Goal: Task Accomplishment & Management: Complete application form

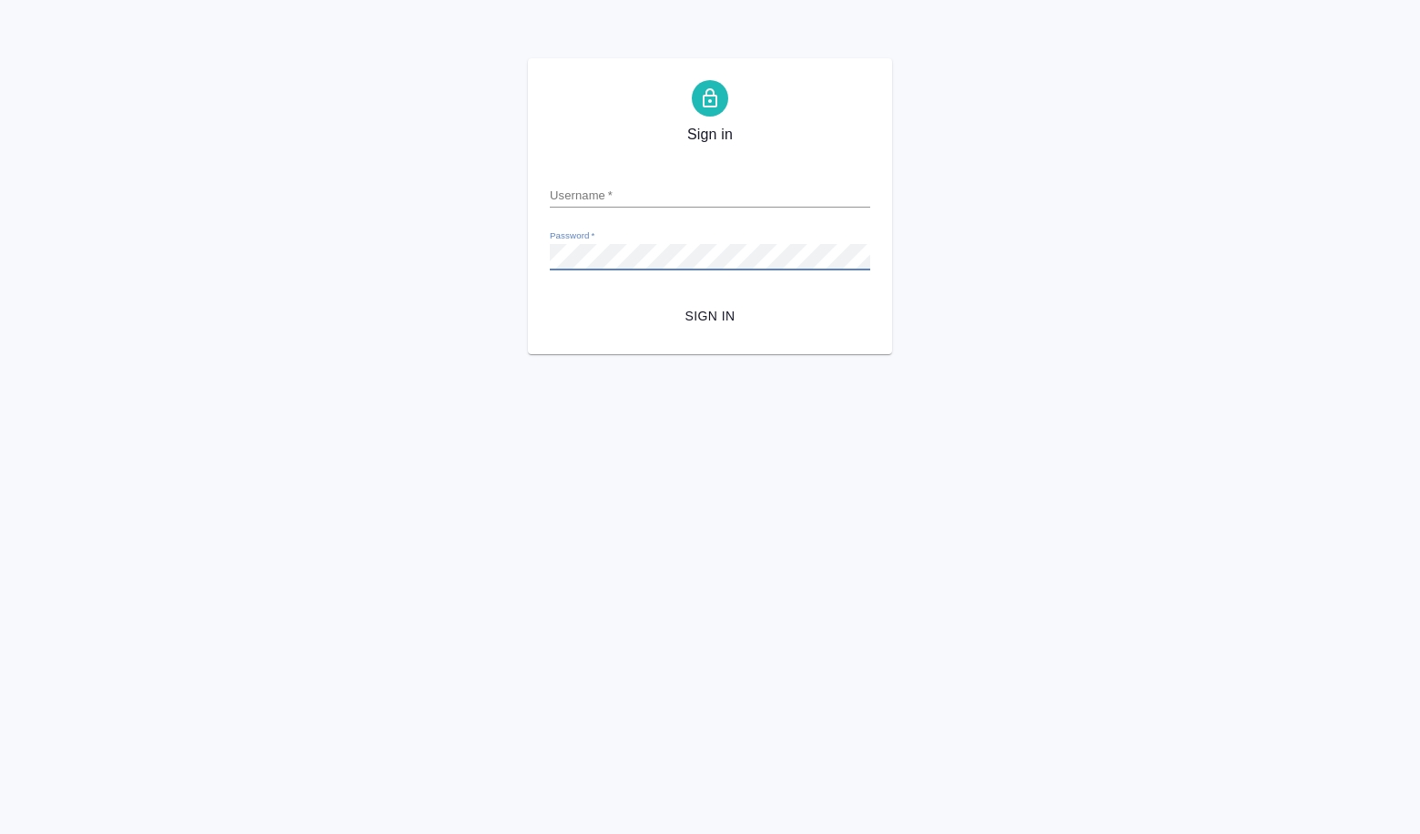
click at [575, 197] on input "Username   *" at bounding box center [710, 194] width 320 height 25
type input "a.volkova@awatera.com"
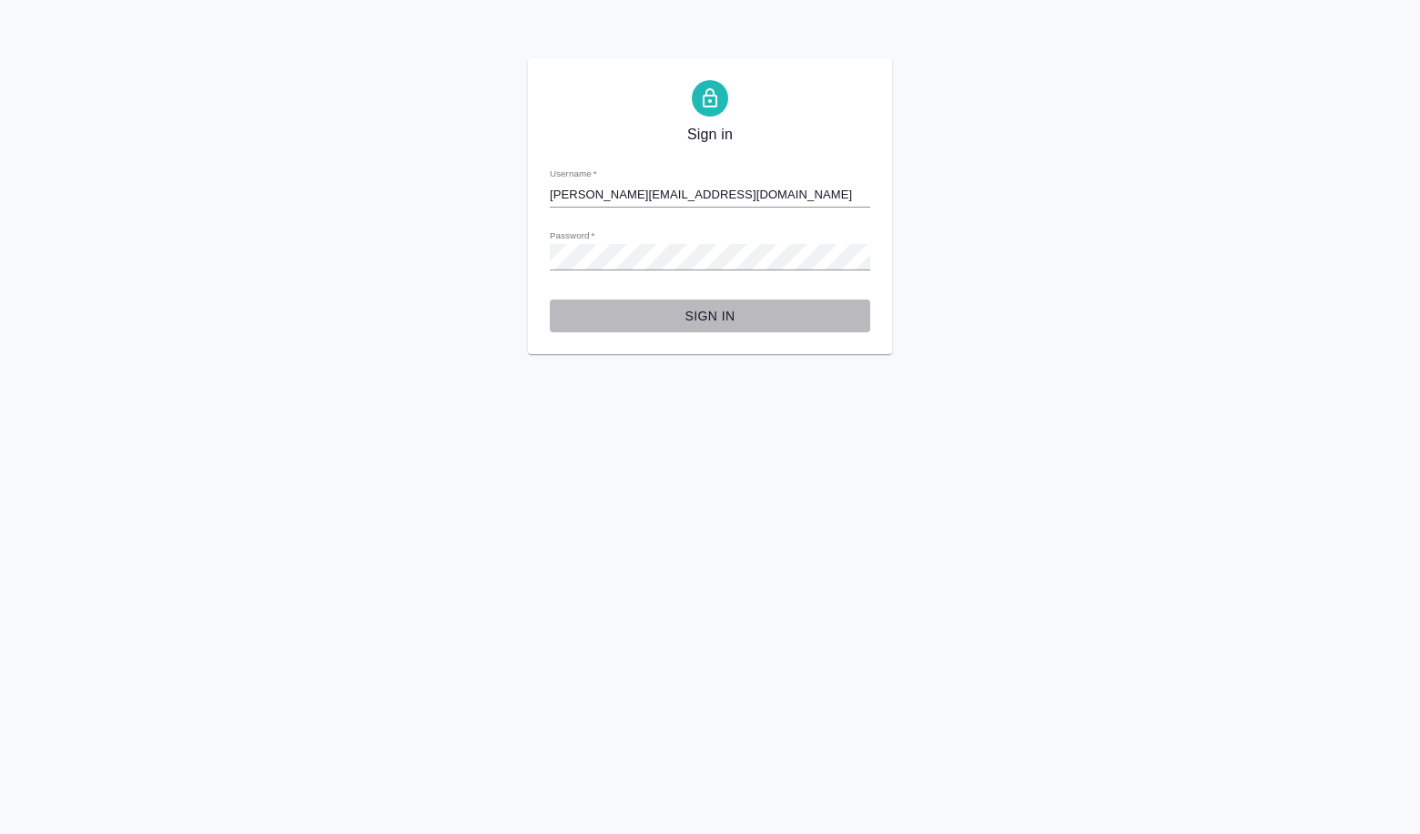
click at [692, 315] on span "Sign in" at bounding box center [709, 316] width 291 height 23
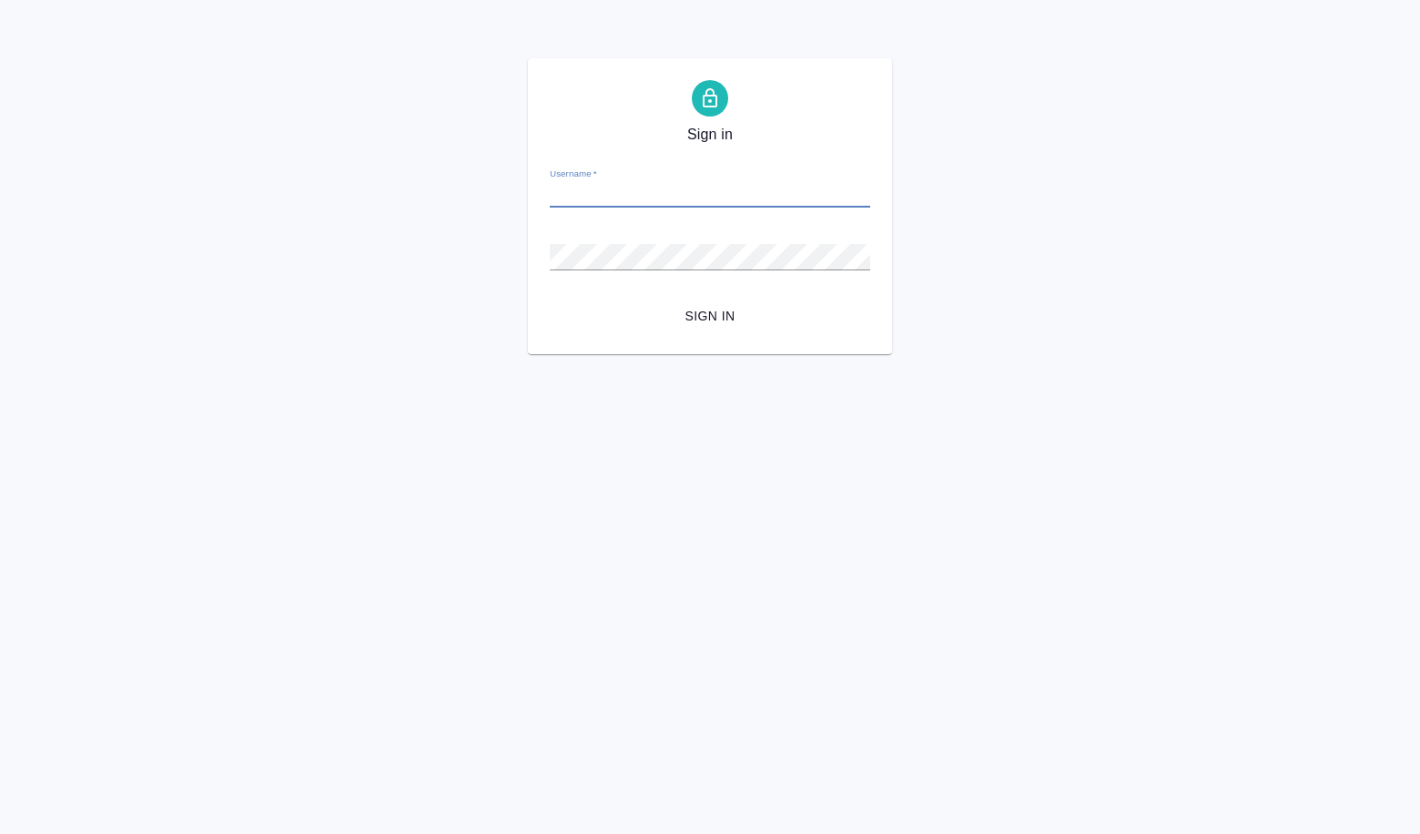
click at [589, 192] on input "Username   *" at bounding box center [710, 194] width 320 height 25
type input "s"
paste input ".volkova@awatera.com"
click at [561, 193] on input "[PERSON_NAME][EMAIL_ADDRESS][DOMAIN_NAME]" at bounding box center [710, 194] width 320 height 25
click at [552, 195] on input "[PERSON_NAME][EMAIL_ADDRESS][DOMAIN_NAME]" at bounding box center [710, 194] width 320 height 25
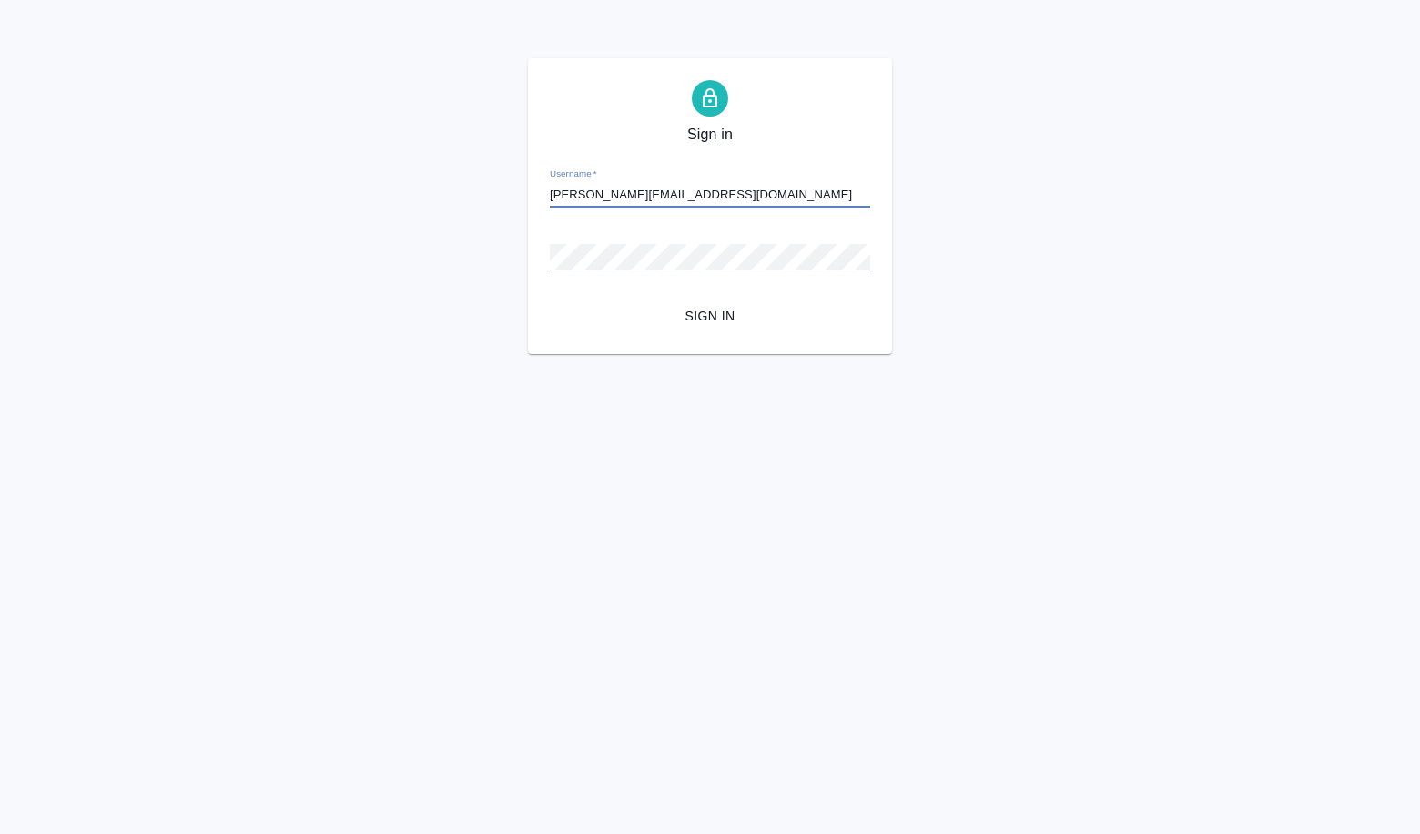
type input "a.volkova@awatera.com"
click at [579, 238] on div "Password   *" at bounding box center [710, 249] width 320 height 40
click at [709, 310] on span "Sign in" at bounding box center [709, 316] width 291 height 23
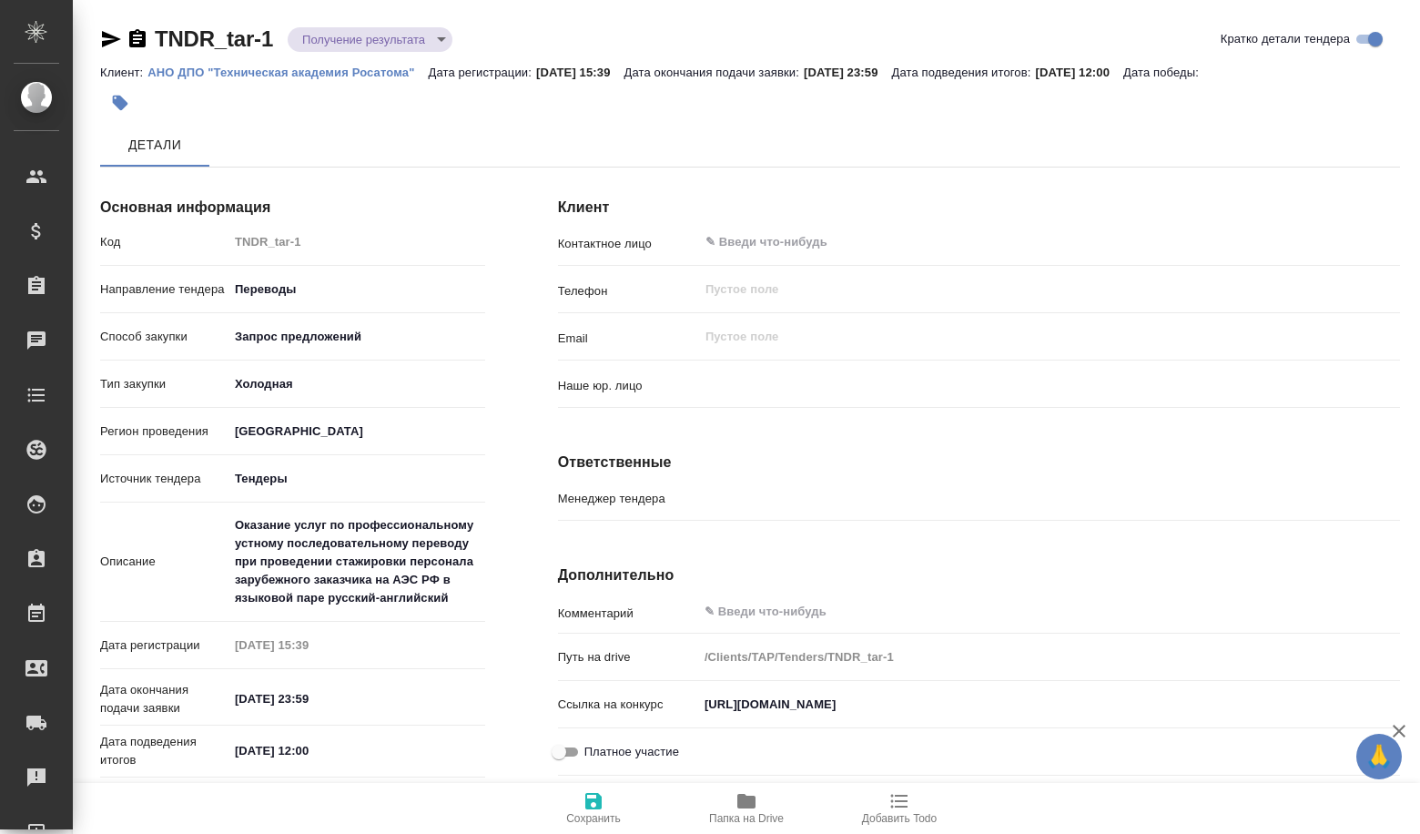
type input "(МБ) ООО "Монблан""
type input "Гудина Александра"
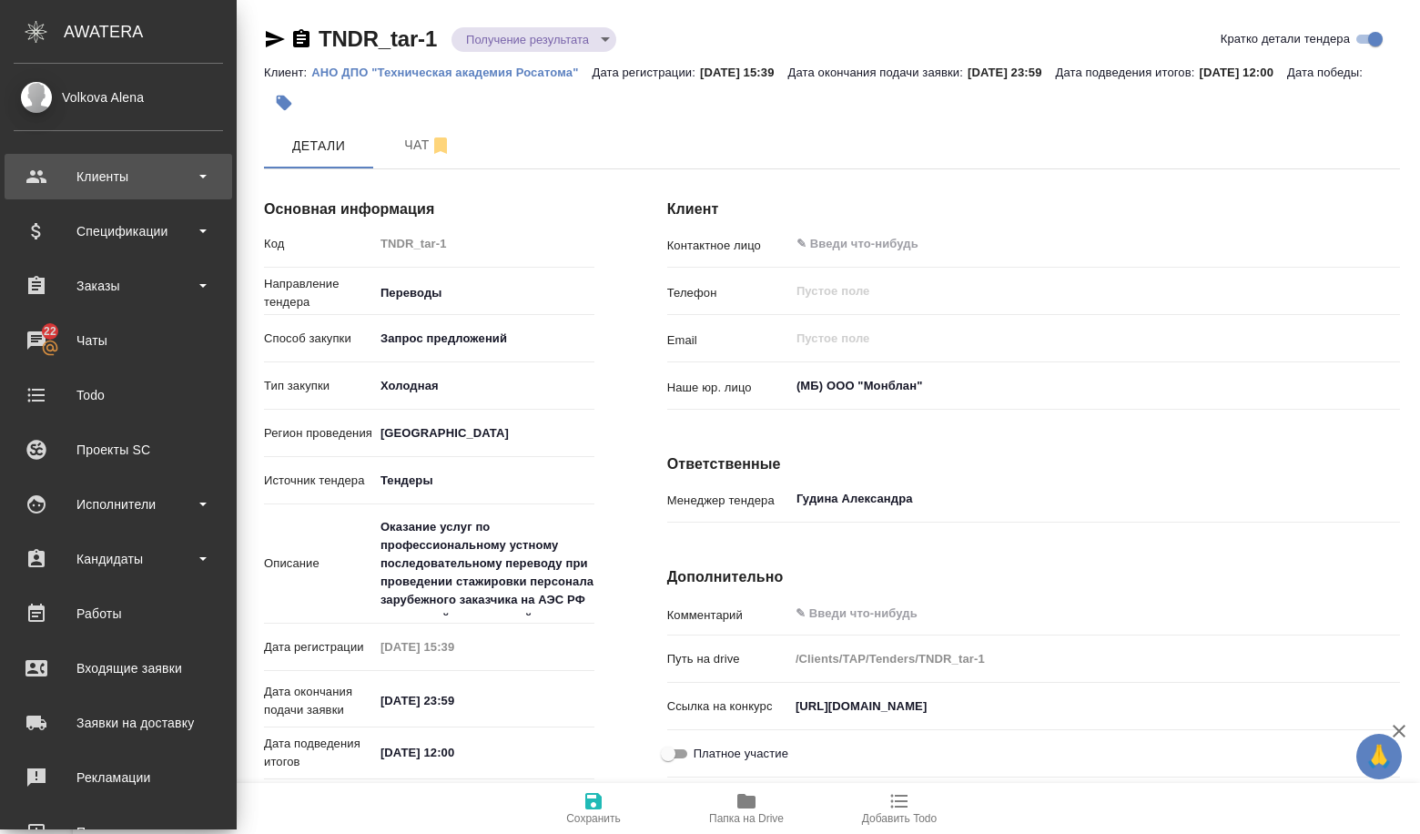
click at [97, 187] on div "Клиенты" at bounding box center [118, 176] width 209 height 27
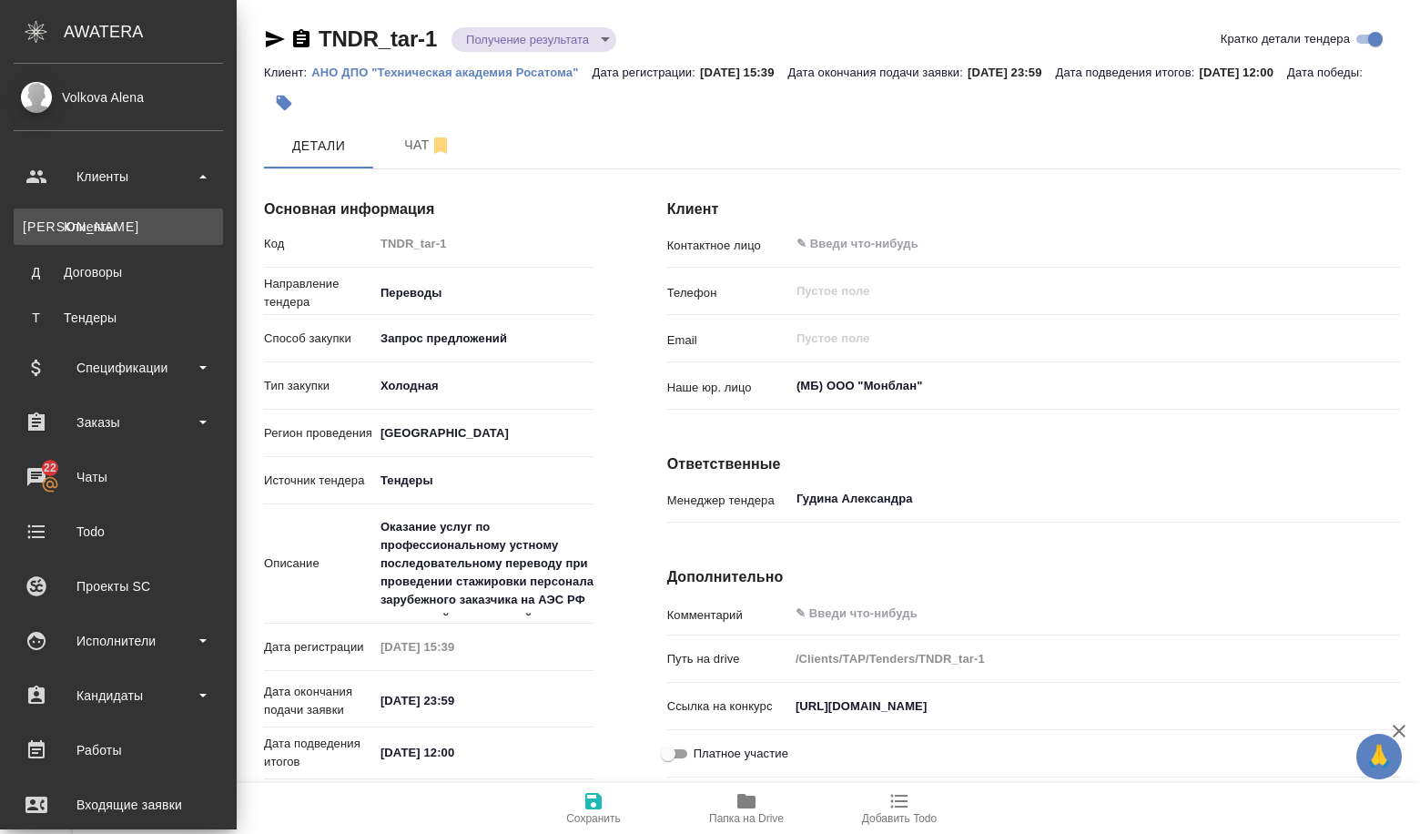
click at [120, 240] on link "К Клиенты" at bounding box center [118, 226] width 209 height 36
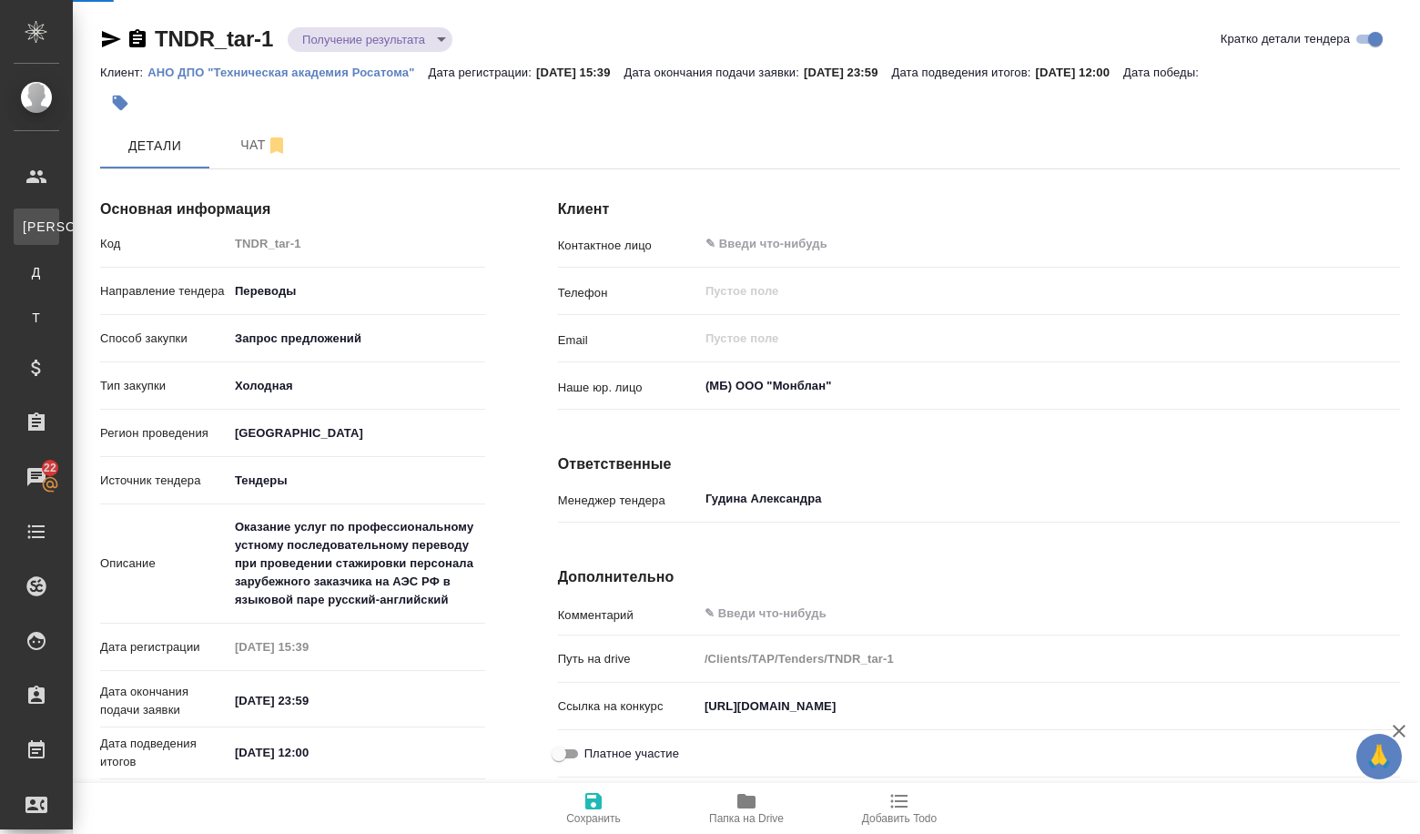
select select "RU"
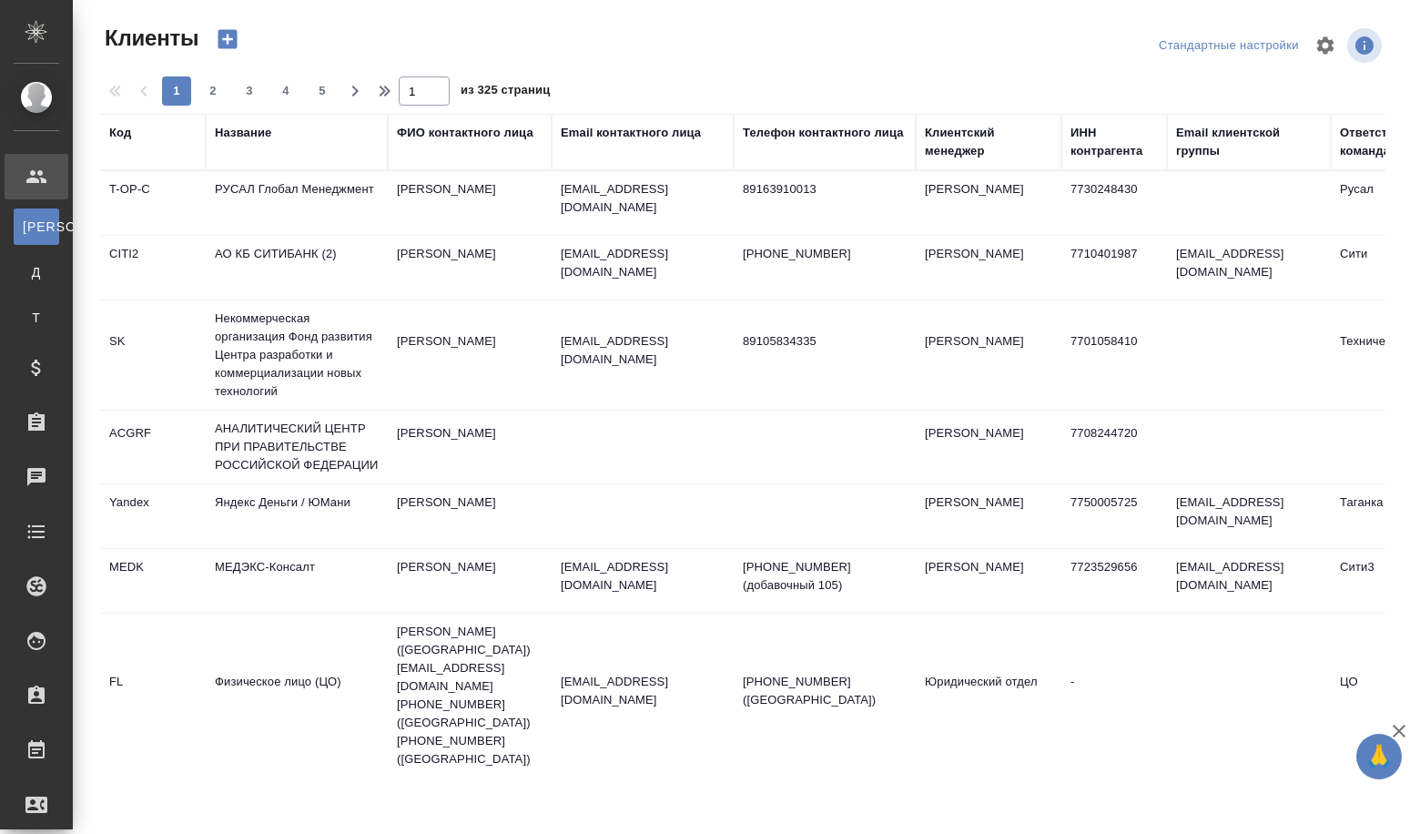
click at [226, 123] on th "Название" at bounding box center [297, 142] width 182 height 56
click at [241, 162] on th "Название" at bounding box center [297, 142] width 182 height 56
click at [244, 163] on th "Название" at bounding box center [297, 142] width 182 height 56
click at [225, 129] on div "Название" at bounding box center [243, 133] width 56 height 18
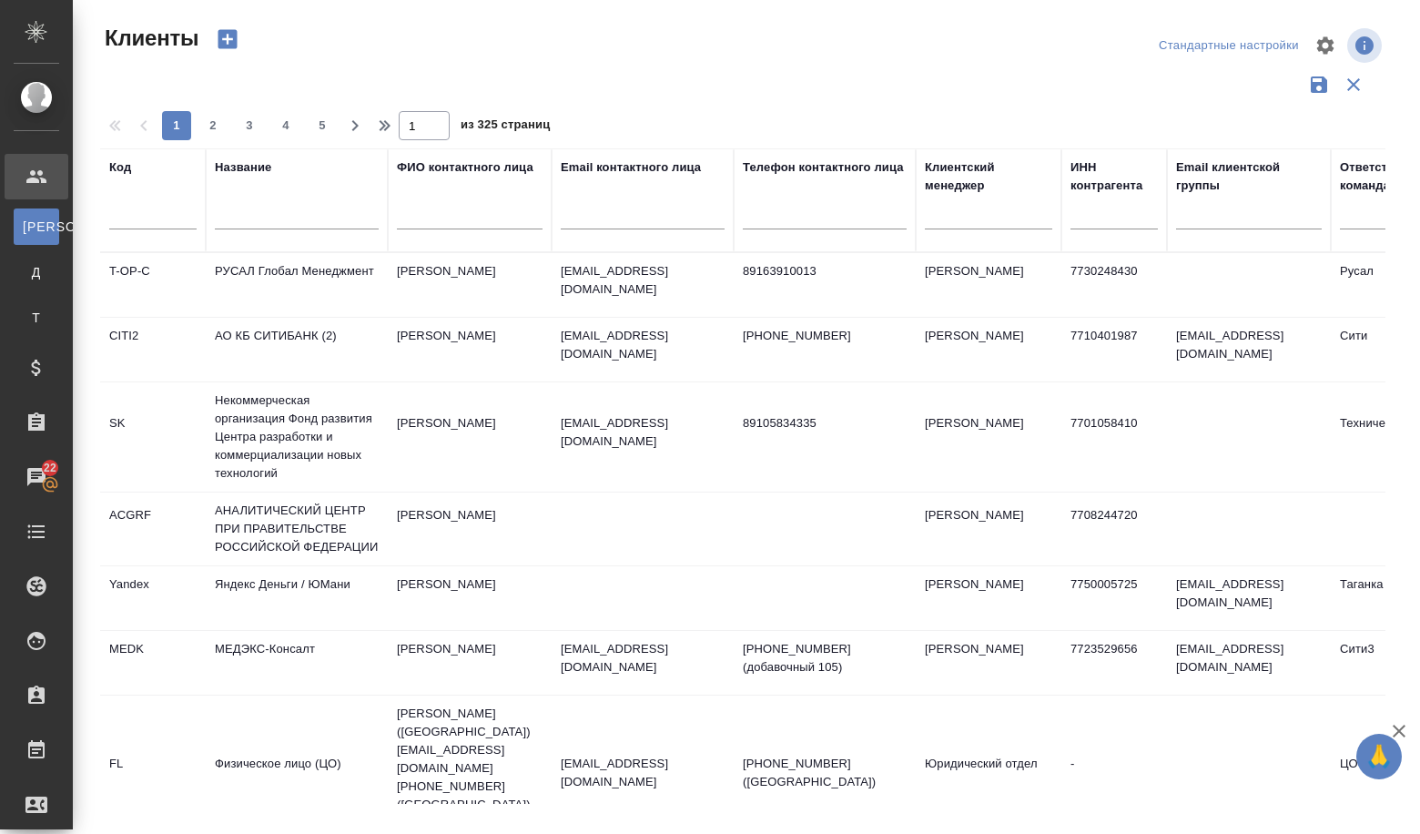
click at [248, 225] on input "text" at bounding box center [297, 218] width 164 height 23
paste input "ООО «Всесезонный курорт «Манжерок»"
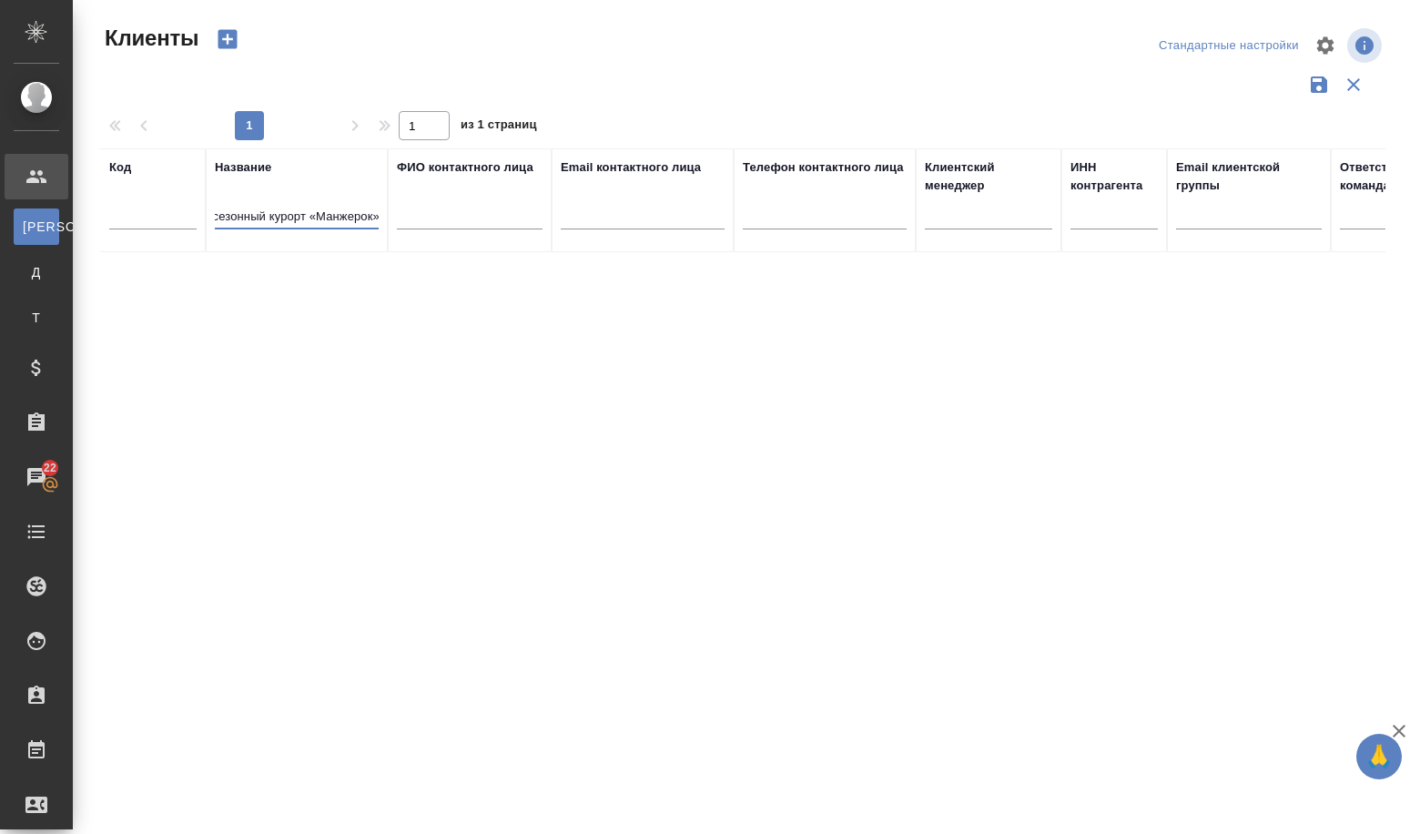
type input "ООО «Всесезонный курорт «Манжерок»"
click at [225, 45] on icon "button" at bounding box center [227, 39] width 19 height 19
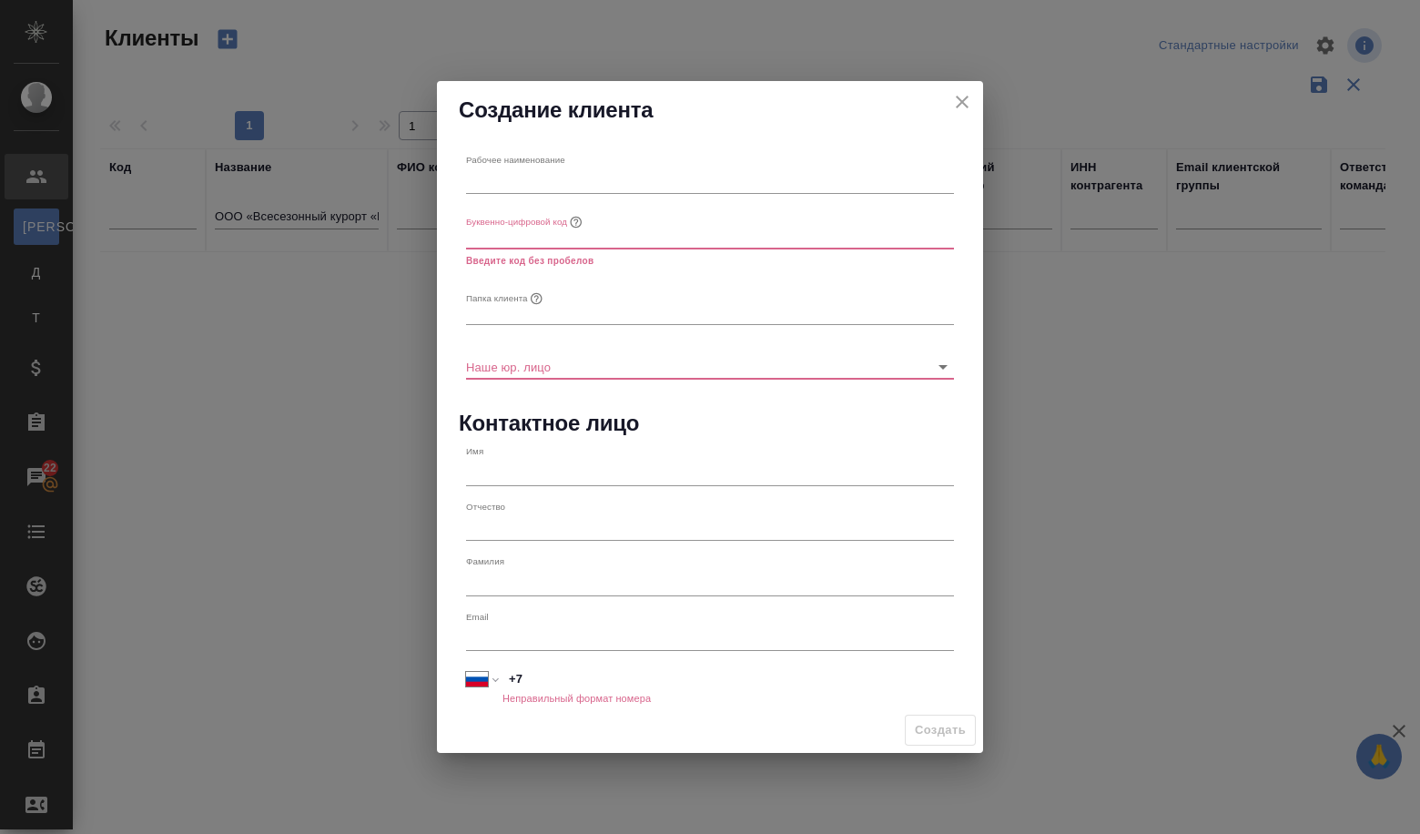
click at [519, 170] on input "text" at bounding box center [710, 180] width 488 height 25
paste input "ООО «Всесезонный курорт «Манжерок»"
type input "ООО «Всесезонный курорт «Манжерок»"
click at [515, 239] on input "text" at bounding box center [710, 235] width 488 height 25
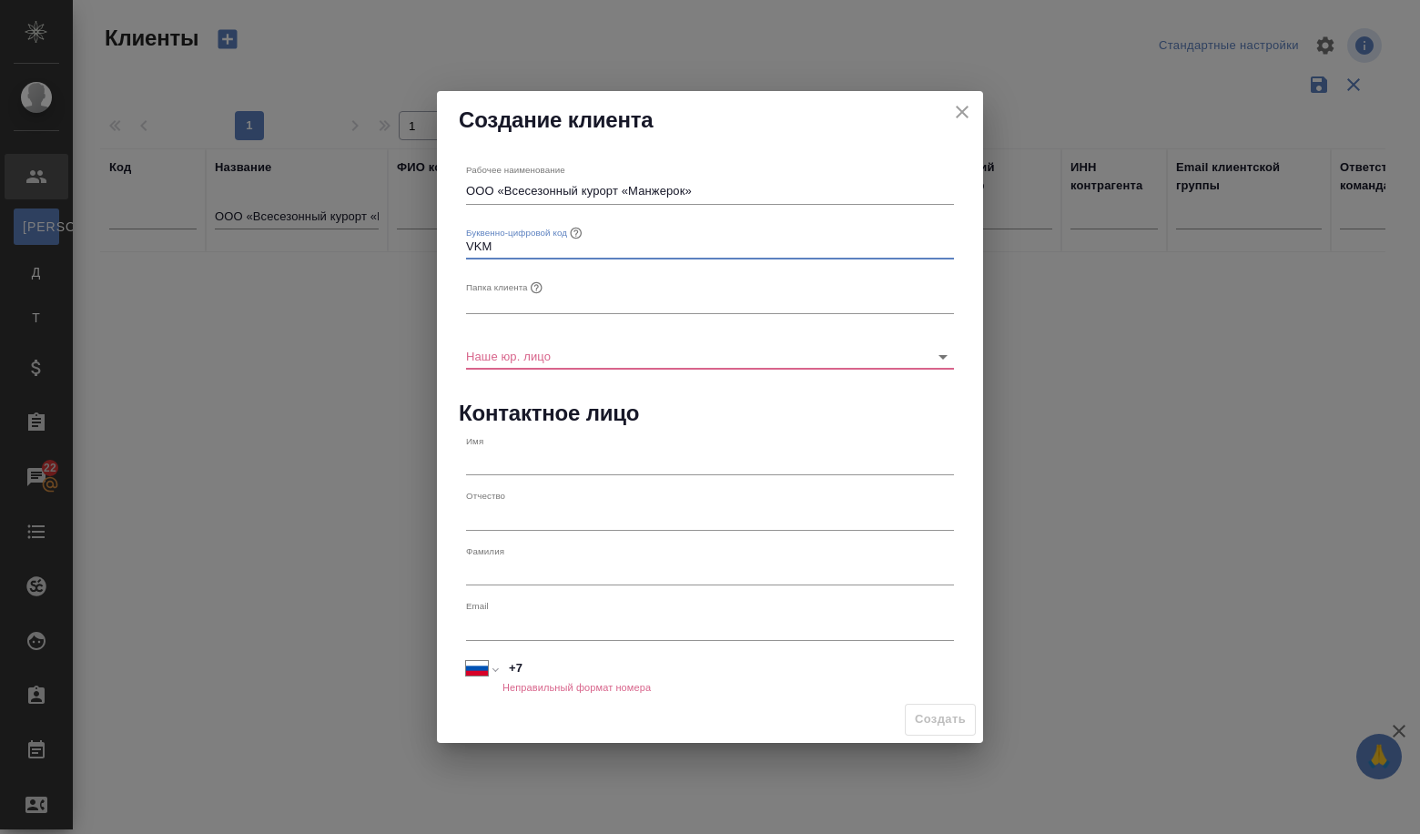
type input "VKM"
drag, startPoint x: 630, startPoint y: 183, endPoint x: 685, endPoint y: 186, distance: 55.6
click at [685, 186] on input "ООО «Всесезонный курорт «Манжерок»" at bounding box center [710, 190] width 488 height 25
click at [500, 298] on input "text" at bounding box center [710, 300] width 488 height 25
paste input "Манжерок"
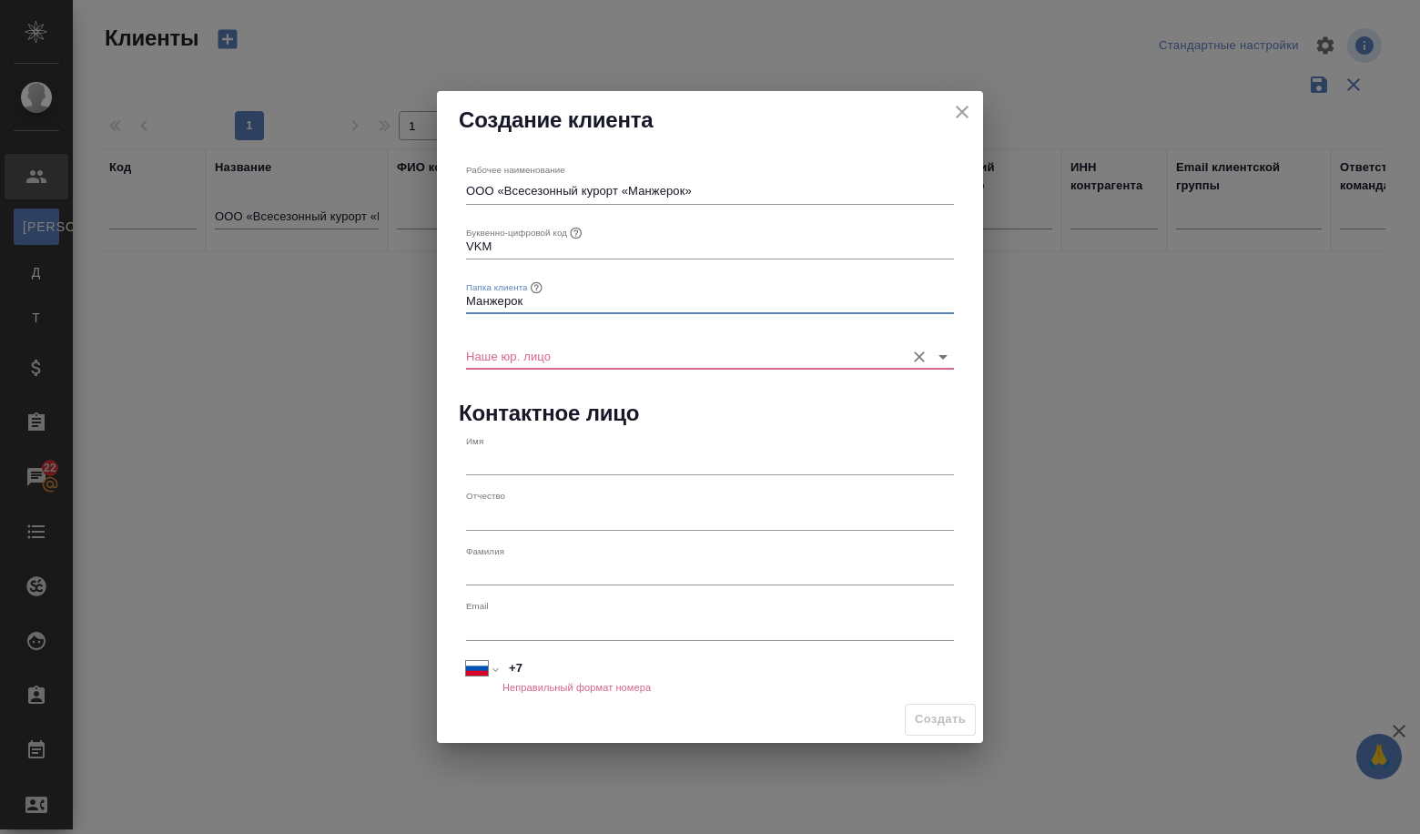
type input "Манжерок"
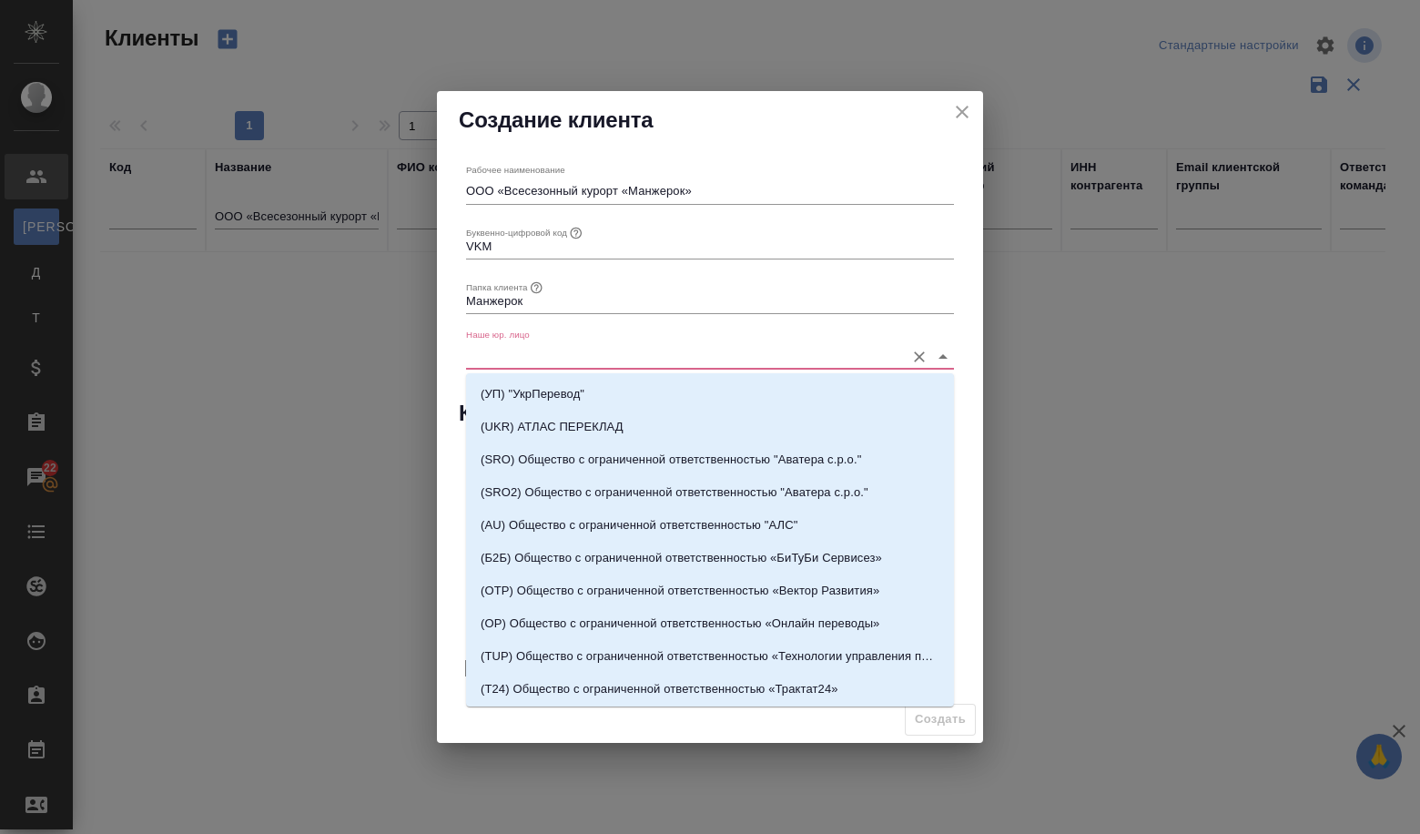
click at [522, 360] on input "Наше юр. лицо" at bounding box center [681, 355] width 430 height 25
type input "v"
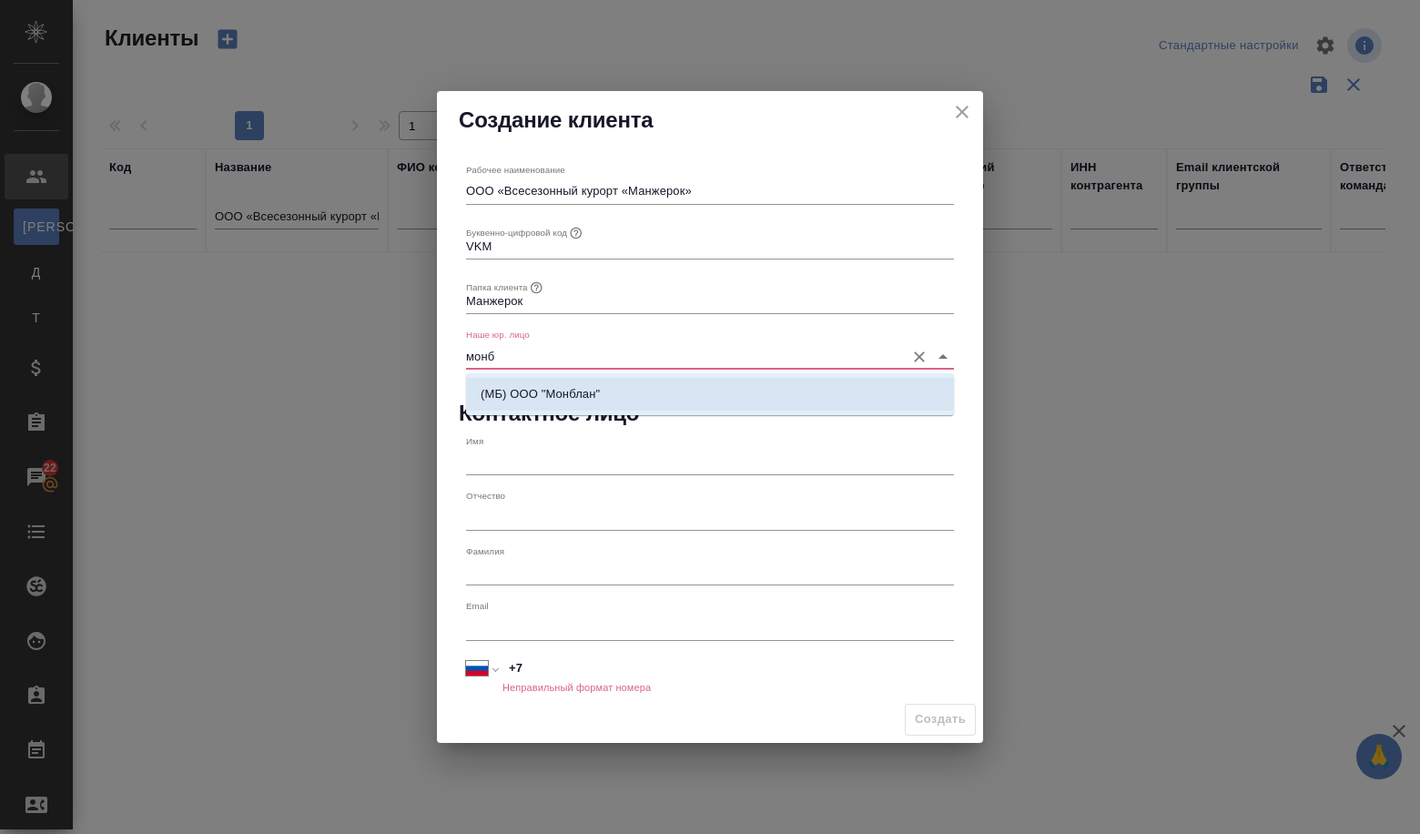
click at [531, 406] on li "(МБ) ООО "Монблан"" at bounding box center [710, 394] width 488 height 33
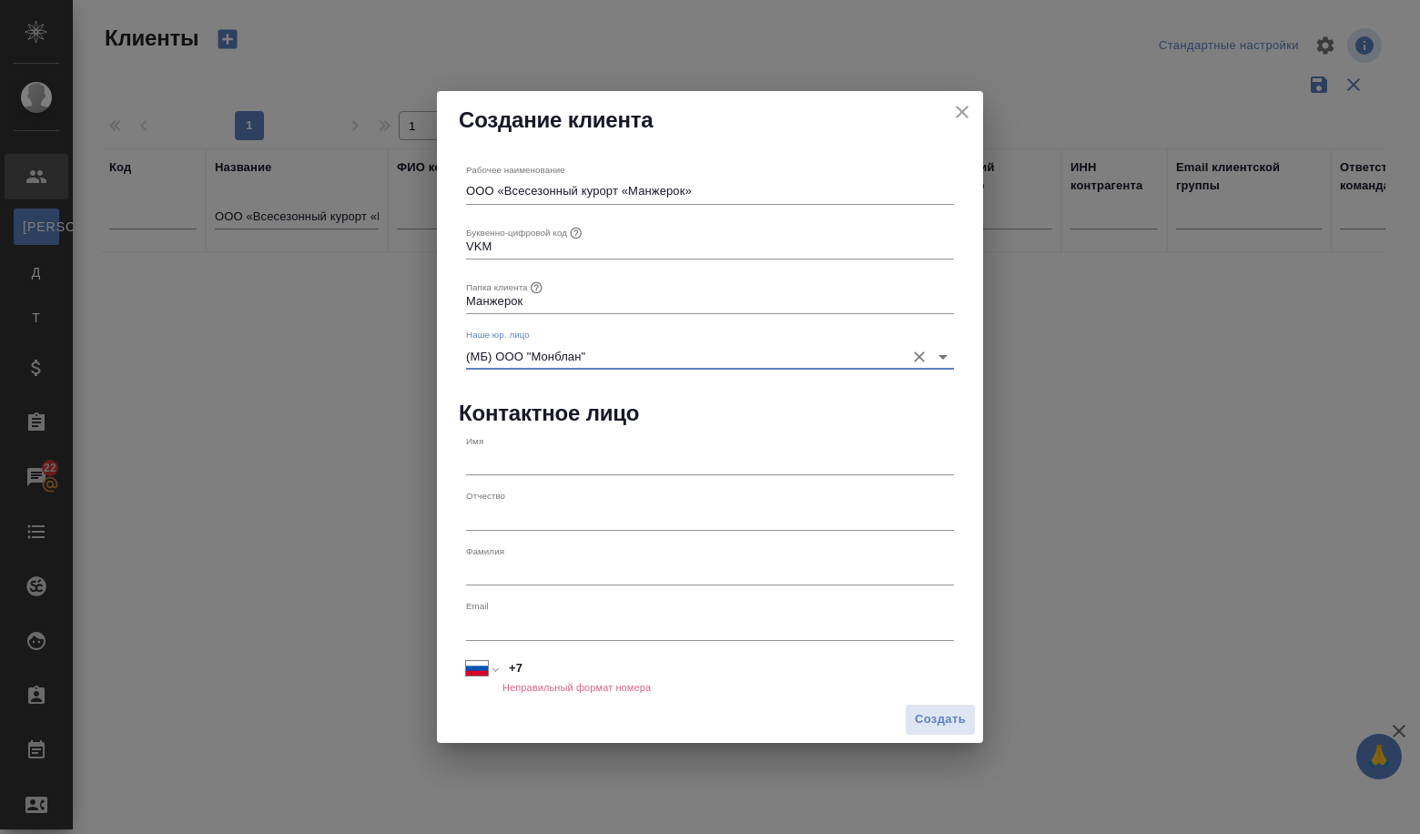
type input "(МБ) ООО "Монблан""
click at [501, 459] on input "text" at bounding box center [710, 462] width 488 height 25
paste input "Гридилёва Оксана Александровна"
type input "Гридилёва Оксана Александровна"
click at [604, 638] on input "text" at bounding box center [710, 626] width 488 height 25
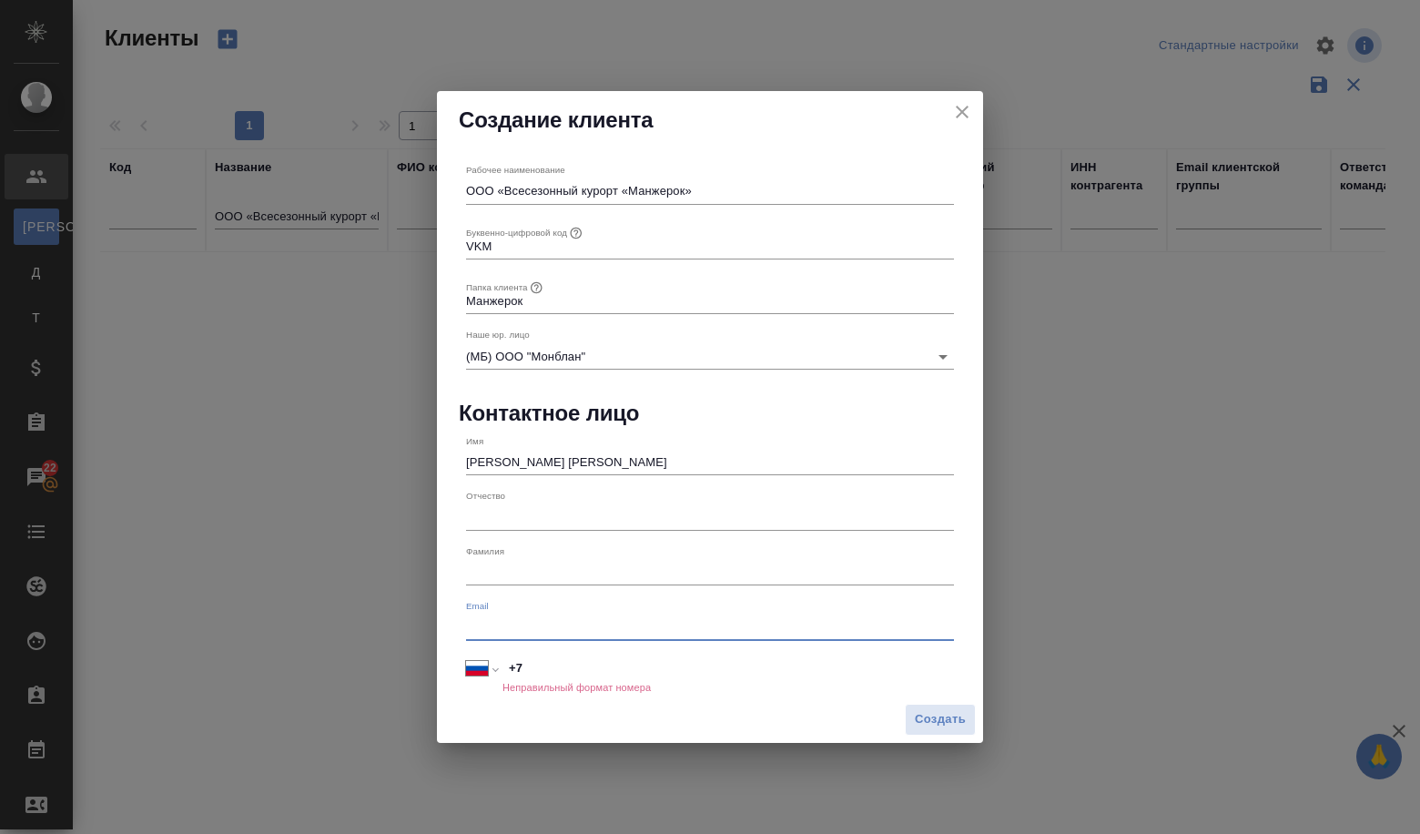
paste input "gridileva@mglk.ru"
type input "gridileva@mglk.ru"
drag, startPoint x: 585, startPoint y: 673, endPoint x: 612, endPoint y: 649, distance: 36.1
click at [586, 673] on input "+7" at bounding box center [728, 668] width 450 height 26
paste input "73882220425"
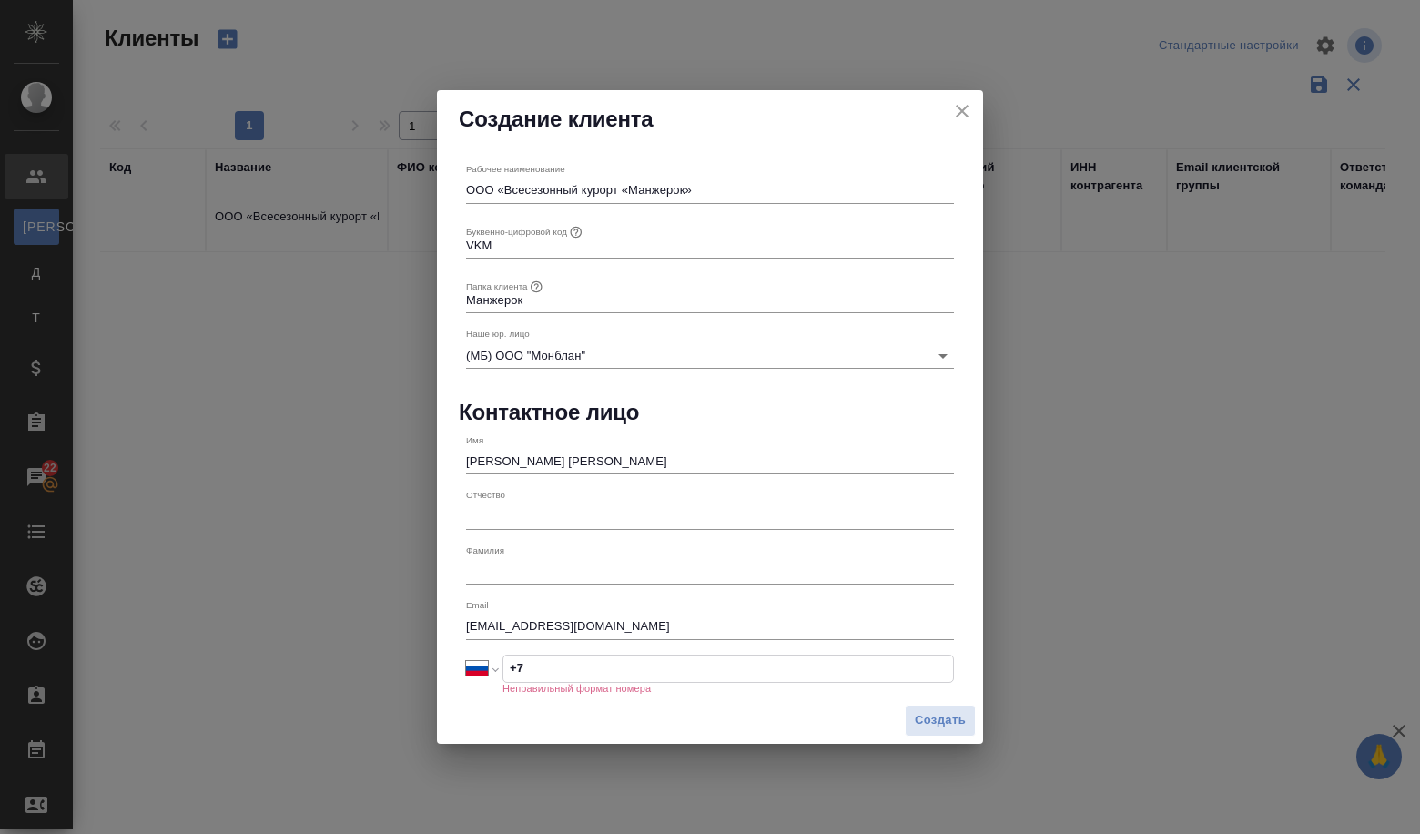
select select "KZ"
type input "+7 73882220425"
click at [530, 670] on input "+7 73882220425" at bounding box center [728, 668] width 450 height 26
select select "RU"
type input "+7 388 222 04 25"
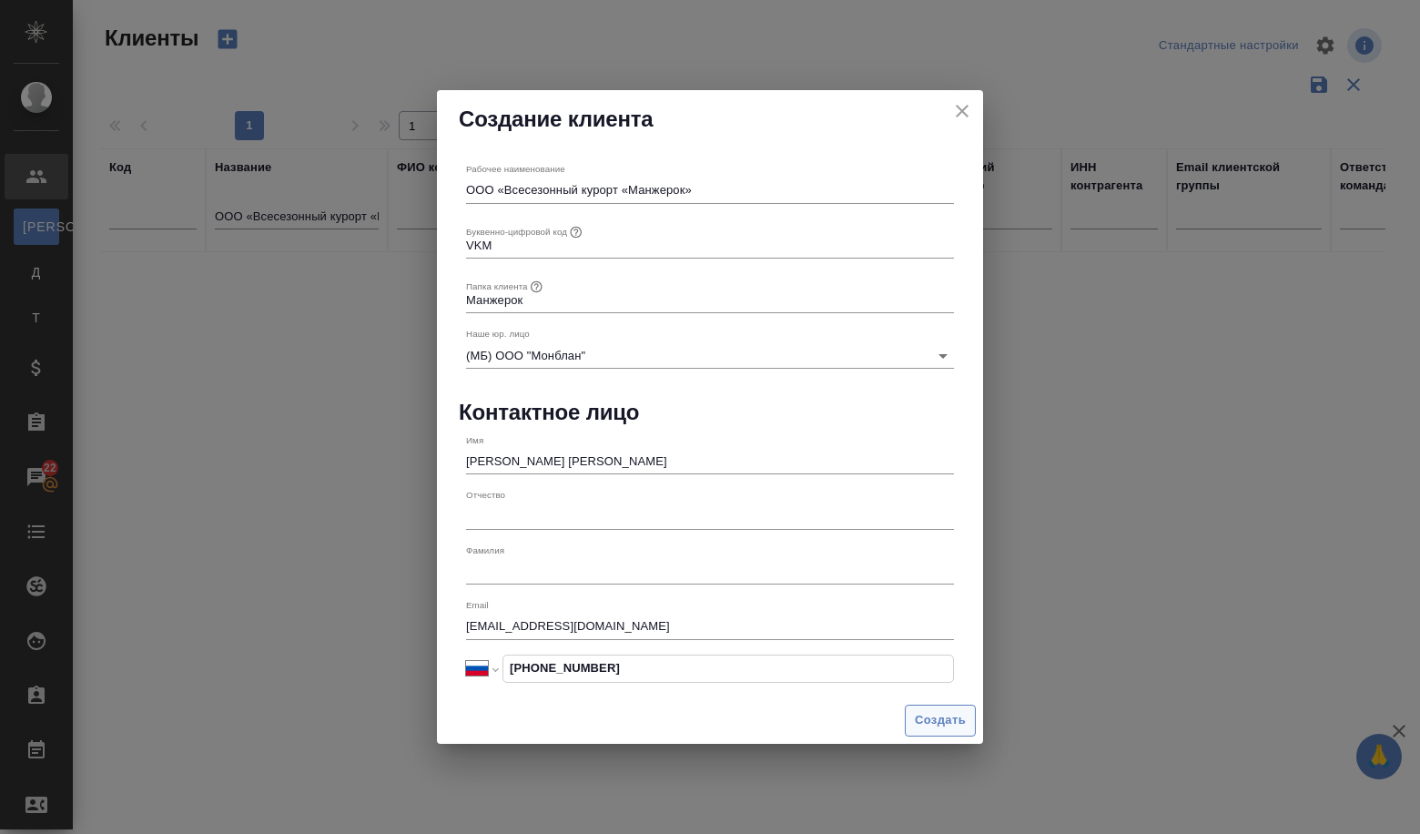
click at [946, 720] on span "Создать" at bounding box center [940, 720] width 51 height 21
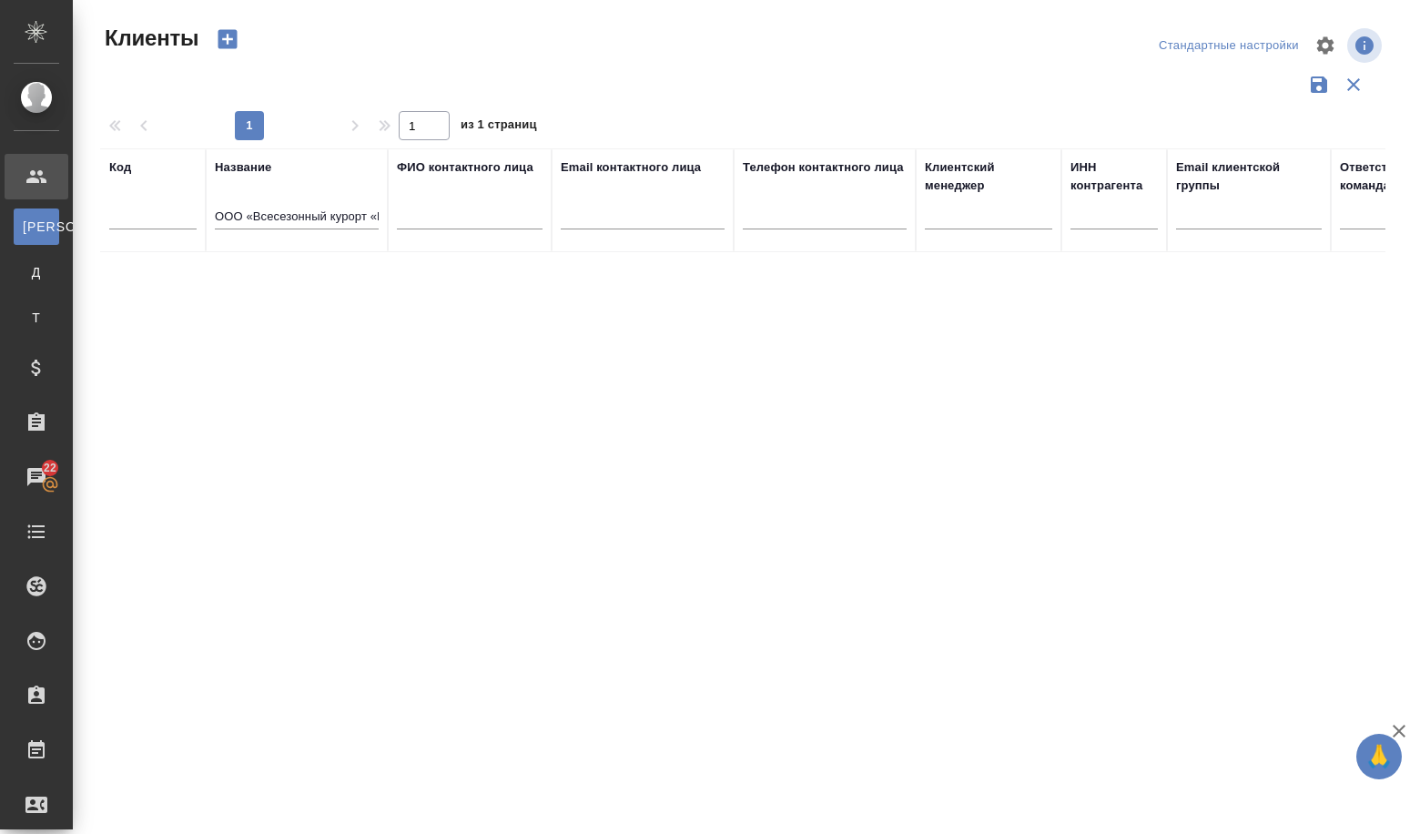
type input "+7"
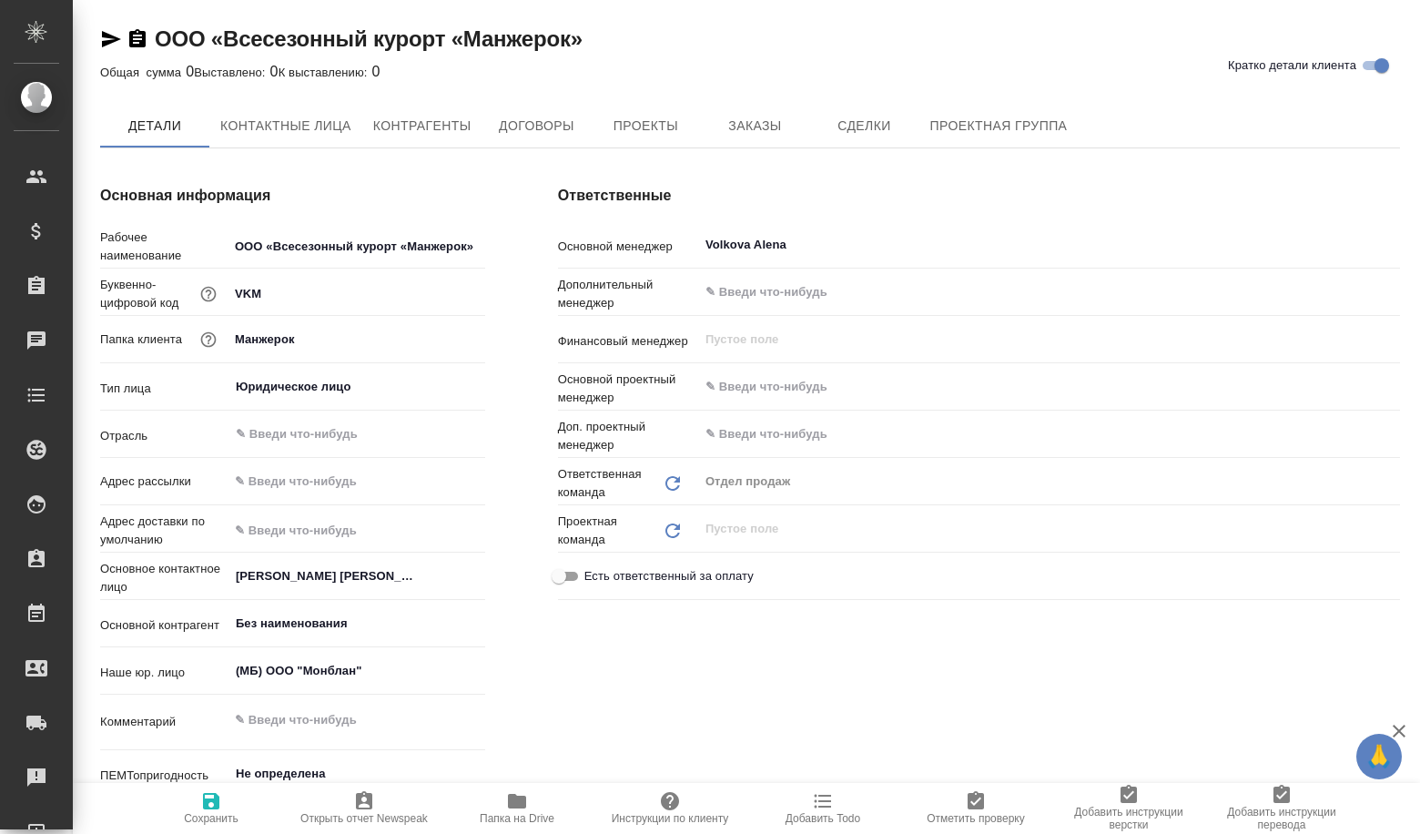
type textarea "x"
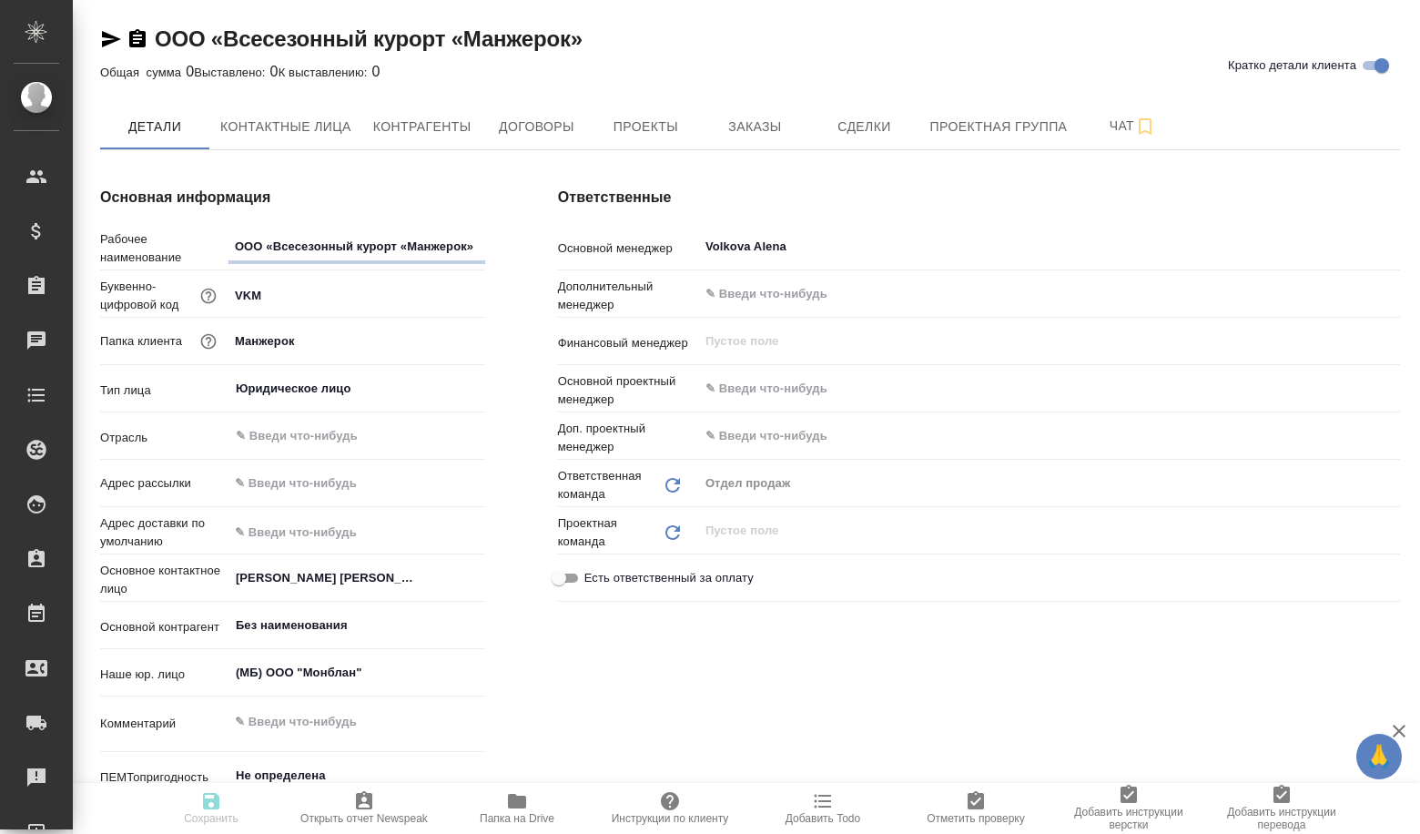
type textarea "x"
click at [853, 133] on span "Сделки" at bounding box center [863, 127] width 87 height 23
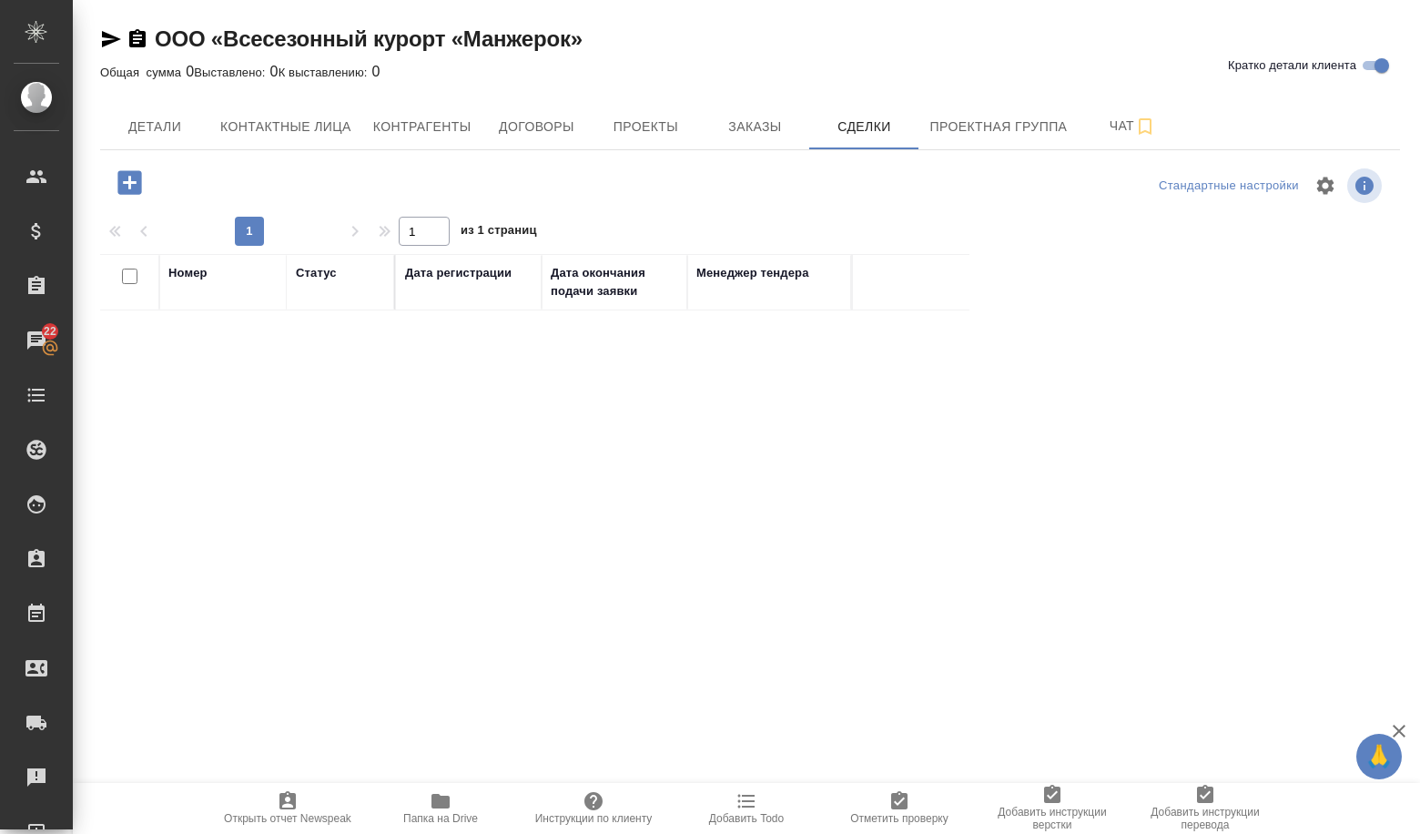
click at [141, 187] on icon "button" at bounding box center [130, 183] width 32 height 32
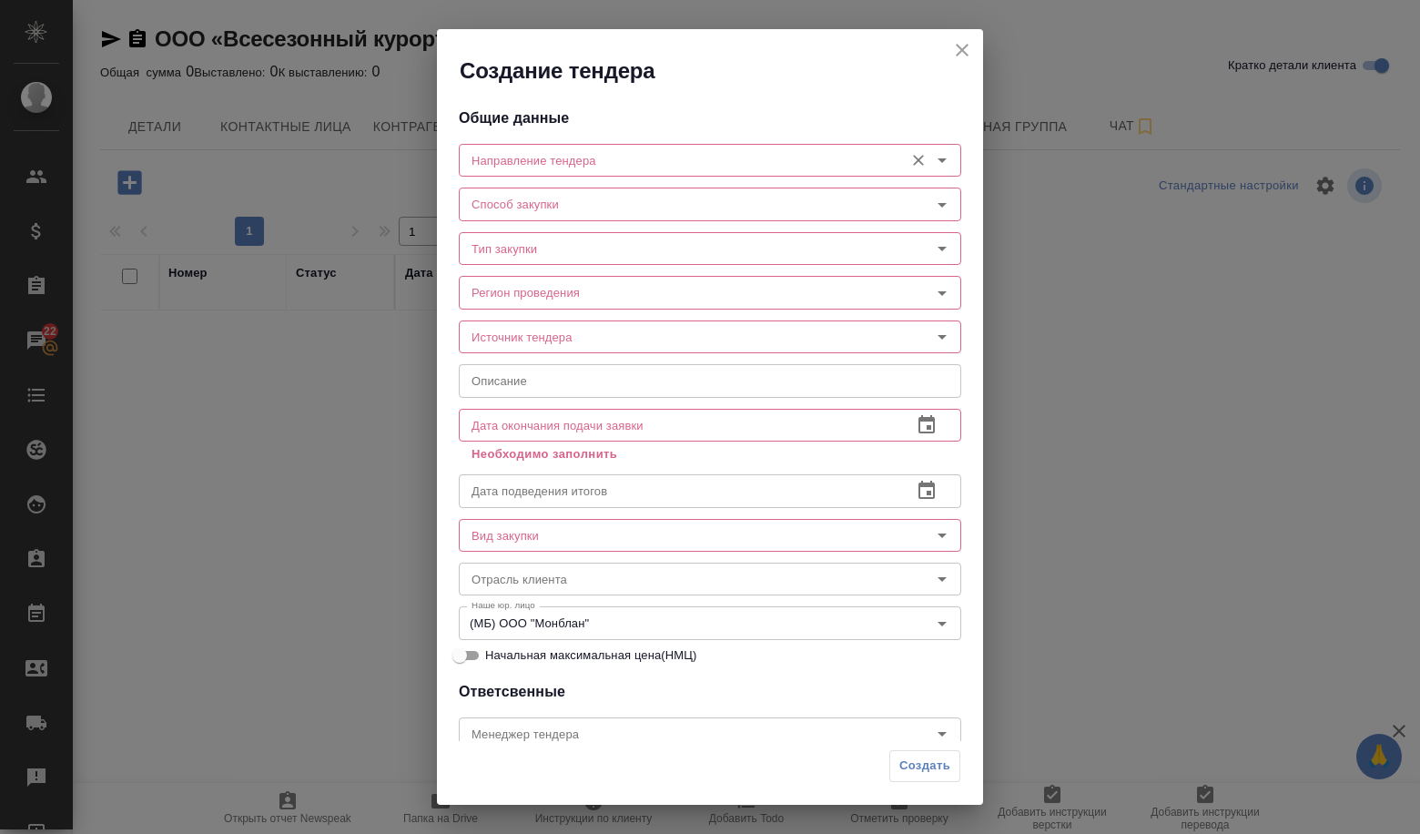
click at [603, 170] on input "Направление тендера" at bounding box center [679, 160] width 430 height 22
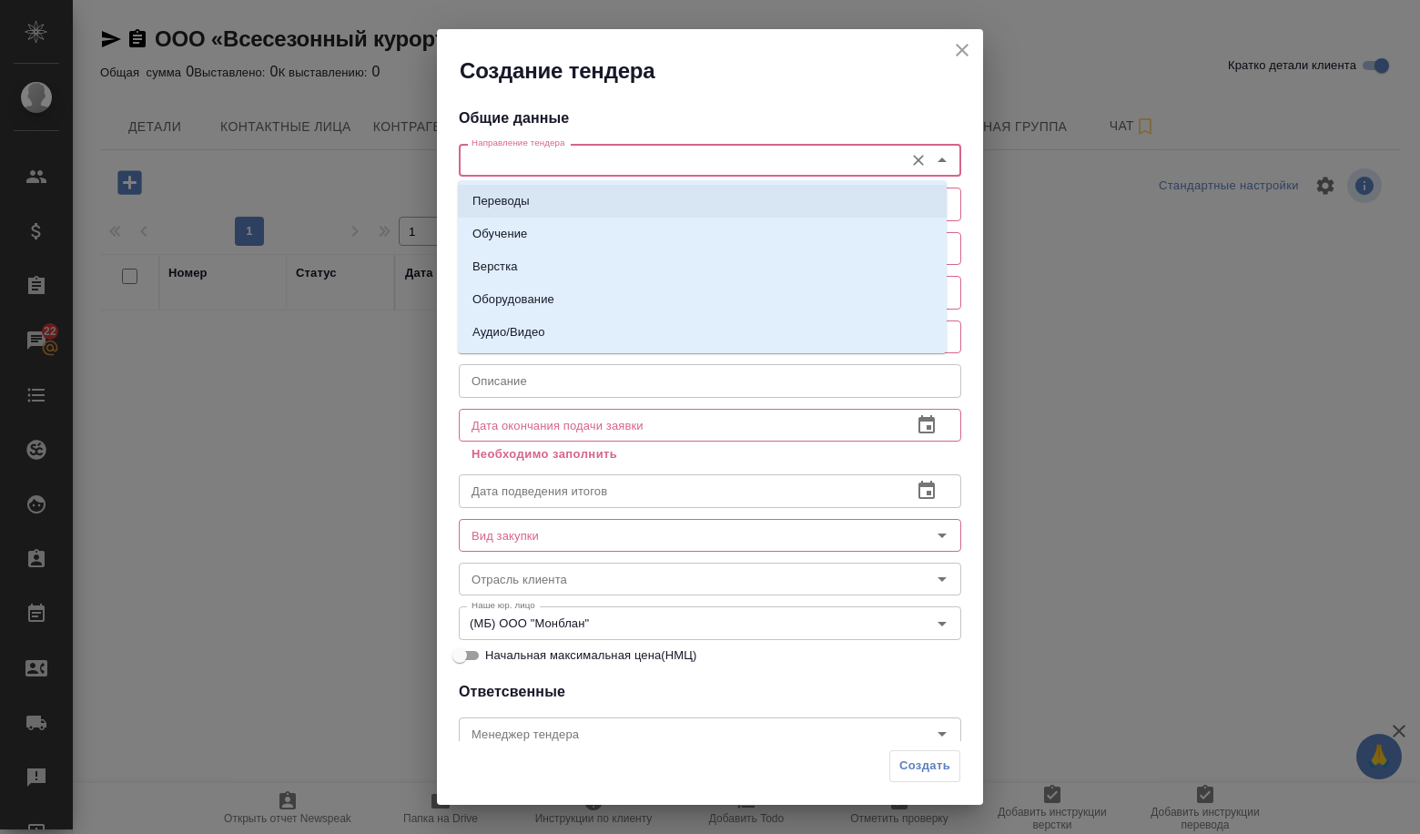
click at [592, 197] on li "Переводы" at bounding box center [702, 201] width 489 height 33
type input "Переводы"
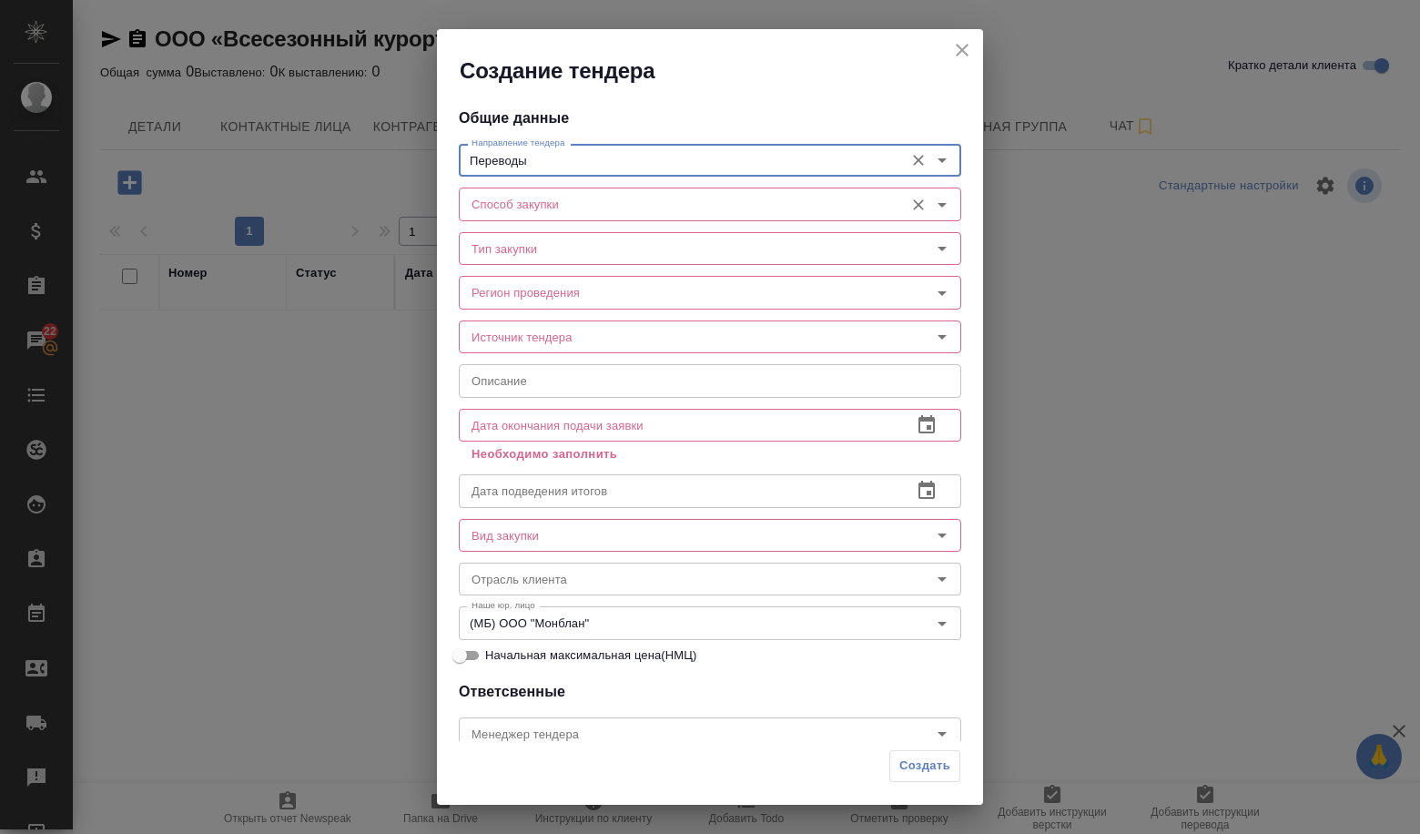
click at [581, 219] on div "Способ закупки" at bounding box center [710, 203] width 502 height 33
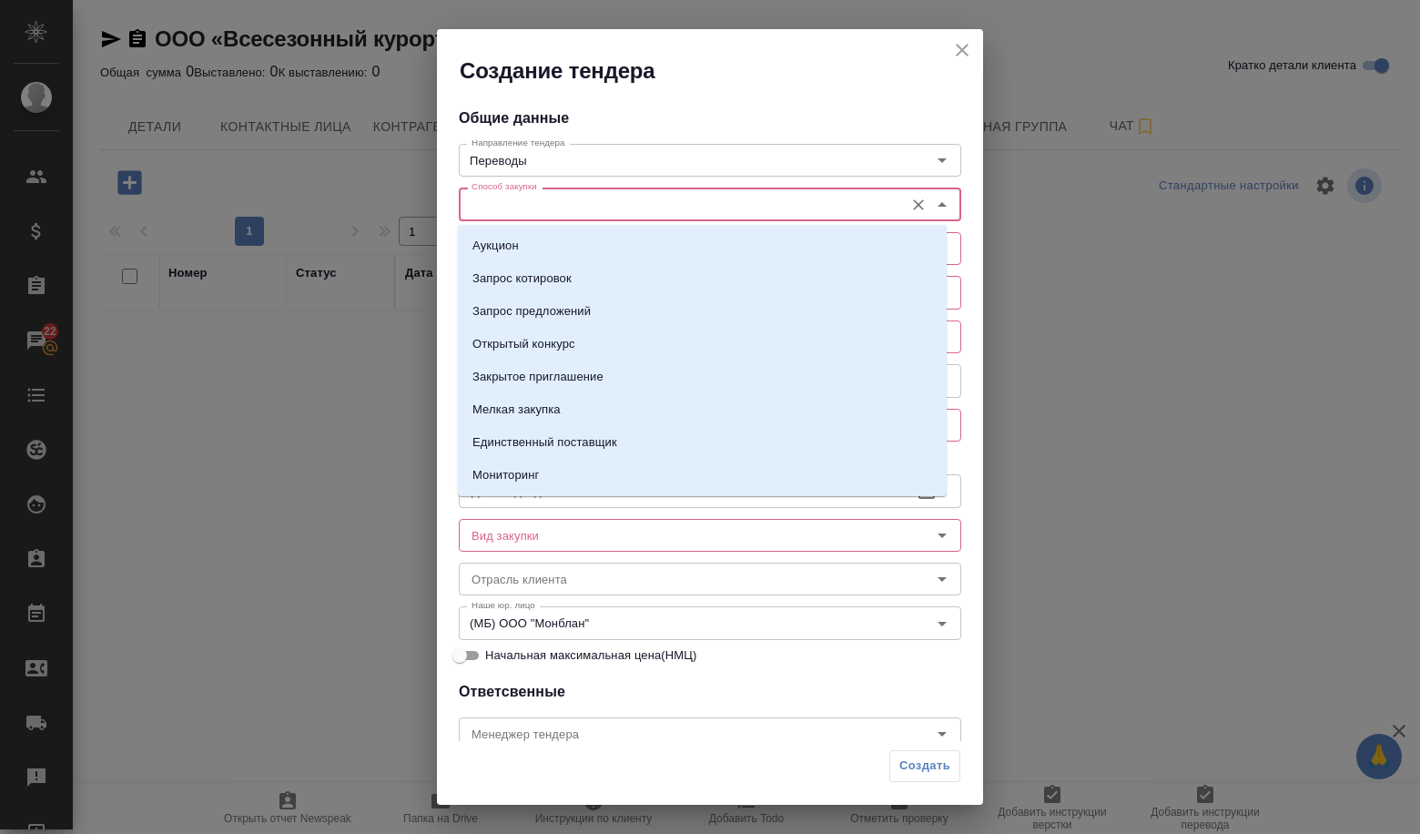
click at [563, 193] on input "Способ закупки" at bounding box center [679, 204] width 430 height 22
drag, startPoint x: 570, startPoint y: 307, endPoint x: 564, endPoint y: 284, distance: 23.4
click at [569, 307] on p "Запрос предложений" at bounding box center [531, 311] width 118 height 18
type input "Запрос предложений"
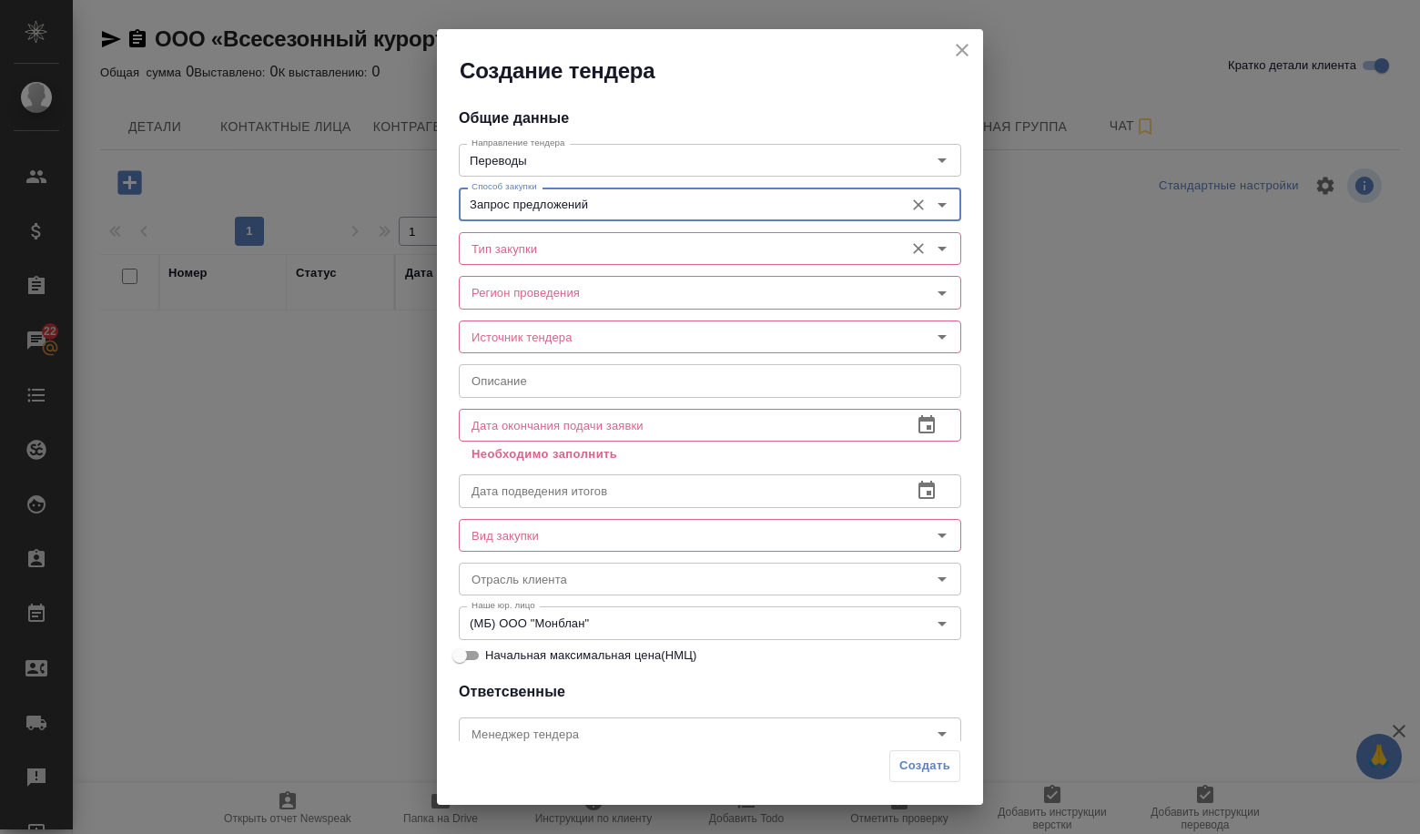
click at [560, 258] on input "Тип закупки" at bounding box center [679, 249] width 430 height 22
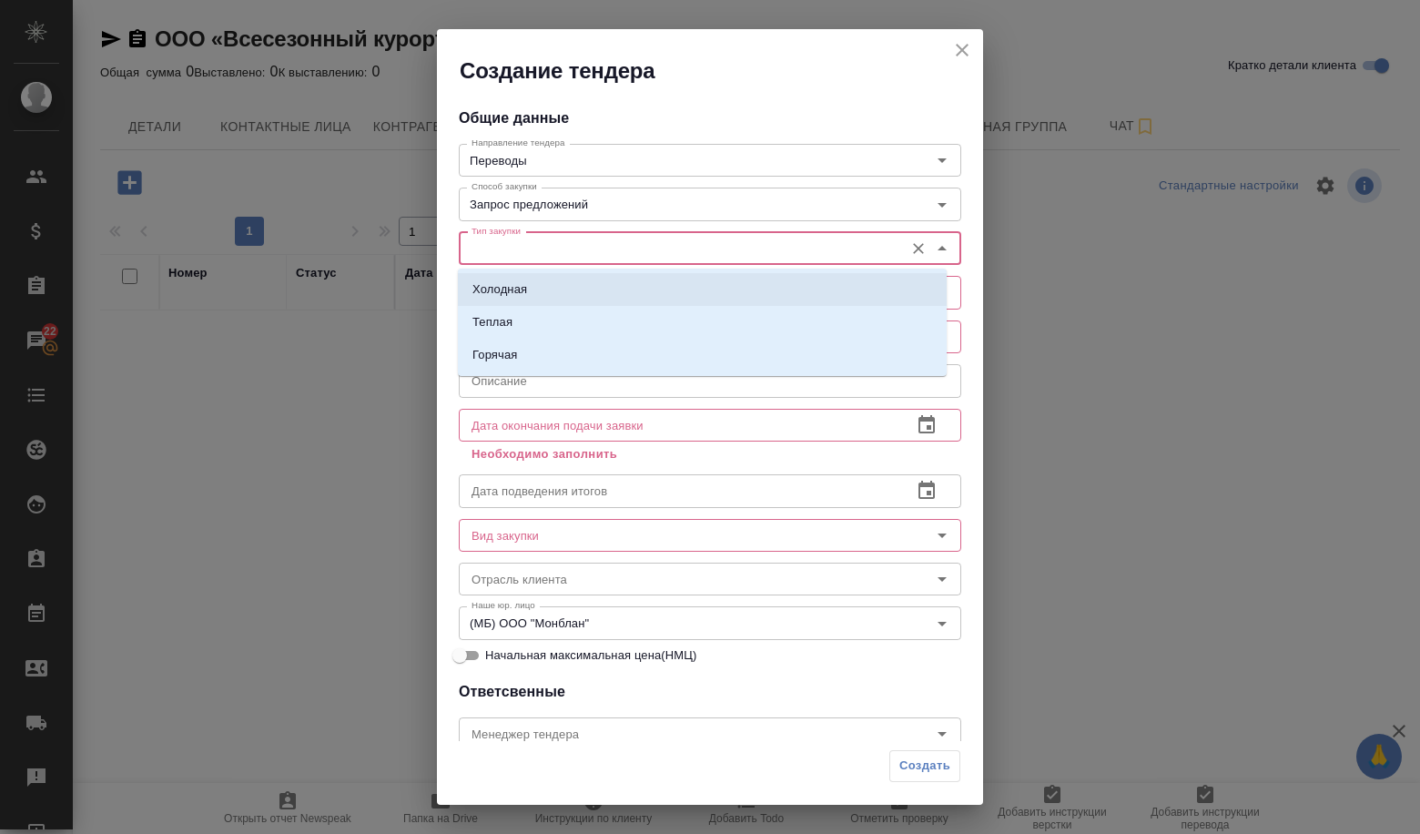
click at [533, 288] on li "Холодная" at bounding box center [702, 289] width 489 height 33
type input "Холодная"
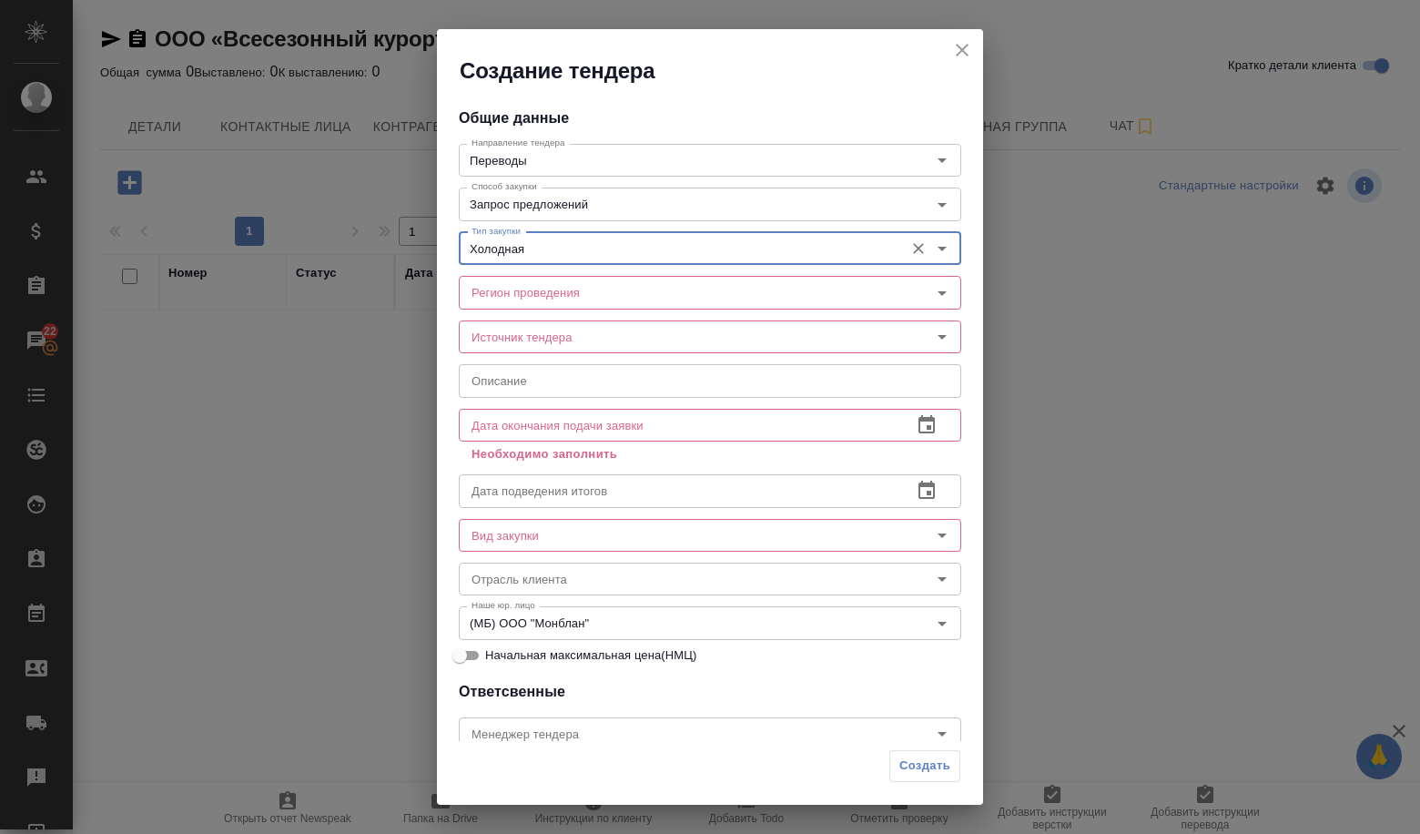
click at [533, 288] on input "Регион проведения" at bounding box center [679, 292] width 430 height 22
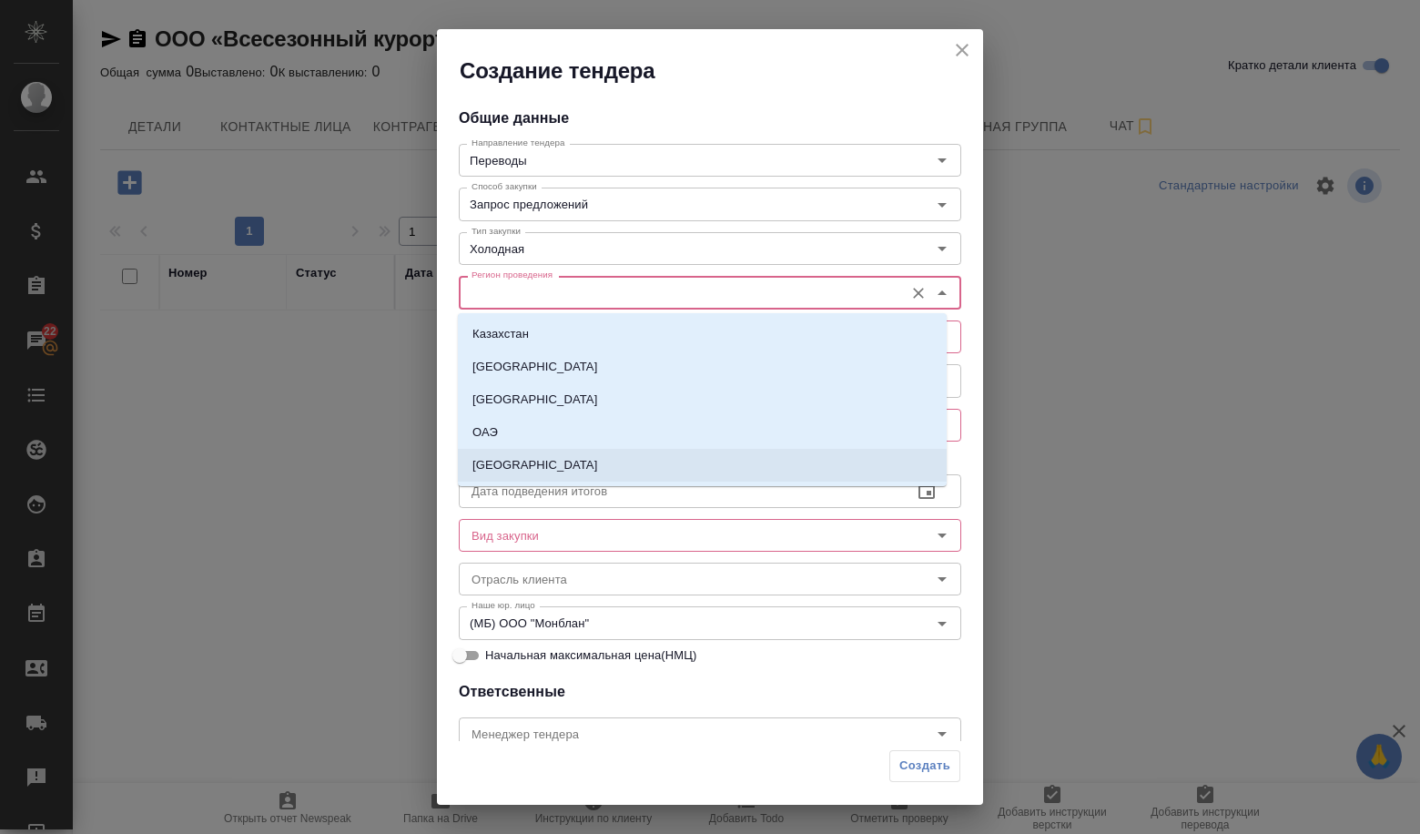
drag, startPoint x: 536, startPoint y: 458, endPoint x: 536, endPoint y: 438, distance: 20.0
click at [536, 459] on li "[GEOGRAPHIC_DATA]" at bounding box center [702, 465] width 489 height 33
type input "[GEOGRAPHIC_DATA]"
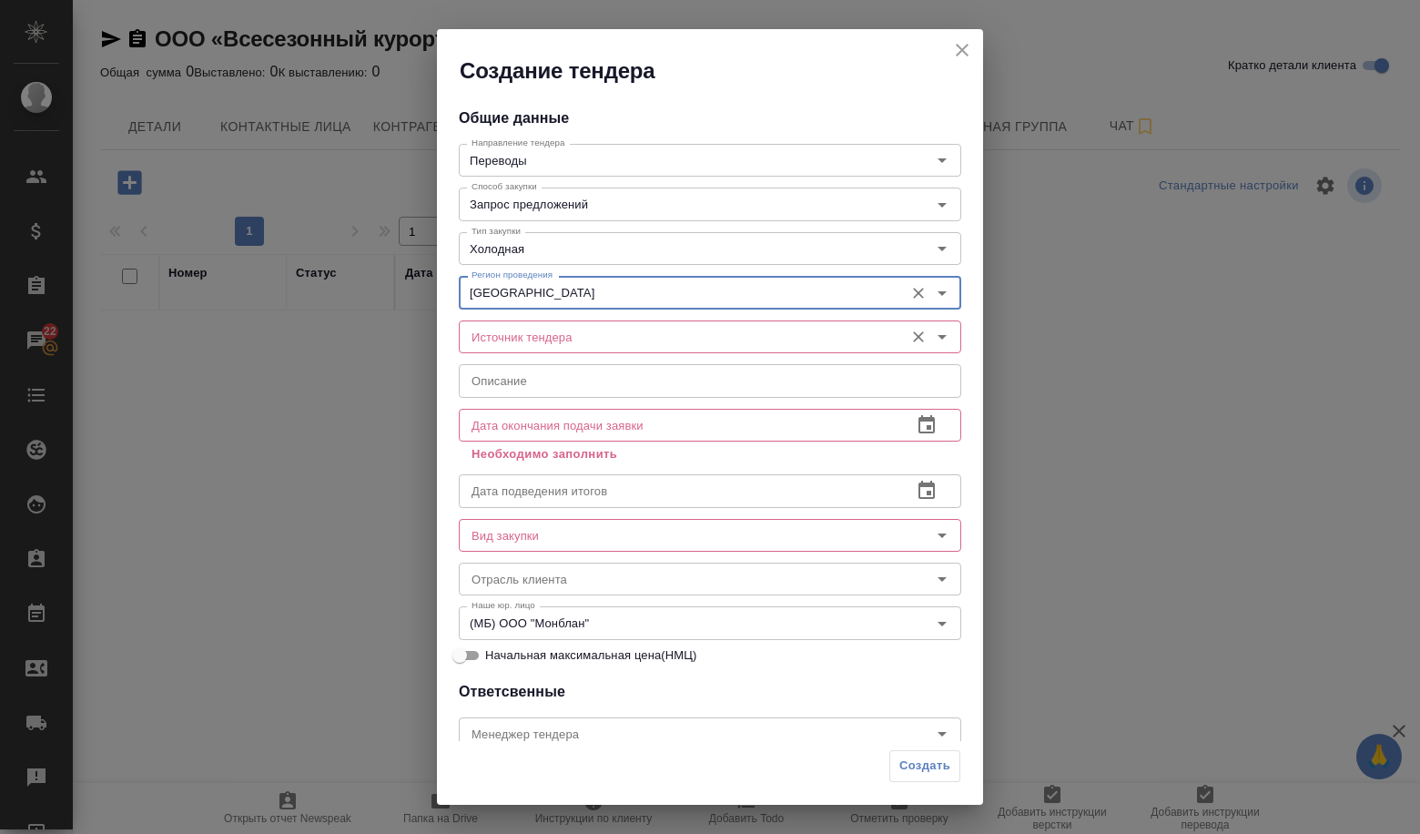
click at [524, 329] on input "Источник тендера" at bounding box center [679, 337] width 430 height 22
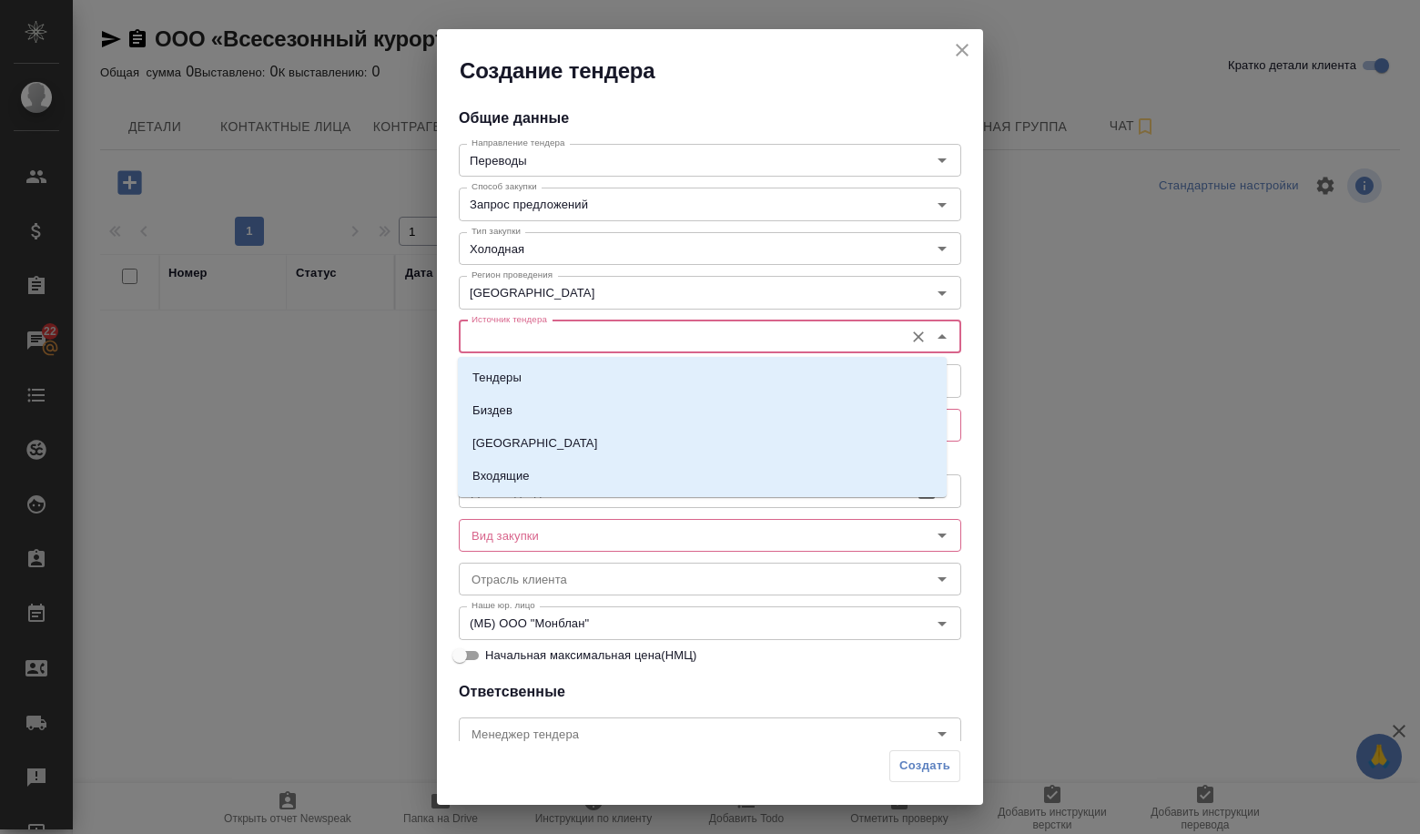
click at [521, 360] on div "Тендеры Биздев Москва Входящие" at bounding box center [702, 427] width 489 height 140
click at [525, 385] on li "Тендеры" at bounding box center [702, 377] width 489 height 33
type input "Тендеры"
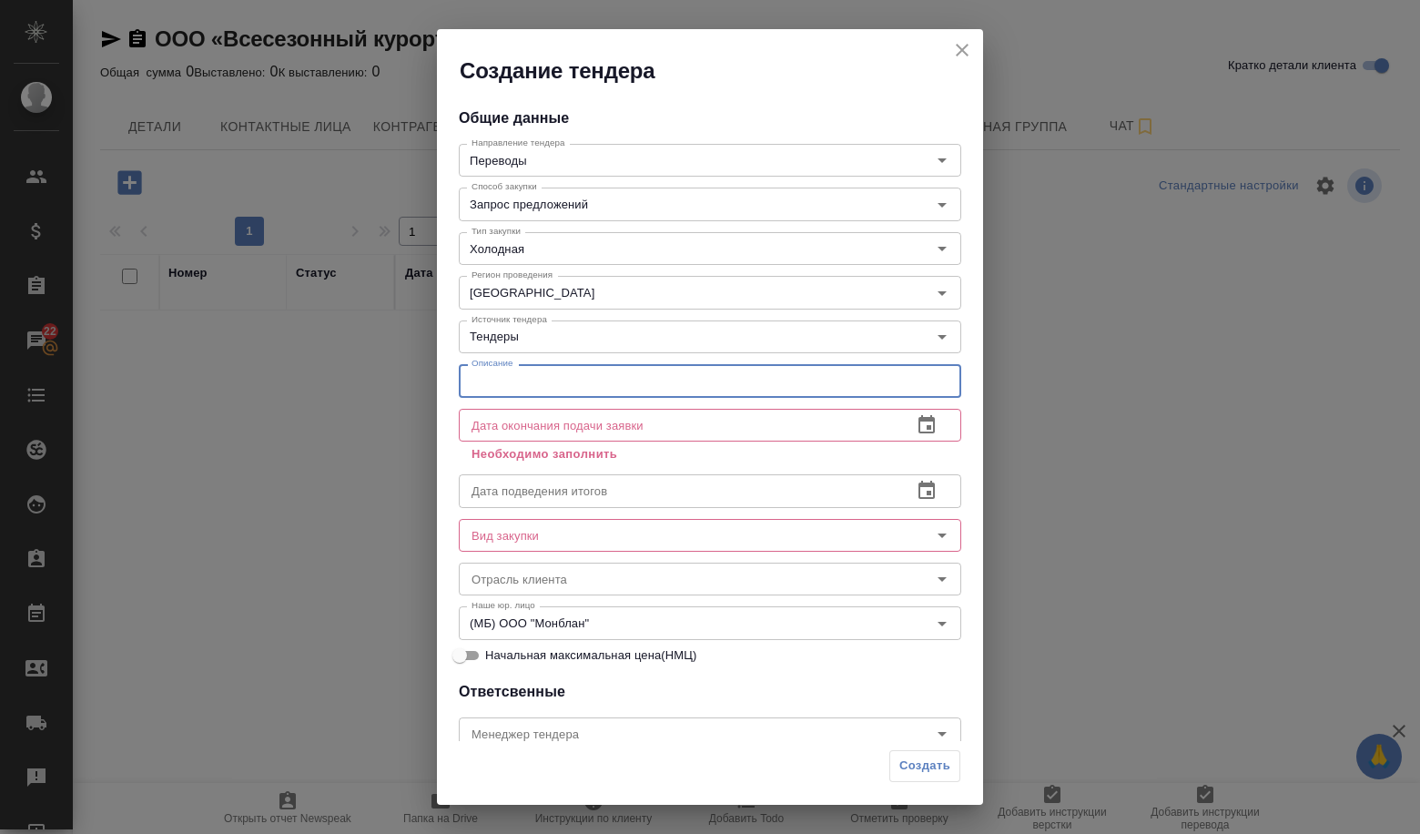
click at [525, 383] on input "text" at bounding box center [710, 380] width 502 height 33
type input "Запрос КП"
click at [920, 422] on icon "button" at bounding box center [926, 424] width 16 height 18
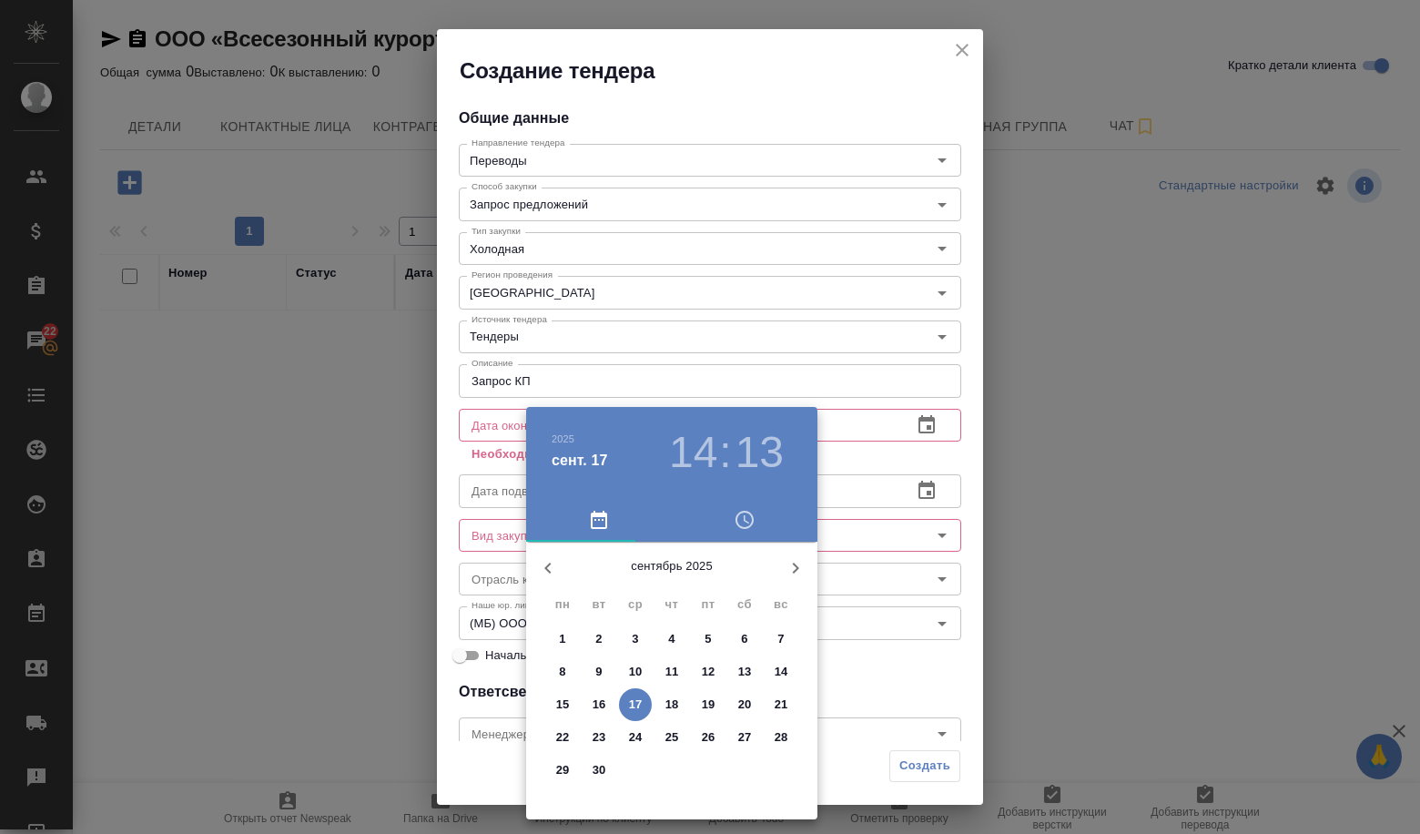
click at [713, 703] on p "19" at bounding box center [709, 704] width 14 height 18
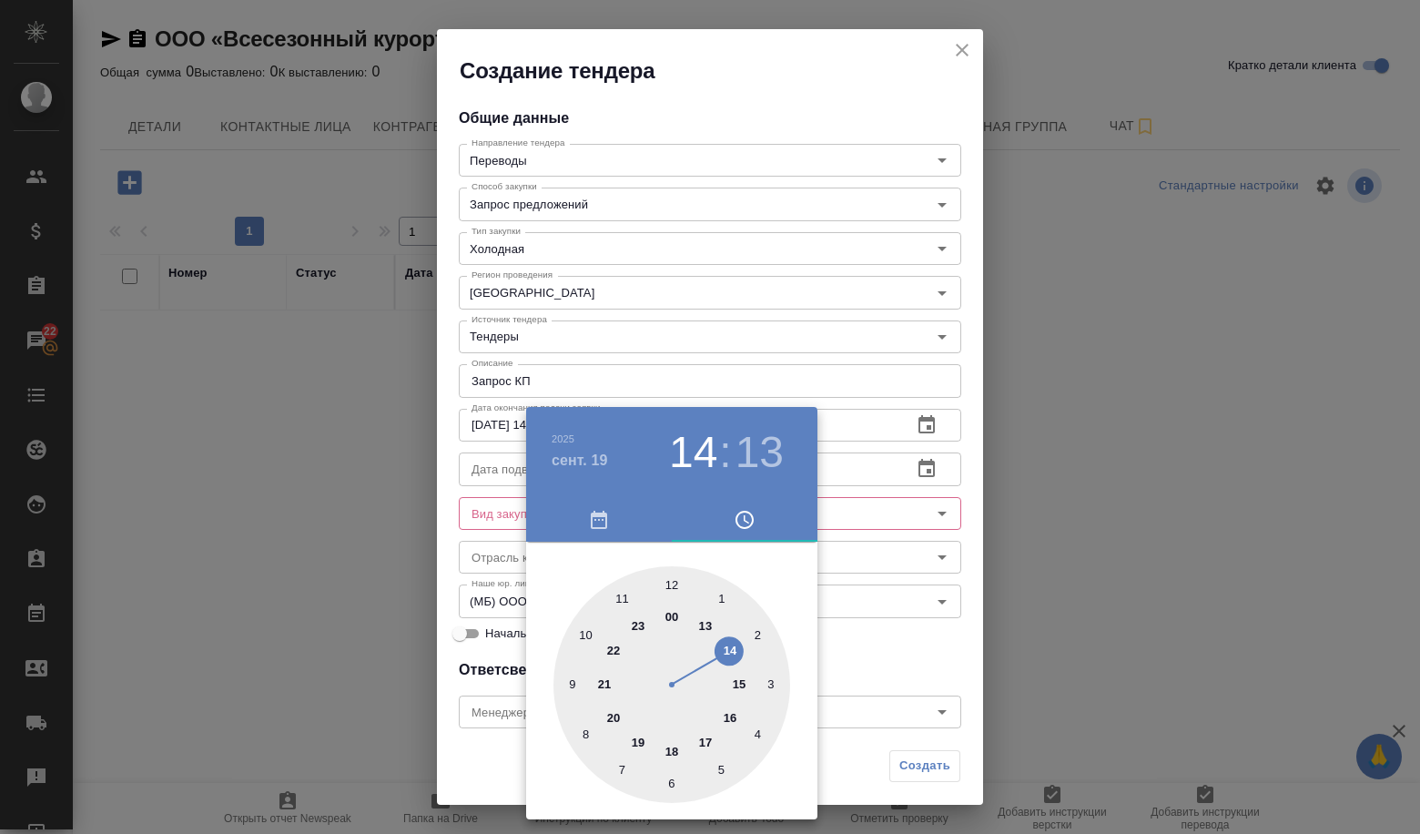
click at [707, 735] on div at bounding box center [671, 684] width 237 height 237
click at [669, 586] on div at bounding box center [671, 684] width 237 height 237
type input "19.09.2025 17:00"
click at [896, 558] on div at bounding box center [710, 417] width 1420 height 834
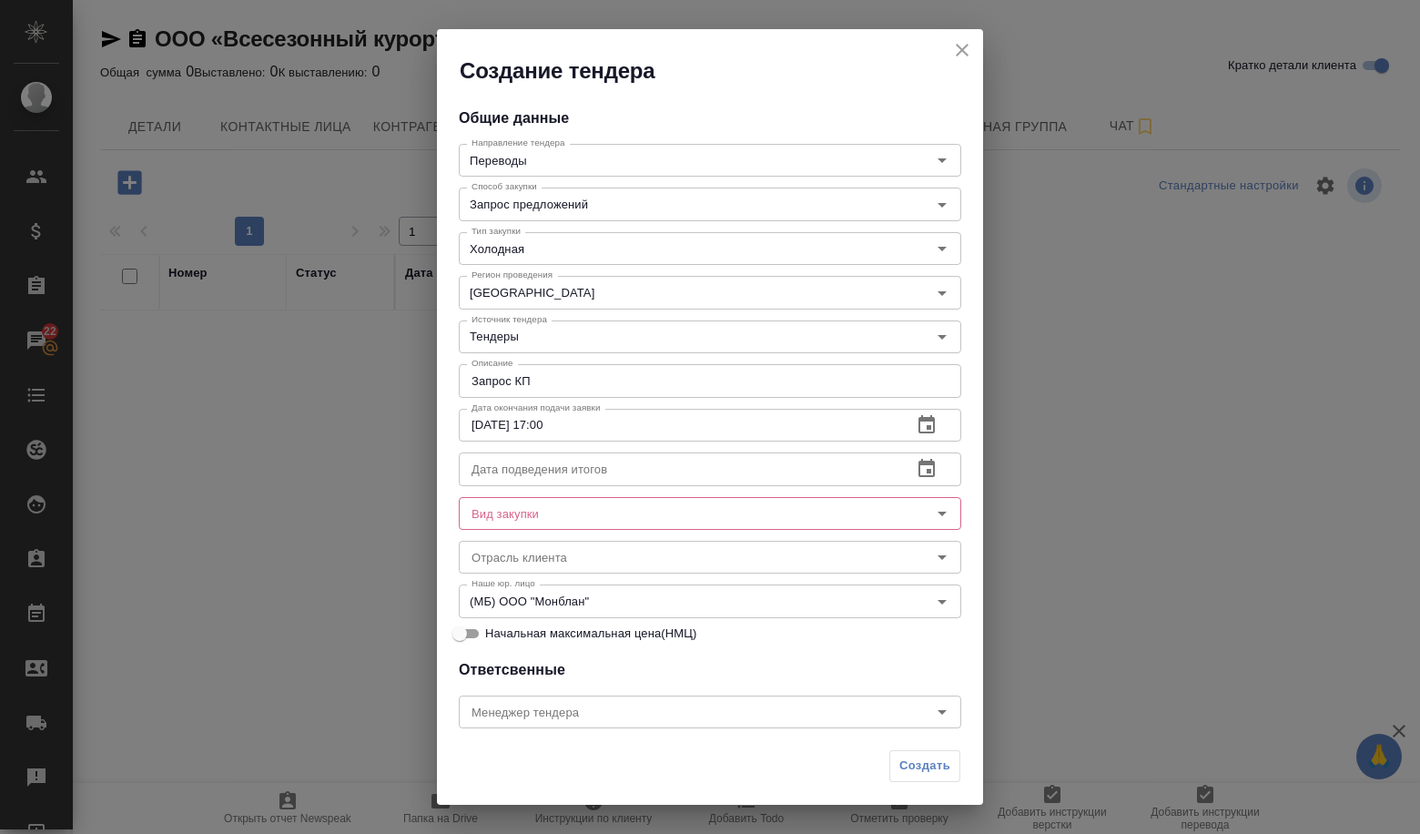
click at [608, 468] on input "text" at bounding box center [678, 468] width 439 height 33
click at [905, 460] on button "button" at bounding box center [927, 469] width 44 height 44
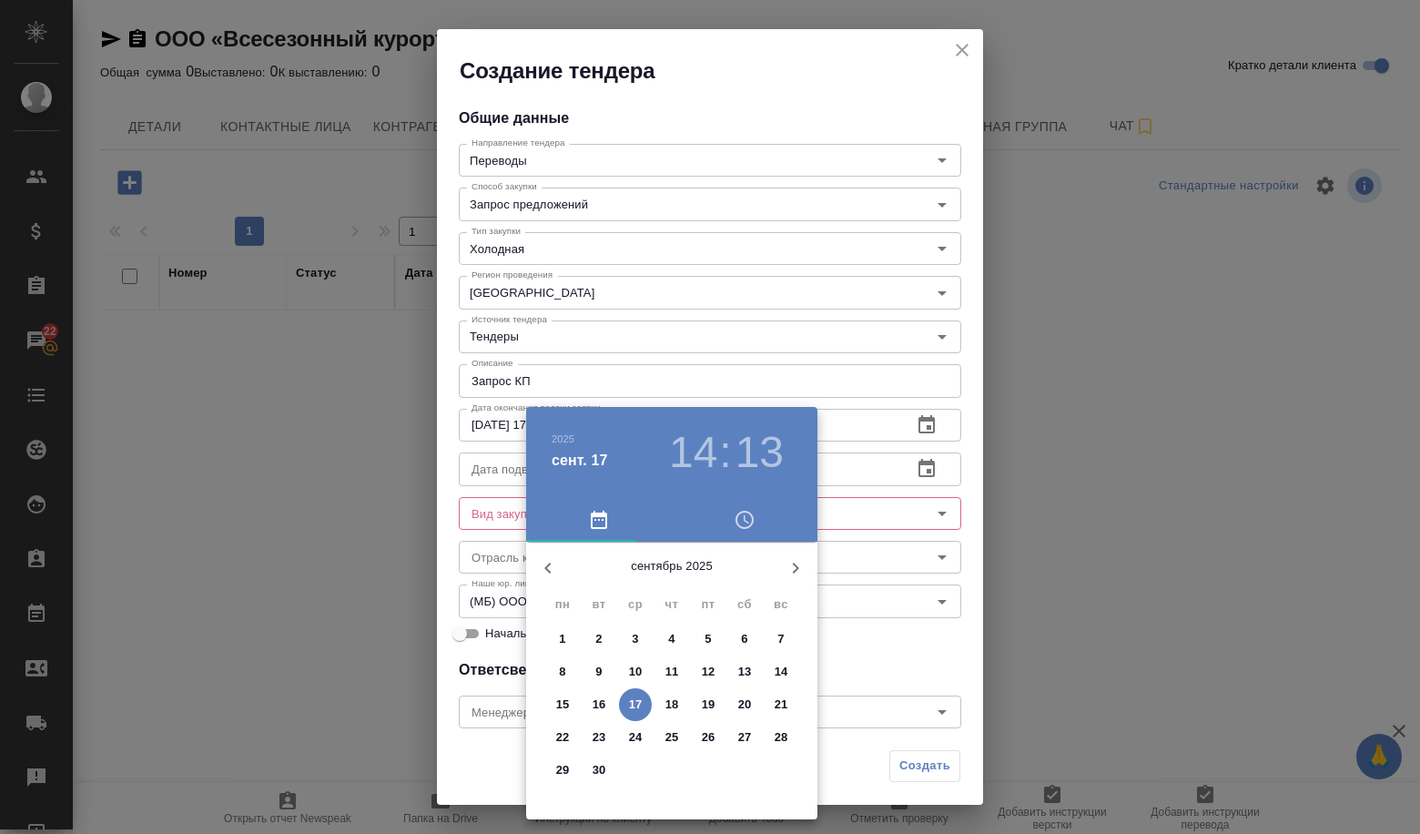
click at [638, 734] on p "24" at bounding box center [636, 737] width 14 height 18
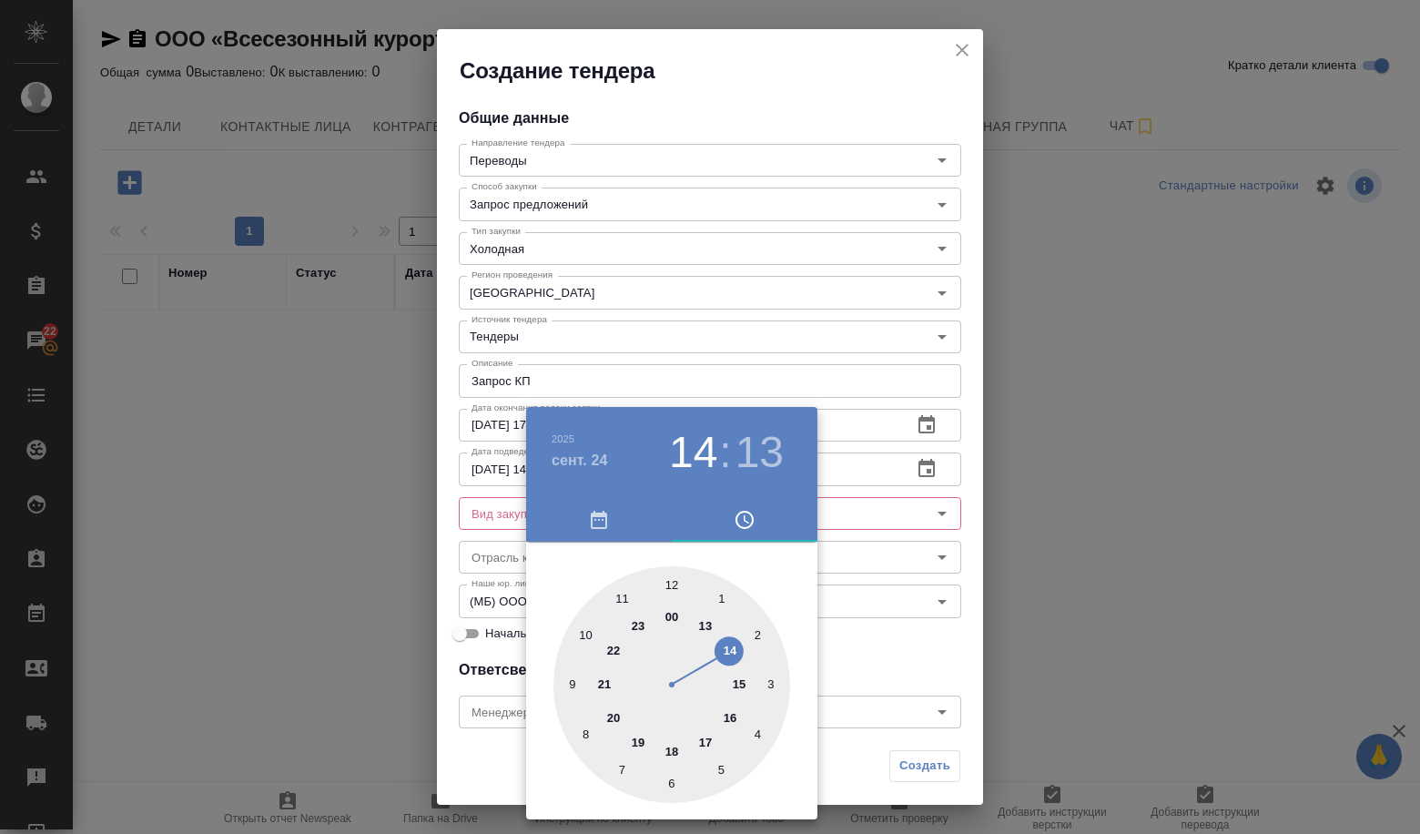
click at [674, 591] on div at bounding box center [671, 684] width 237 height 237
type input "24.09.2025 12:00"
drag, startPoint x: 672, startPoint y: 582, endPoint x: 688, endPoint y: 588, distance: 16.4
click at [672, 582] on div at bounding box center [671, 684] width 237 height 237
drag, startPoint x: 950, startPoint y: 654, endPoint x: 885, endPoint y: 650, distance: 64.8
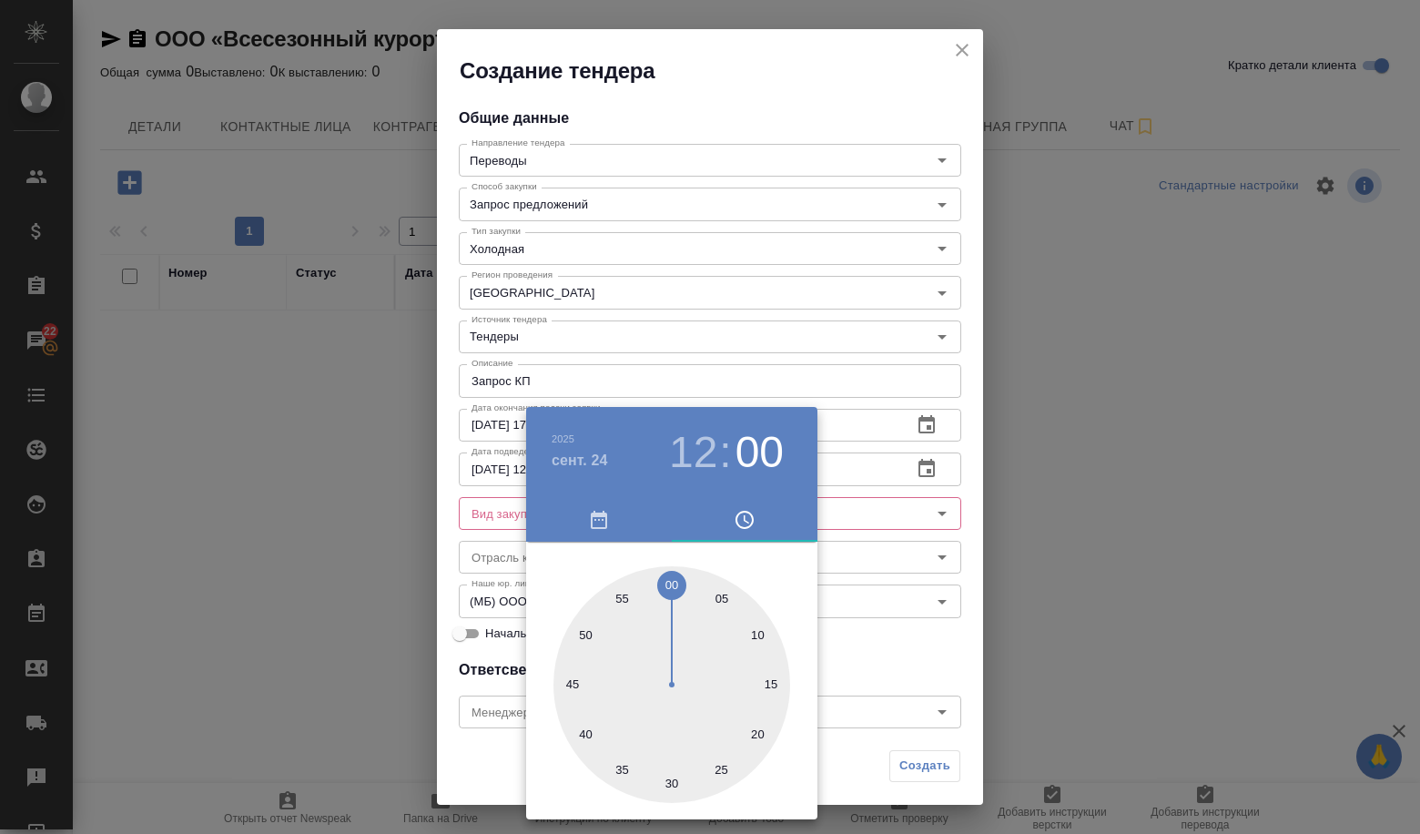
click at [949, 654] on div at bounding box center [710, 417] width 1420 height 834
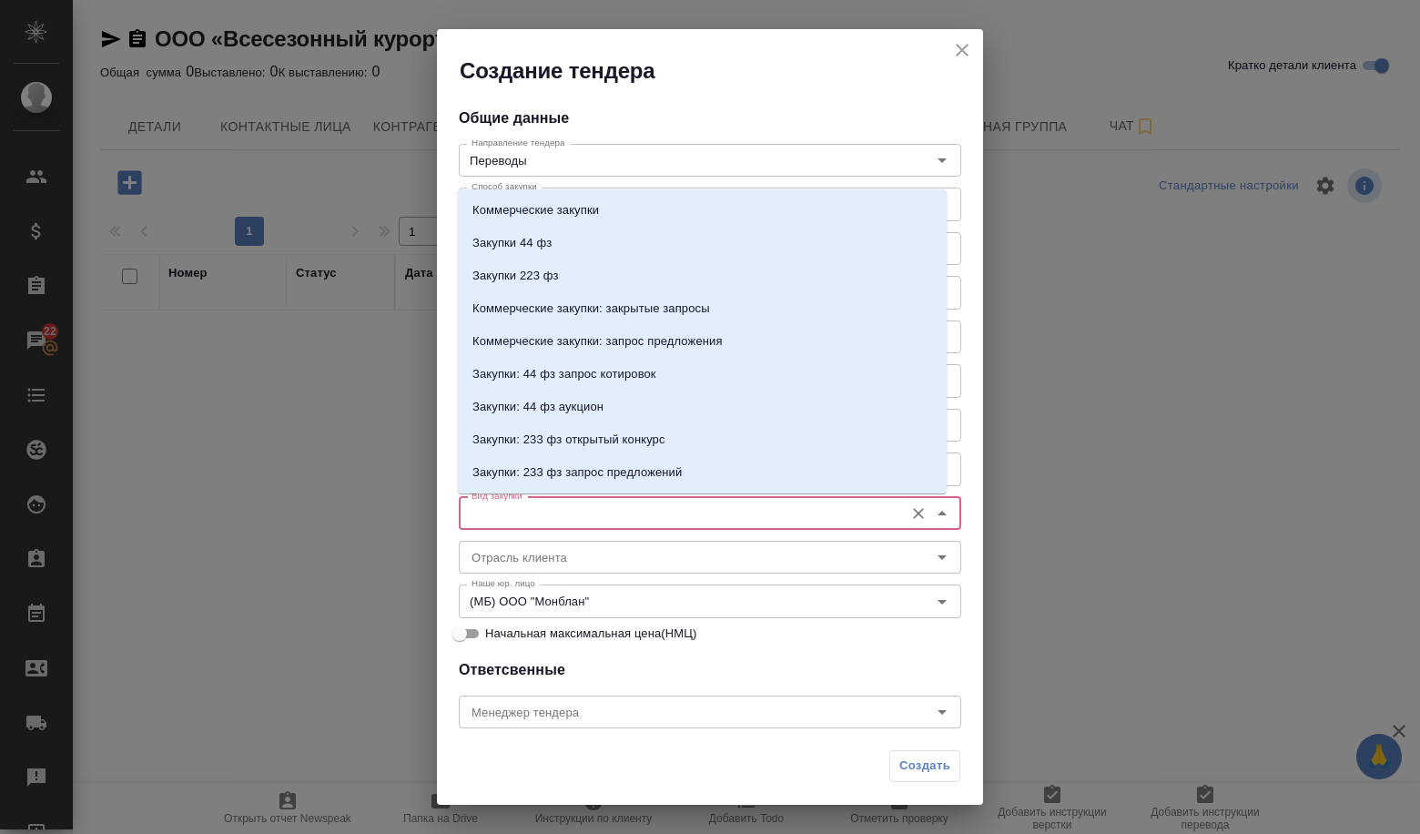
click at [561, 520] on input "Вид закупки" at bounding box center [679, 513] width 430 height 22
click at [513, 202] on p "Коммерческие закупки" at bounding box center [535, 210] width 126 height 18
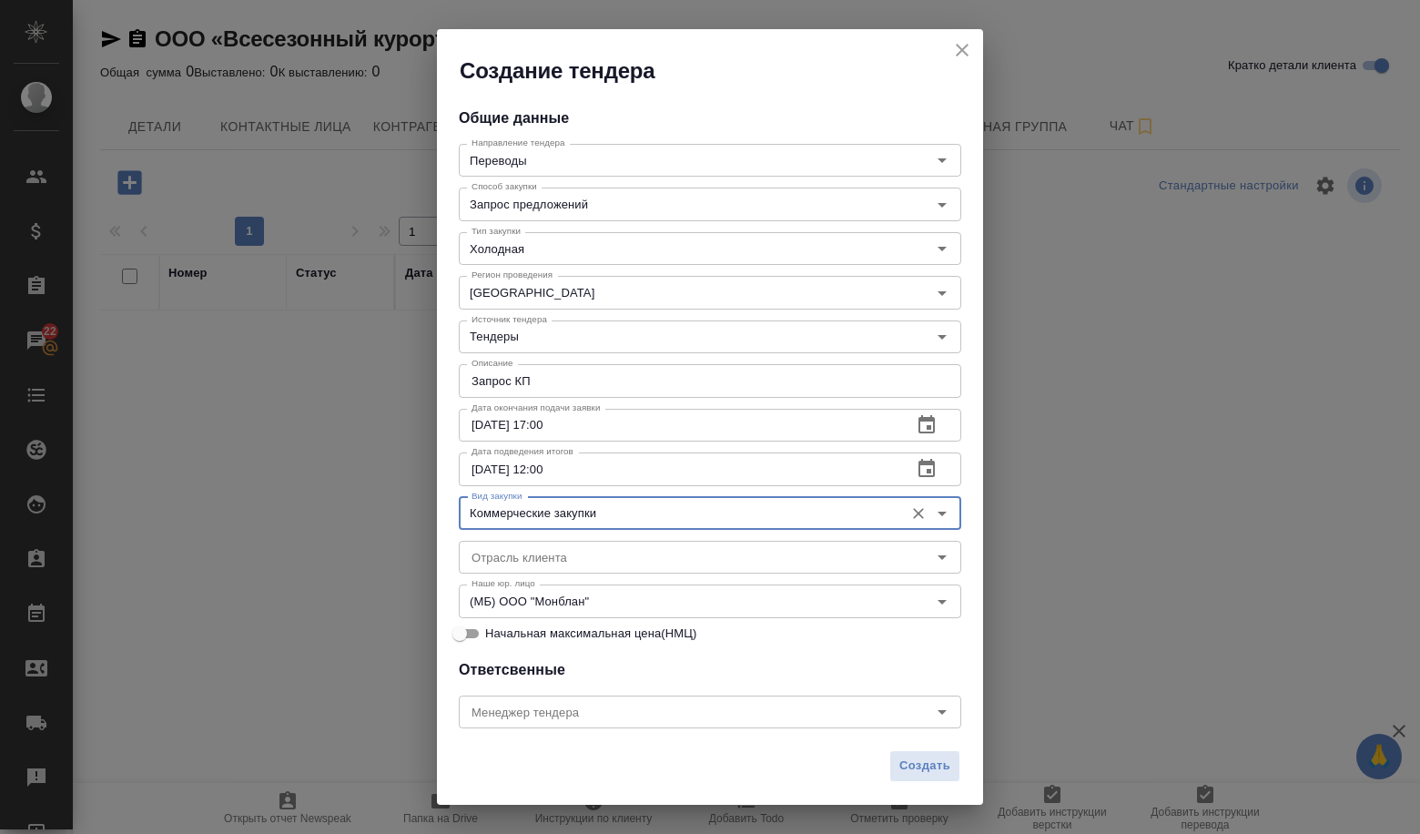
type input "Коммерческие закупки"
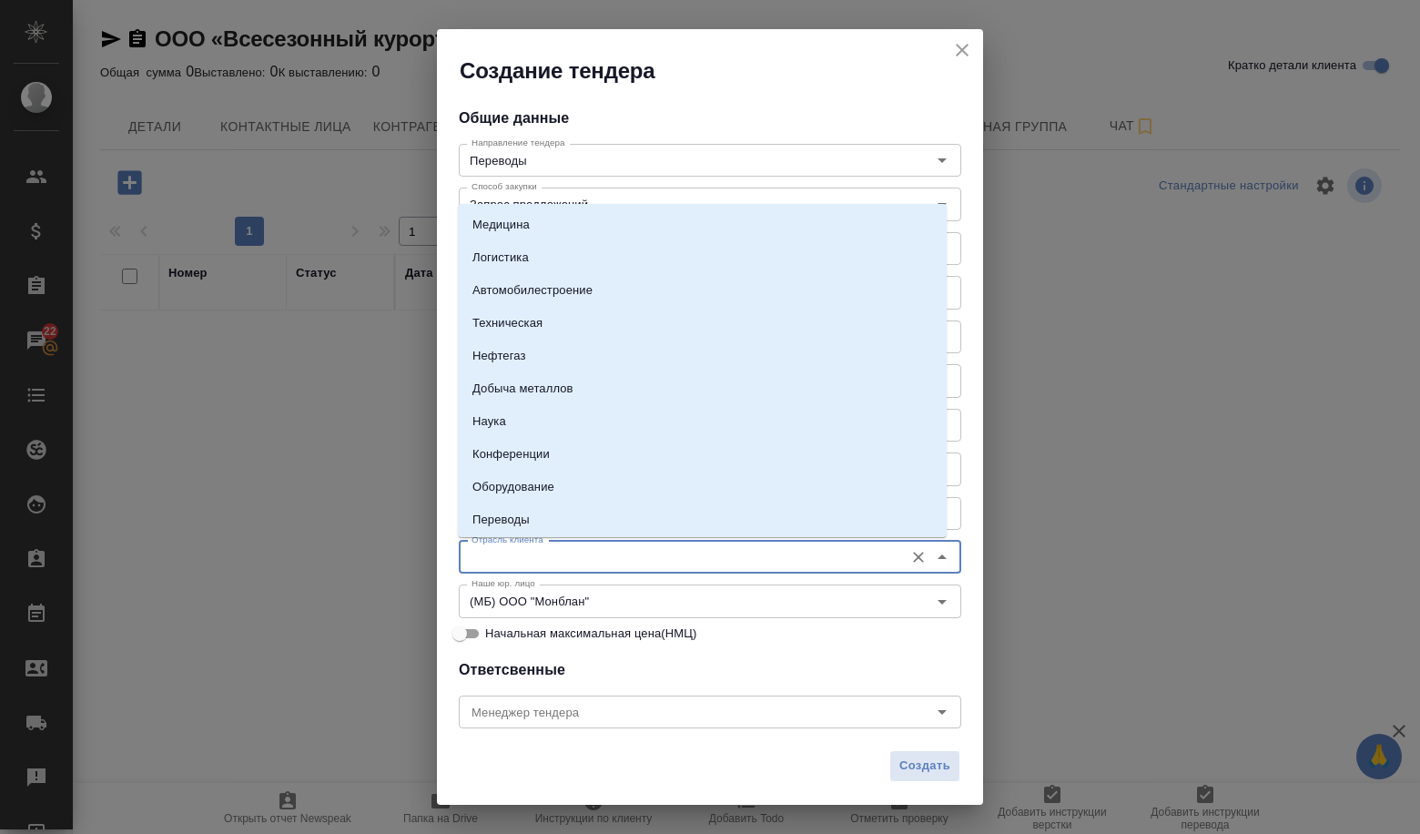
click at [606, 547] on input "Отрасль клиента" at bounding box center [679, 557] width 430 height 22
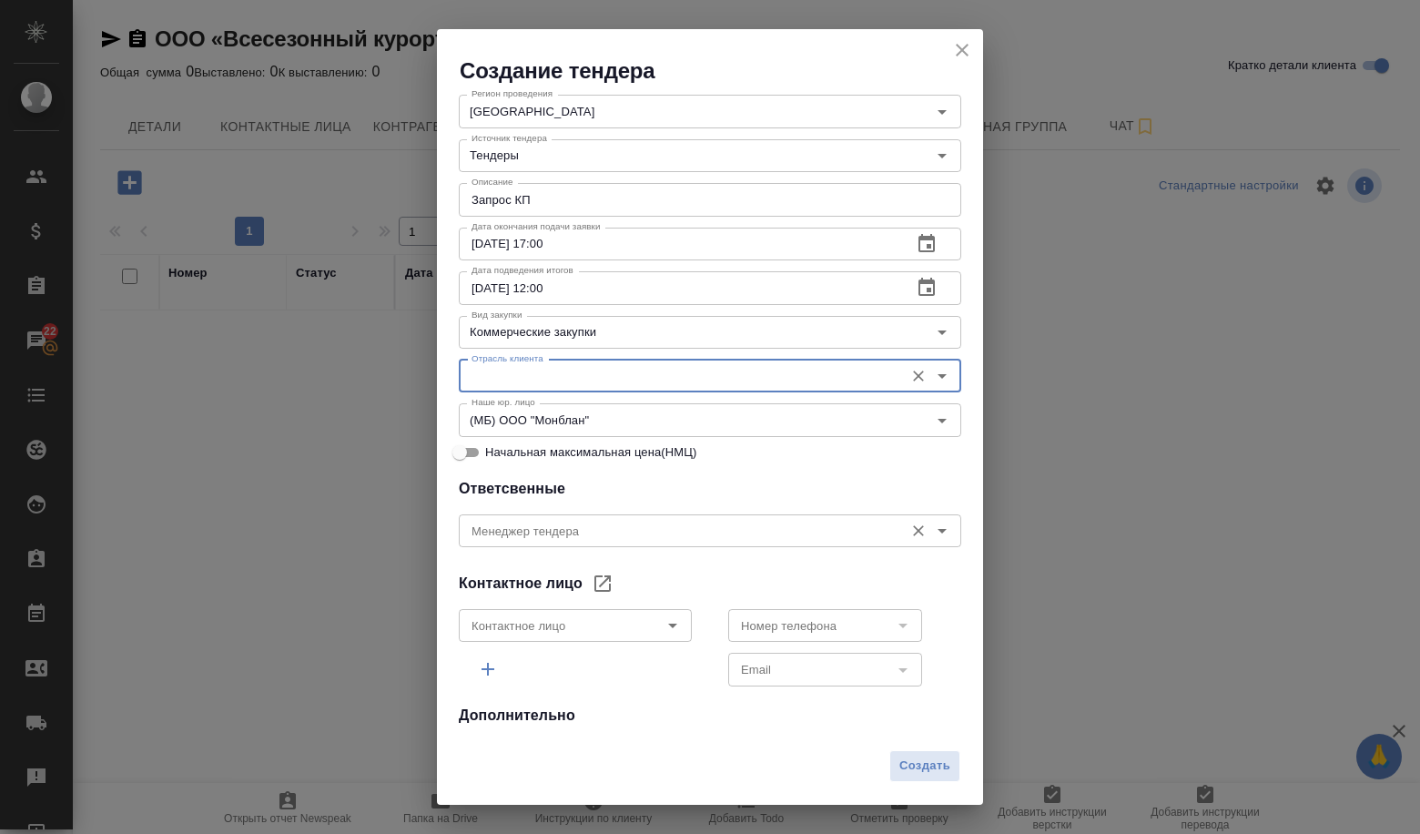
scroll to position [182, 0]
click at [670, 629] on icon "Open" at bounding box center [673, 624] width 22 height 22
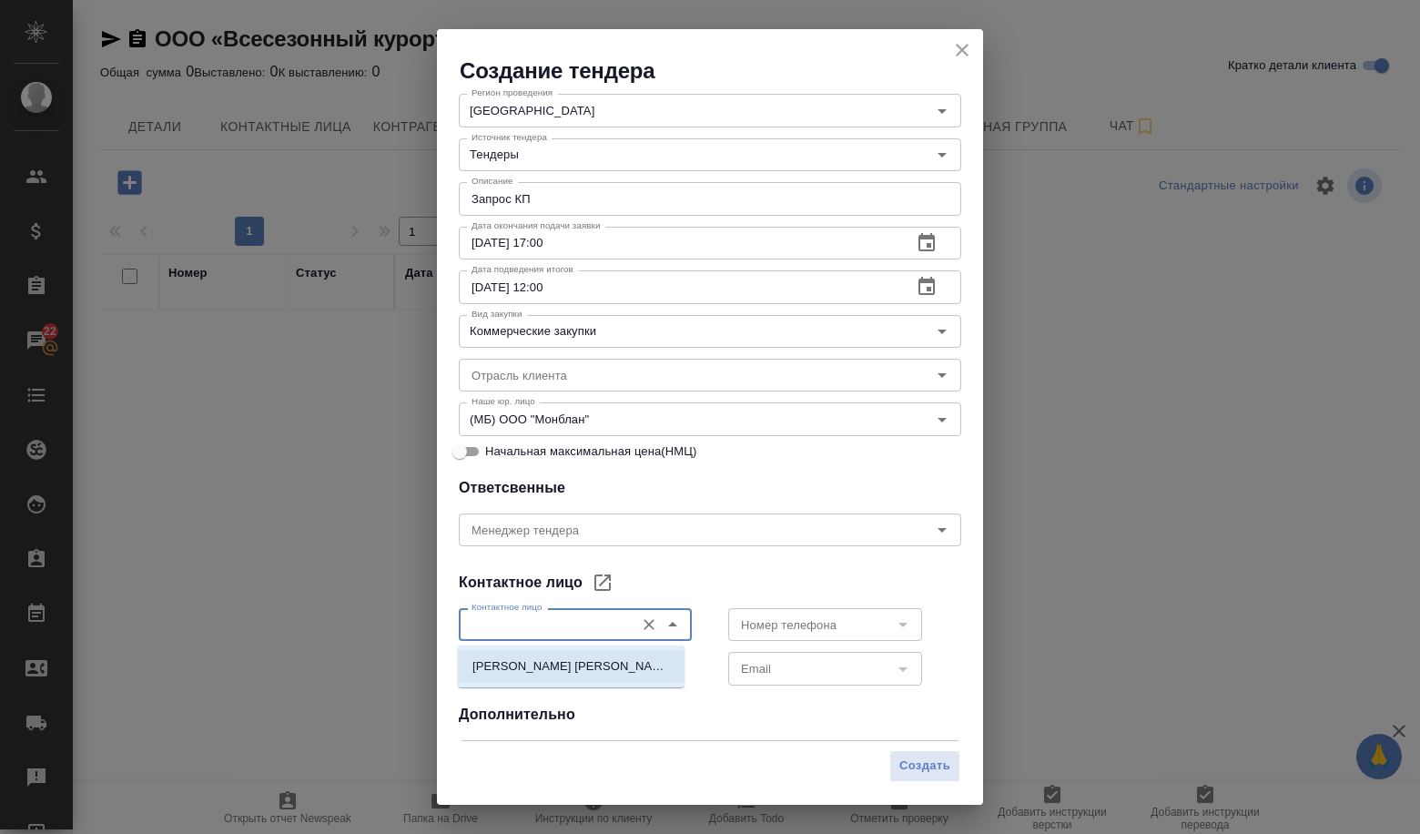
click at [593, 658] on p "Гридилёва Оксана Александровна" at bounding box center [570, 666] width 197 height 18
type input "Гридилёва Оксана Александровна"
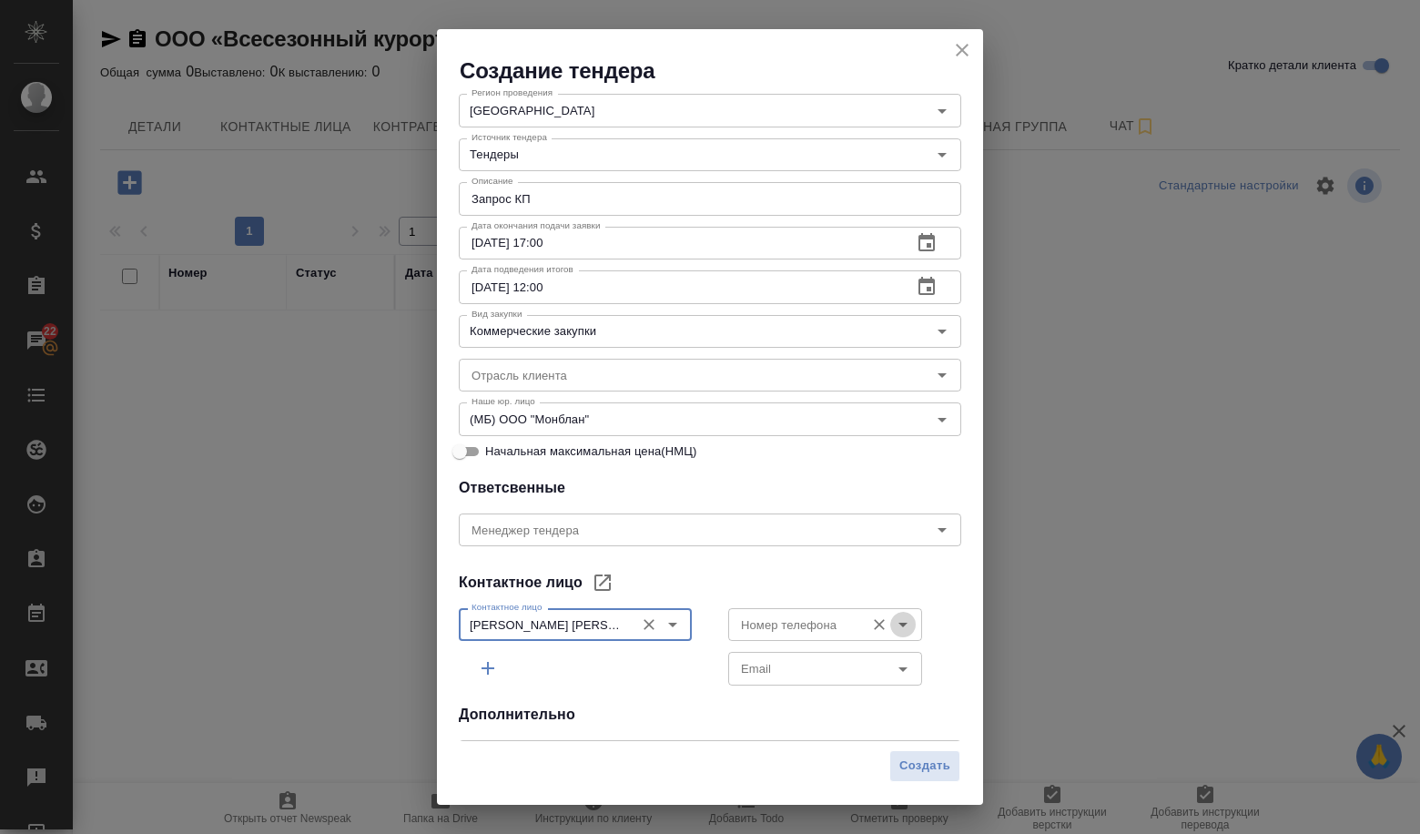
click at [896, 625] on icon "Open" at bounding box center [903, 624] width 22 height 22
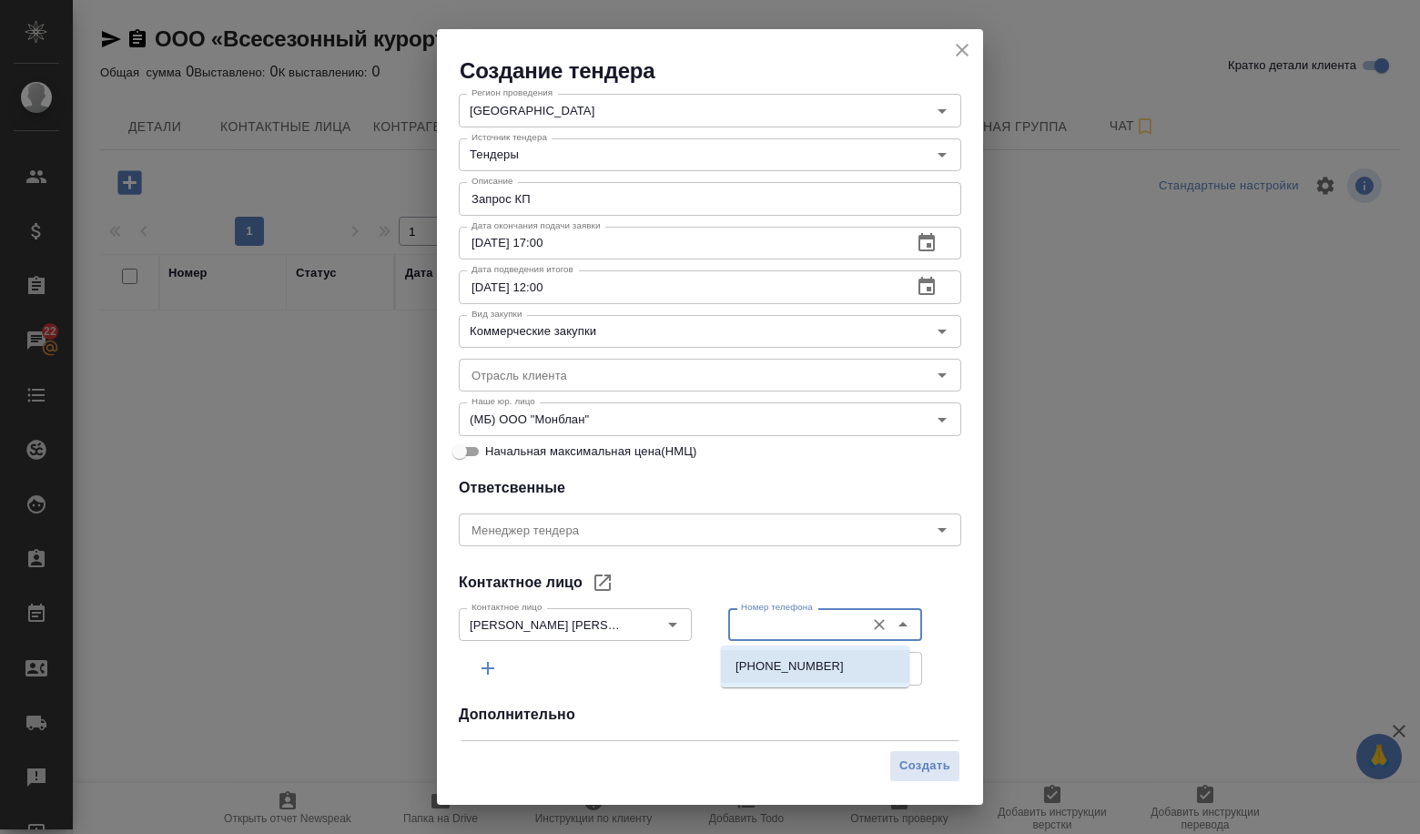
click at [850, 659] on li "+73882220425" at bounding box center [815, 666] width 188 height 33
type input "+73882220425"
click at [892, 671] on icon "Open" at bounding box center [903, 669] width 22 height 22
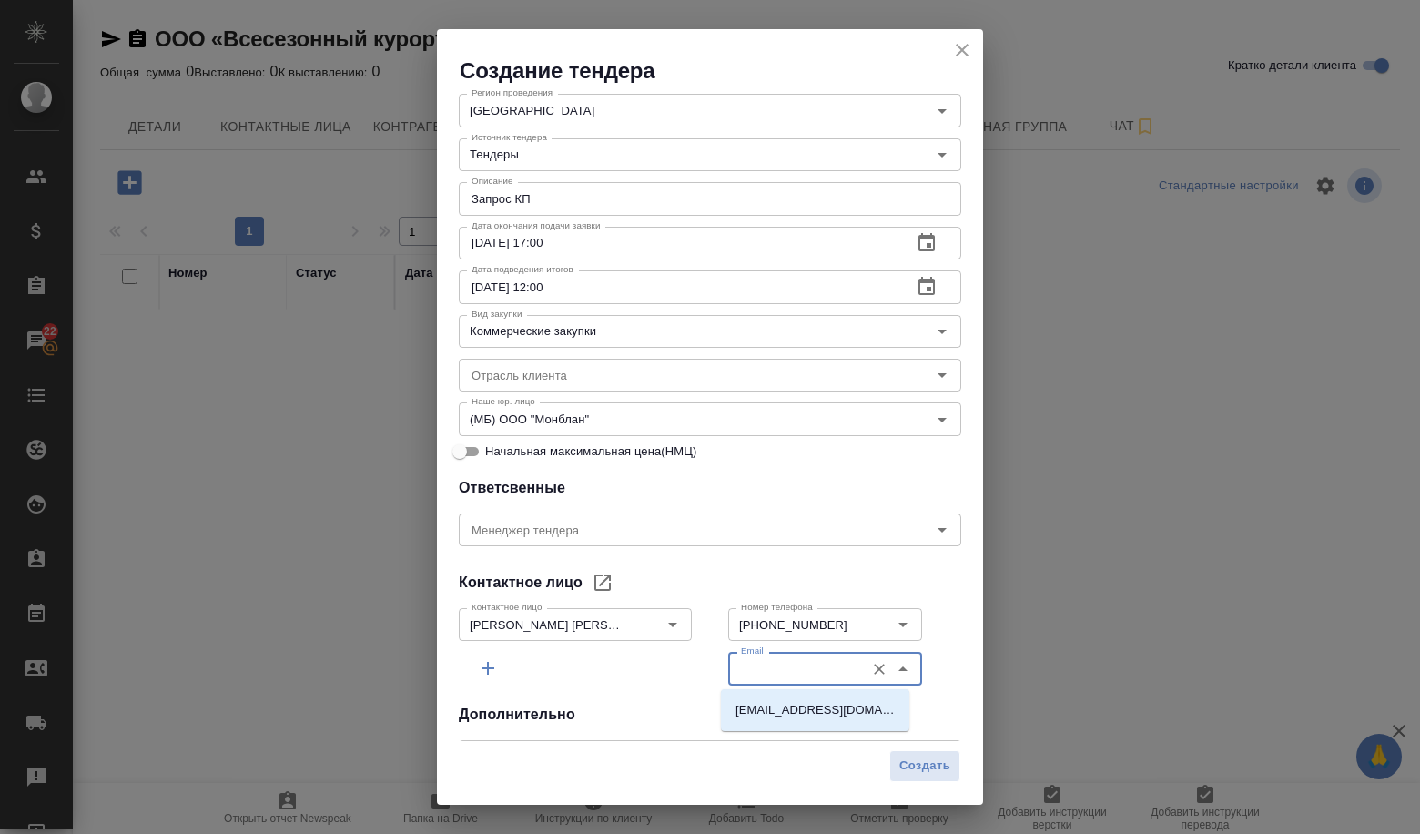
click at [864, 716] on li "gridileva@mglk.ru" at bounding box center [815, 709] width 188 height 33
type input "gridileva@mglk.ru"
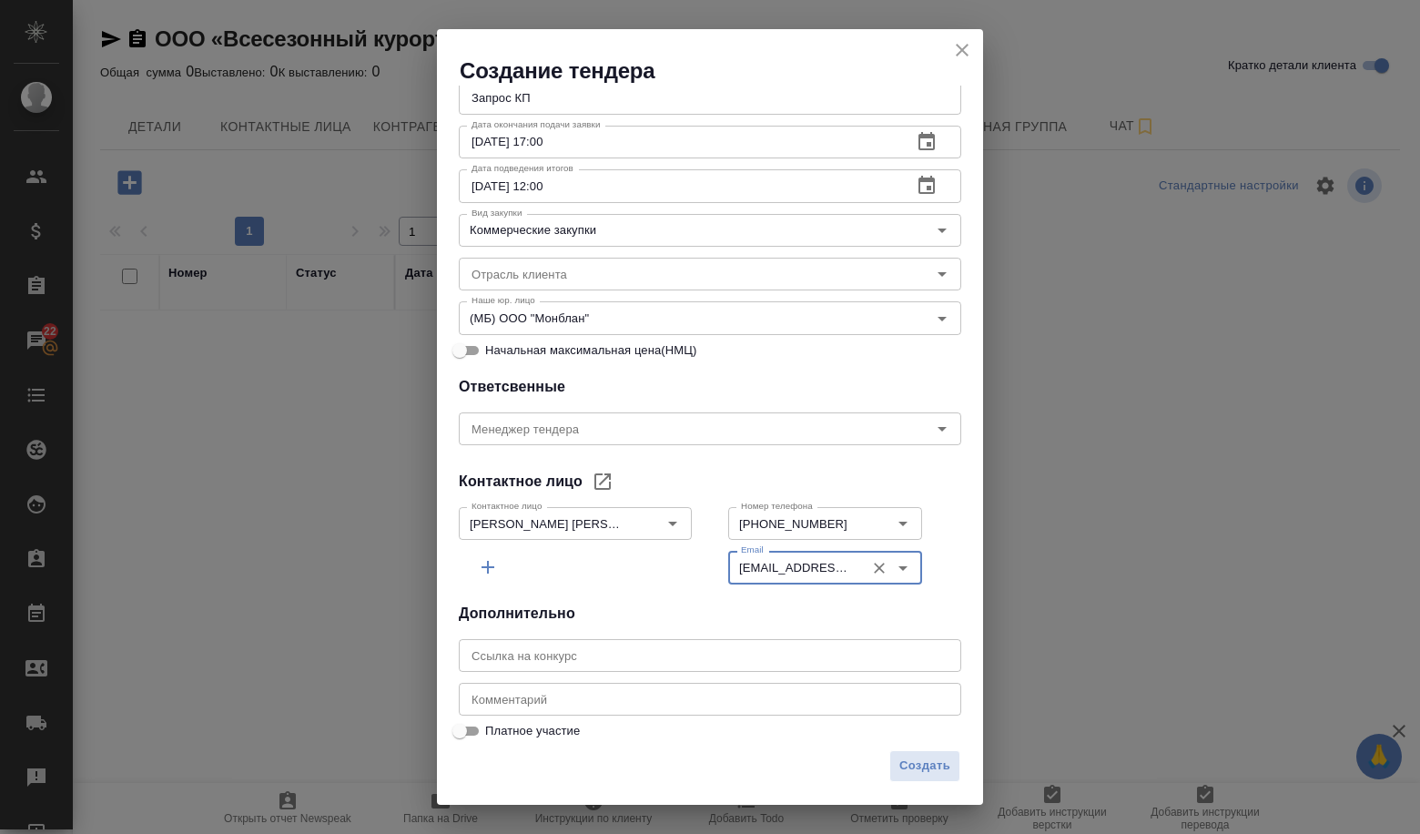
scroll to position [292, 0]
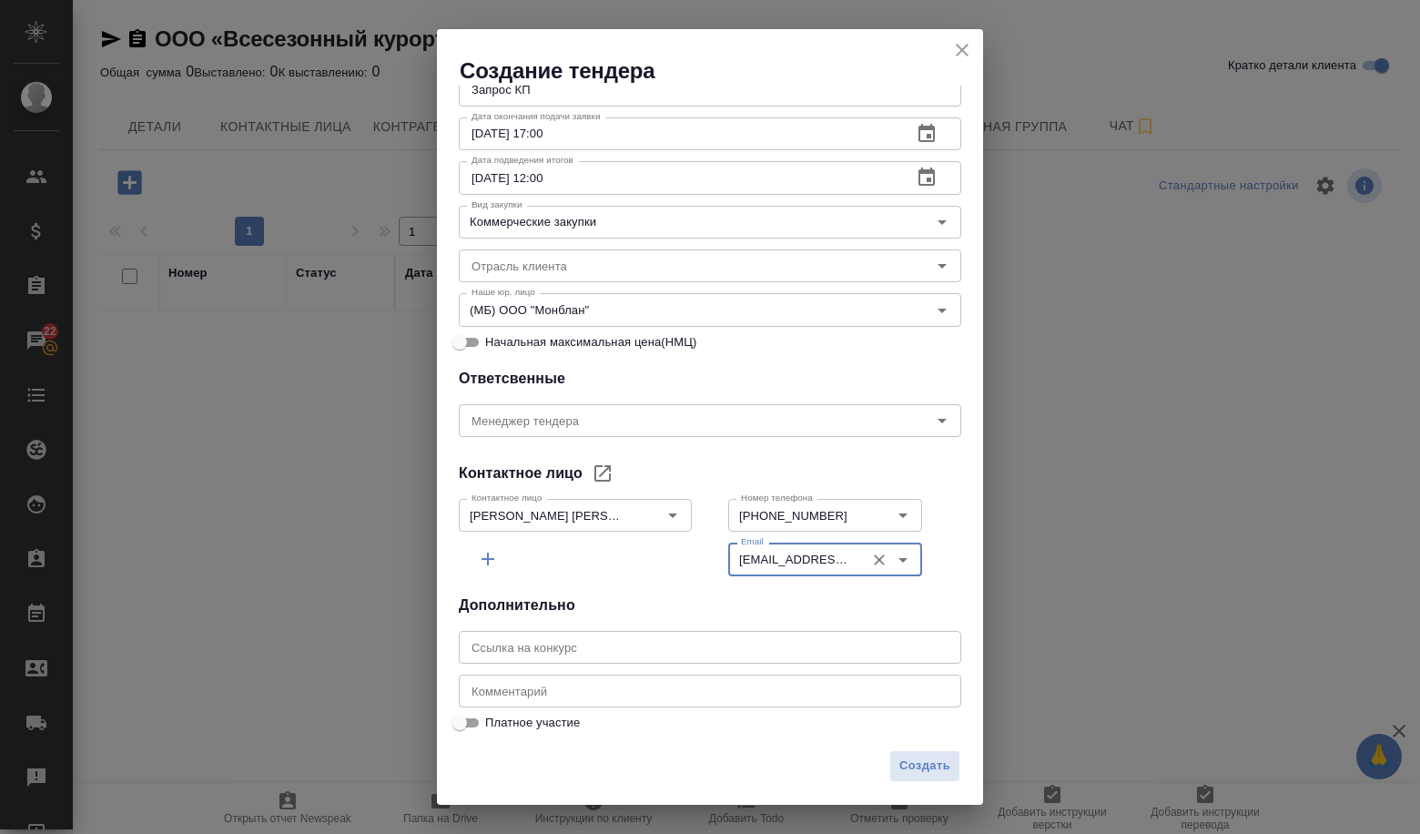
click at [518, 645] on input "text" at bounding box center [710, 647] width 502 height 33
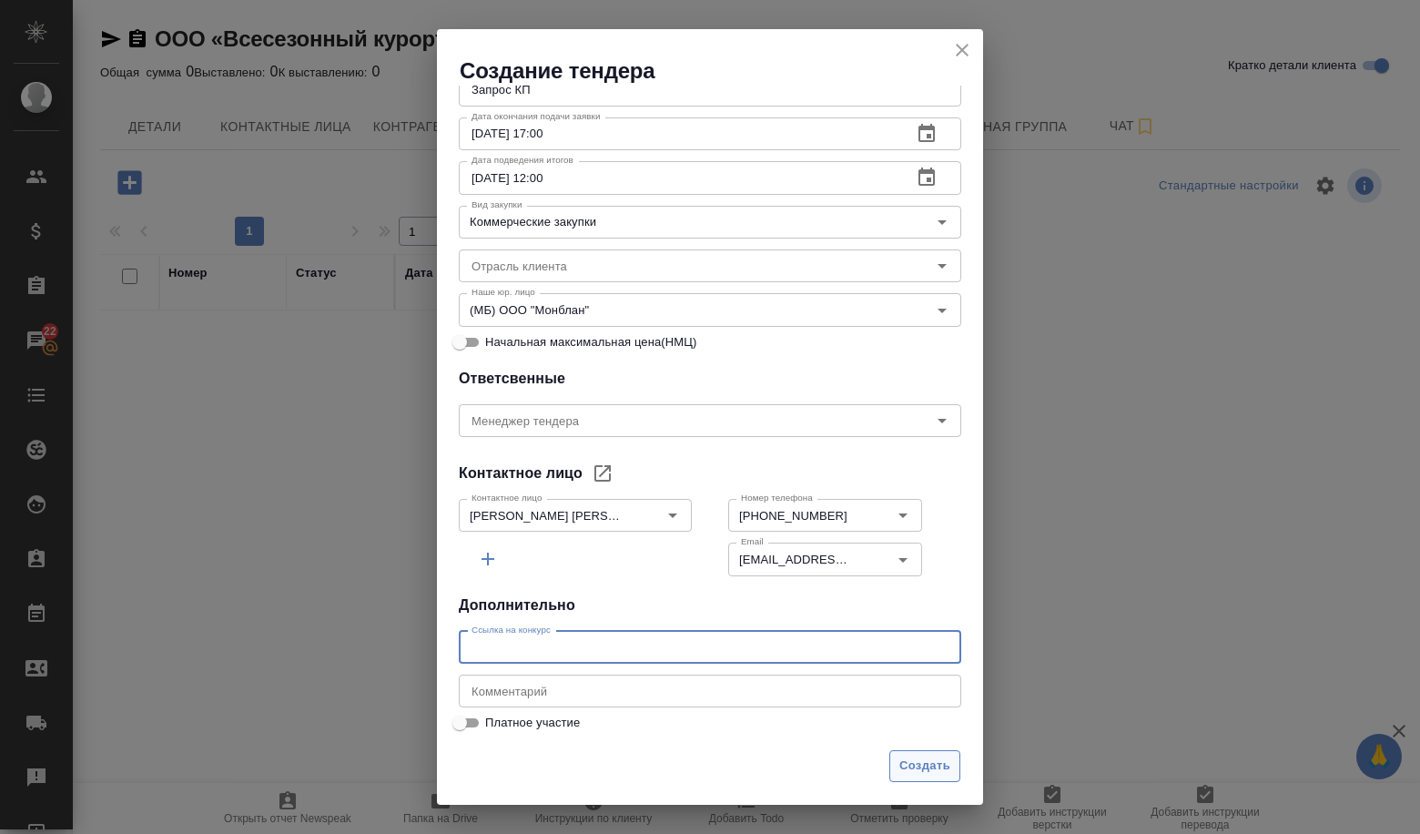
click at [919, 768] on span "Создать" at bounding box center [924, 765] width 51 height 21
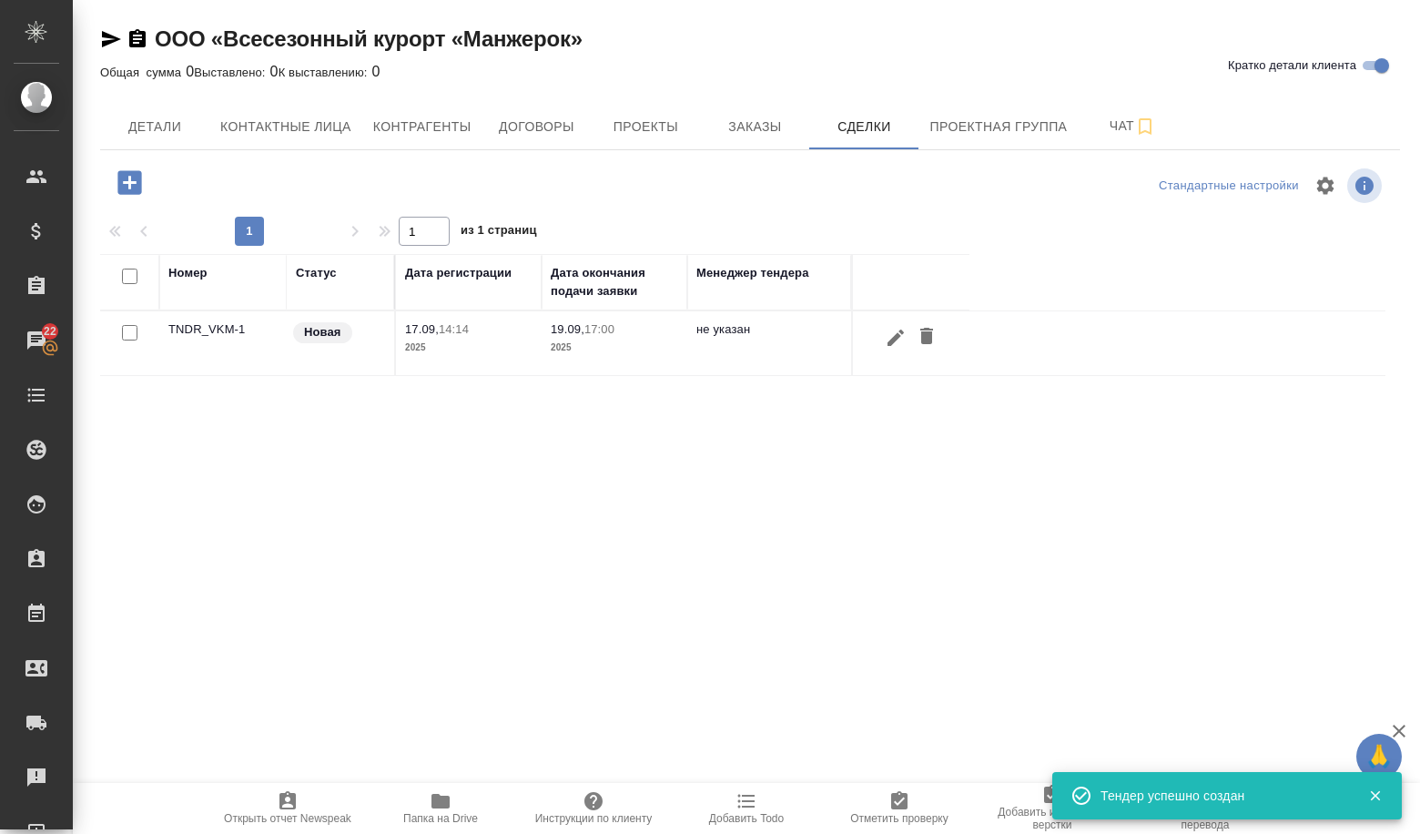
click at [201, 329] on td "TNDR_VKM-1" at bounding box center [222, 343] width 127 height 64
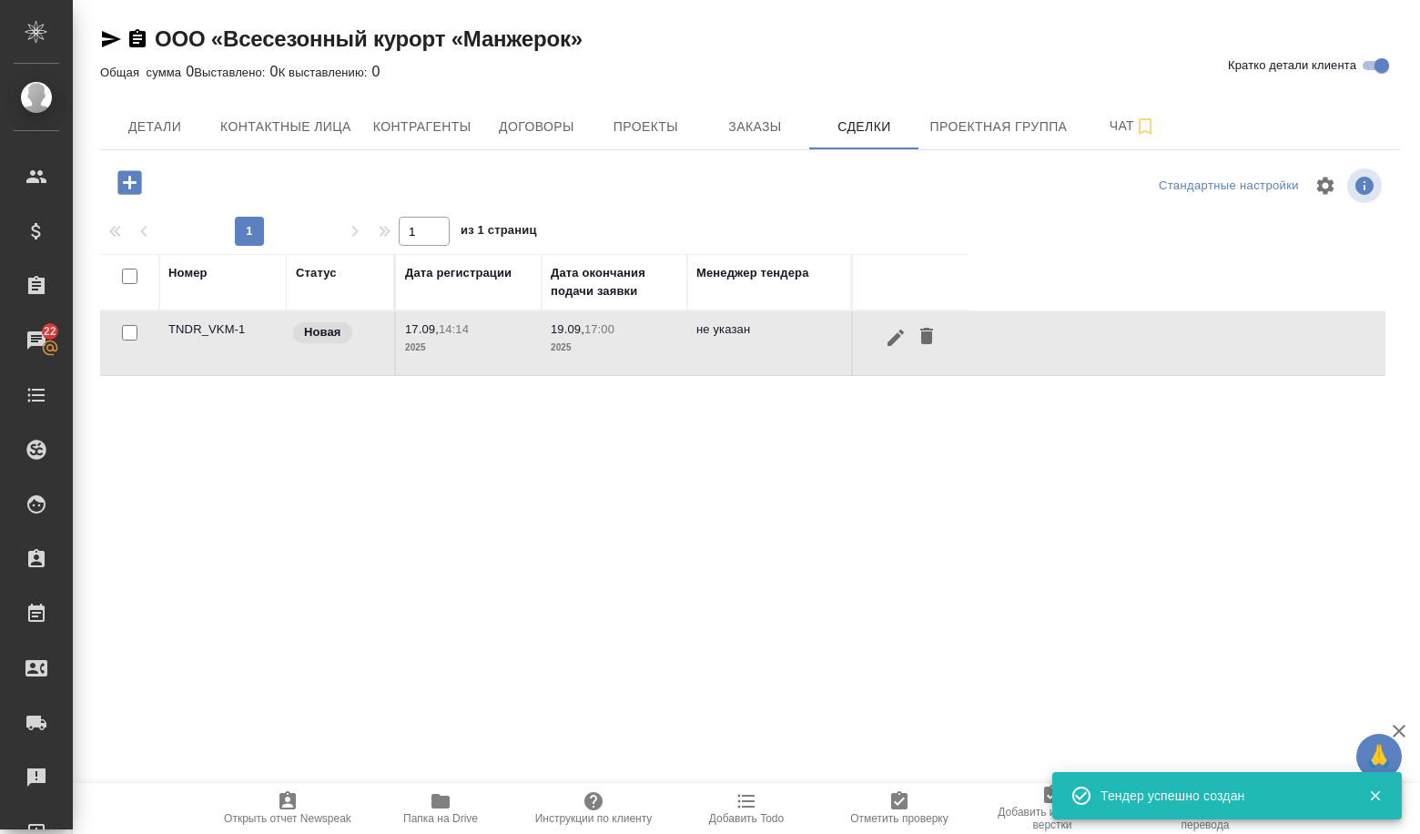
click at [201, 329] on td "TNDR_VKM-1" at bounding box center [222, 343] width 127 height 64
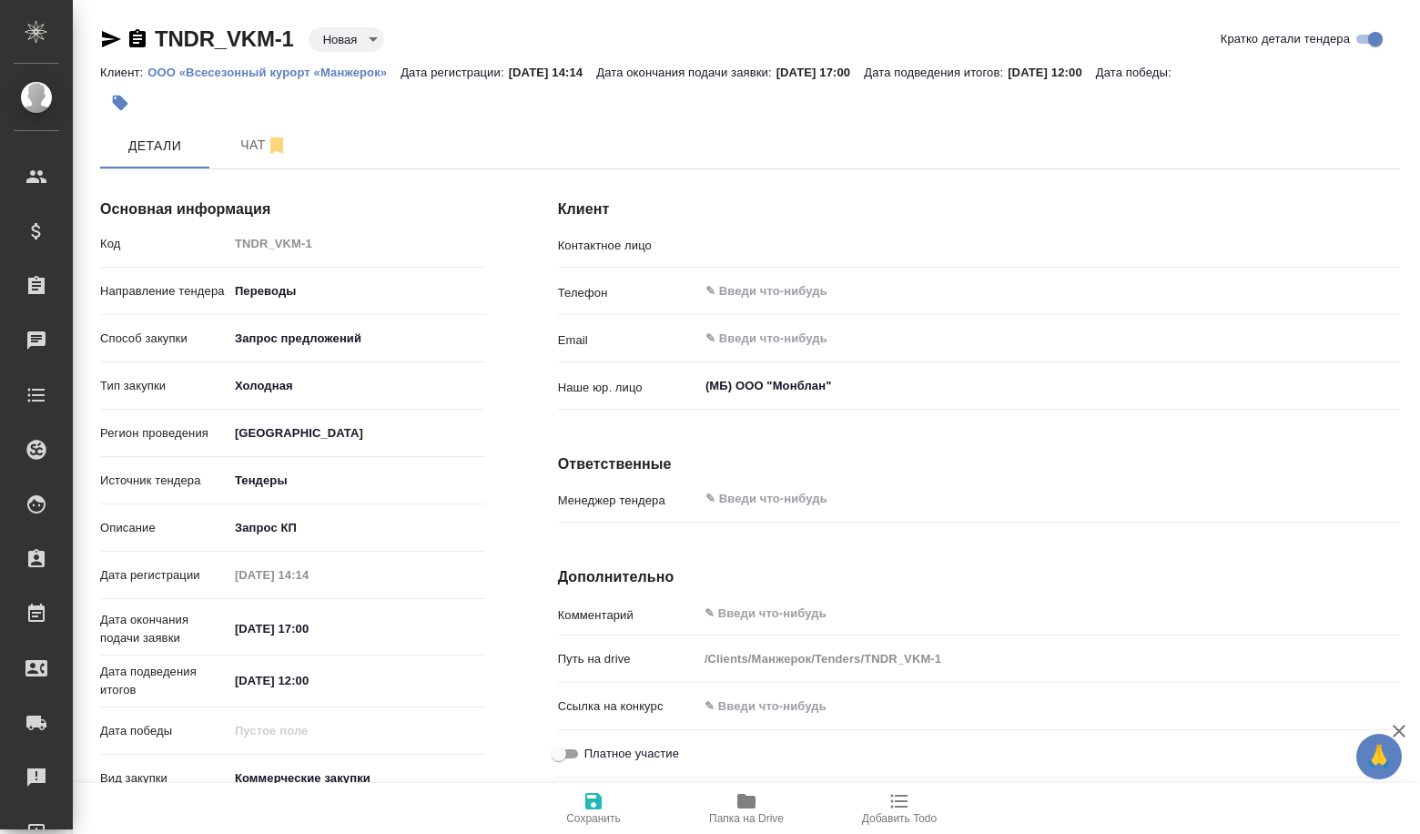
type input "Гридилёва Оксана Александровна"
click at [344, 43] on body "🙏 .cls-1 fill:#fff; AWATERA Volkova Alena Клиенты Спецификации Заказы 22 Чаты T…" at bounding box center [710, 417] width 1420 height 834
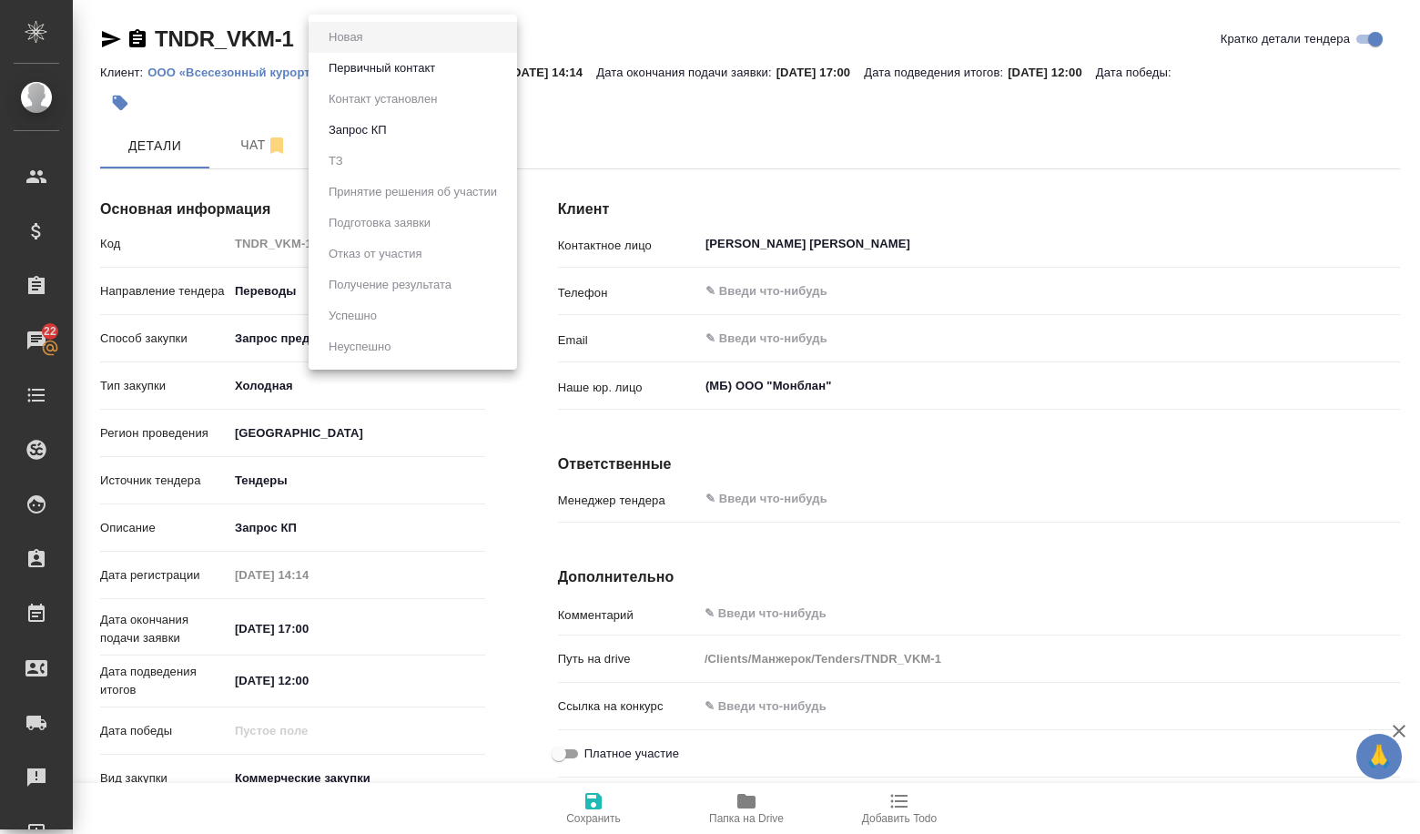
click at [358, 76] on button "Первичный контакт" at bounding box center [381, 68] width 117 height 20
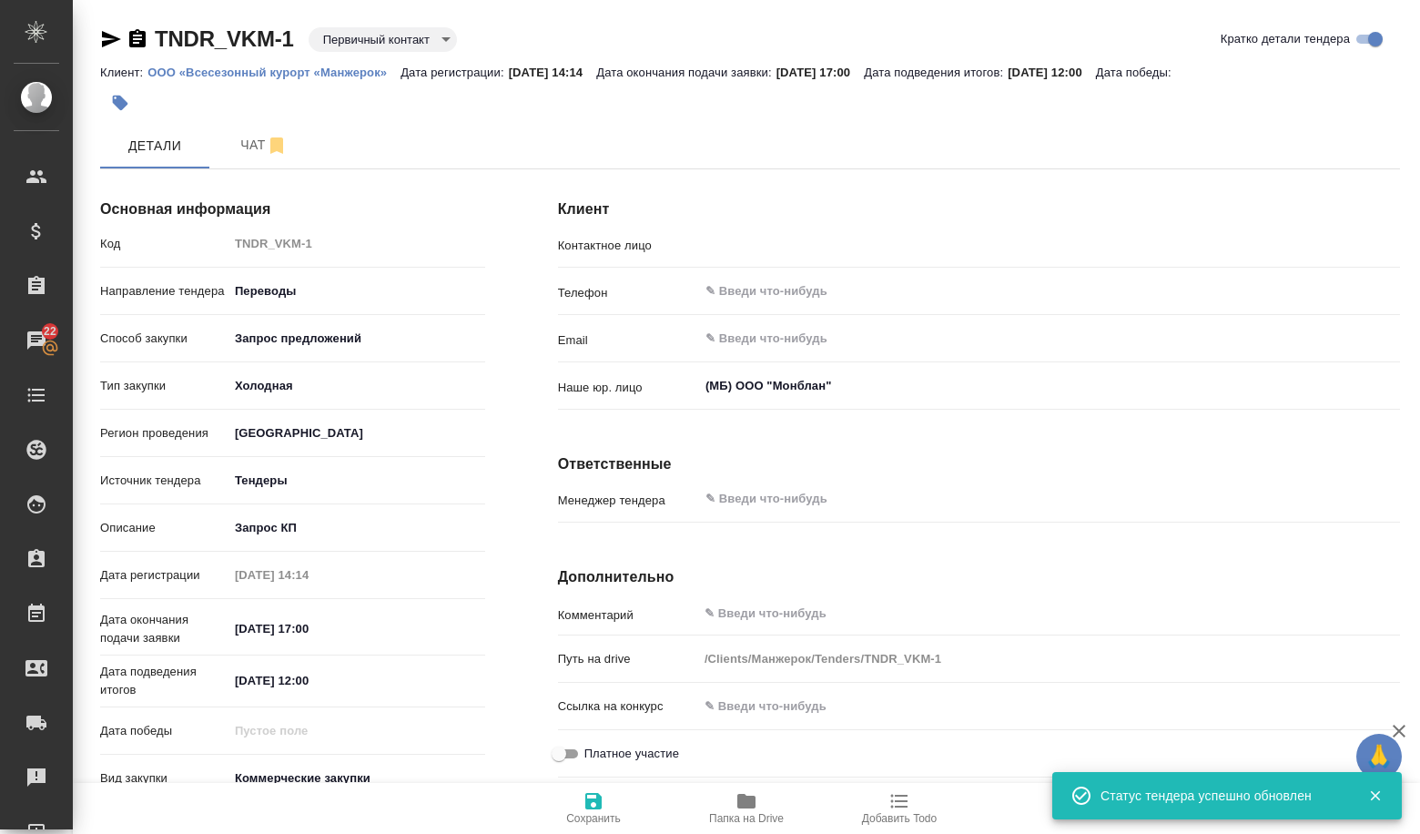
type input "Гридилёва Оксана Александровна"
click at [366, 51] on body "🙏 .cls-1 fill:#fff; AWATERA Volkova Alena Клиенты Спецификации Заказы 22 Чаты T…" at bounding box center [710, 417] width 1420 height 834
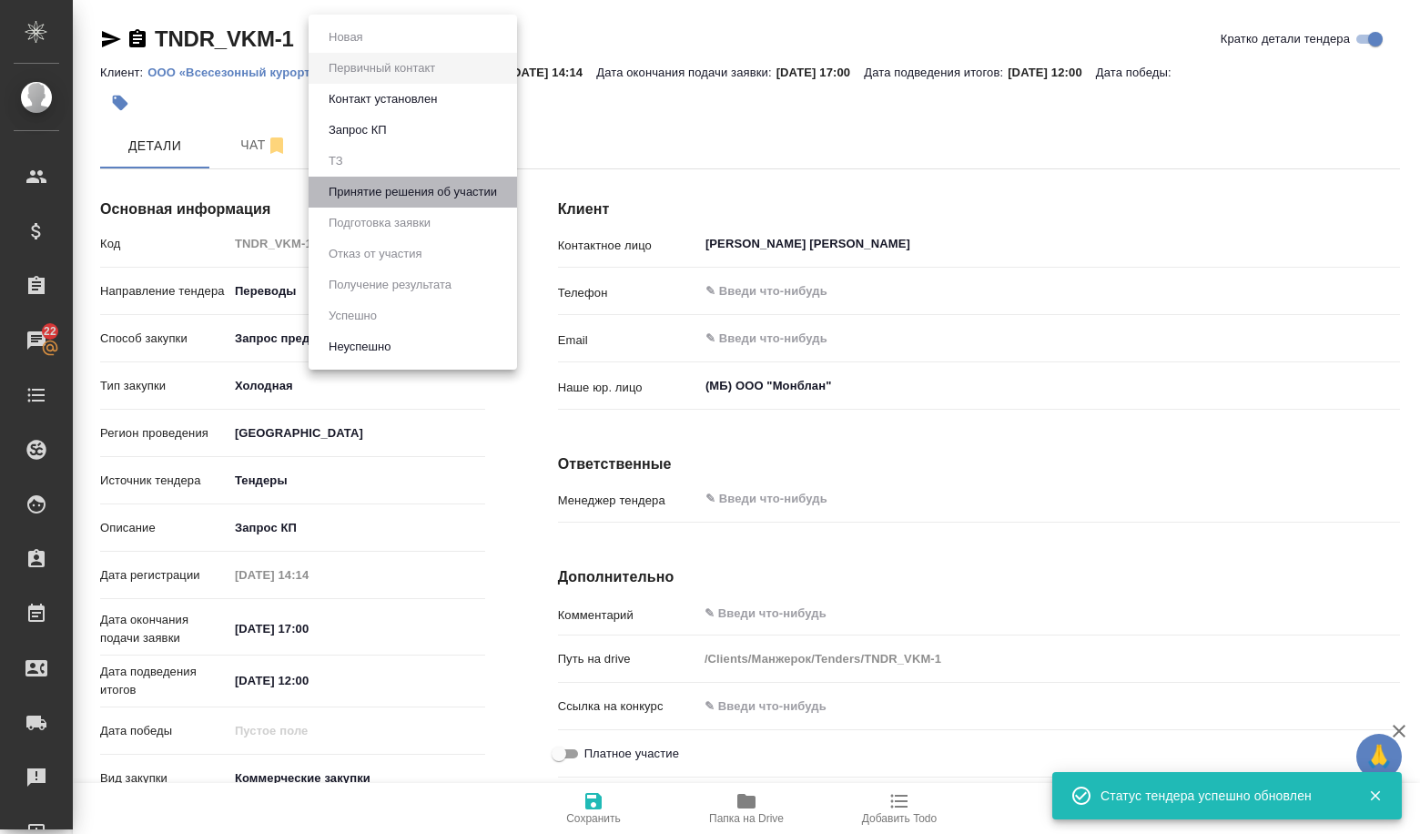
click at [378, 203] on li "Принятие решения об участии" at bounding box center [412, 192] width 208 height 31
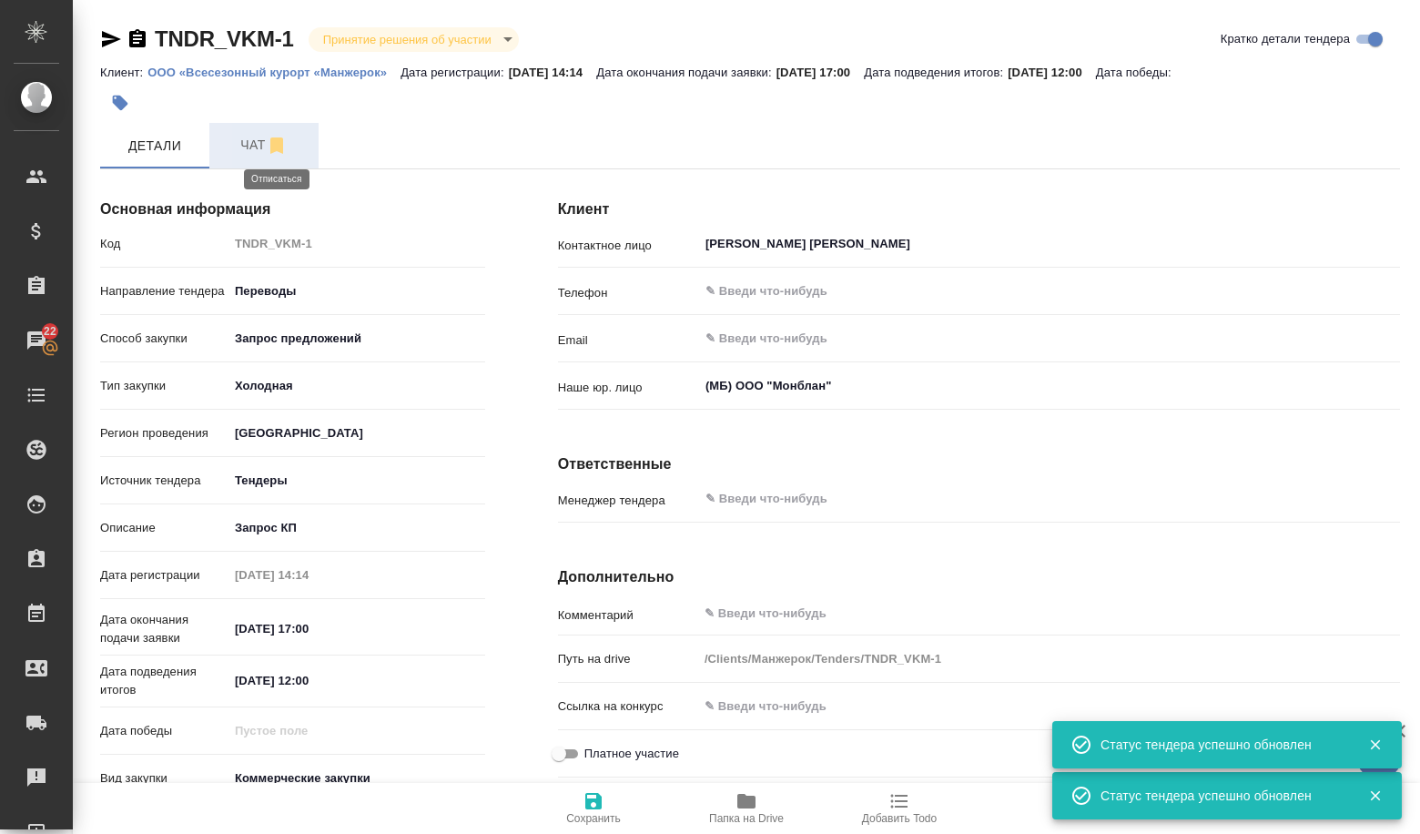
click at [274, 149] on icon "button" at bounding box center [276, 145] width 13 height 16
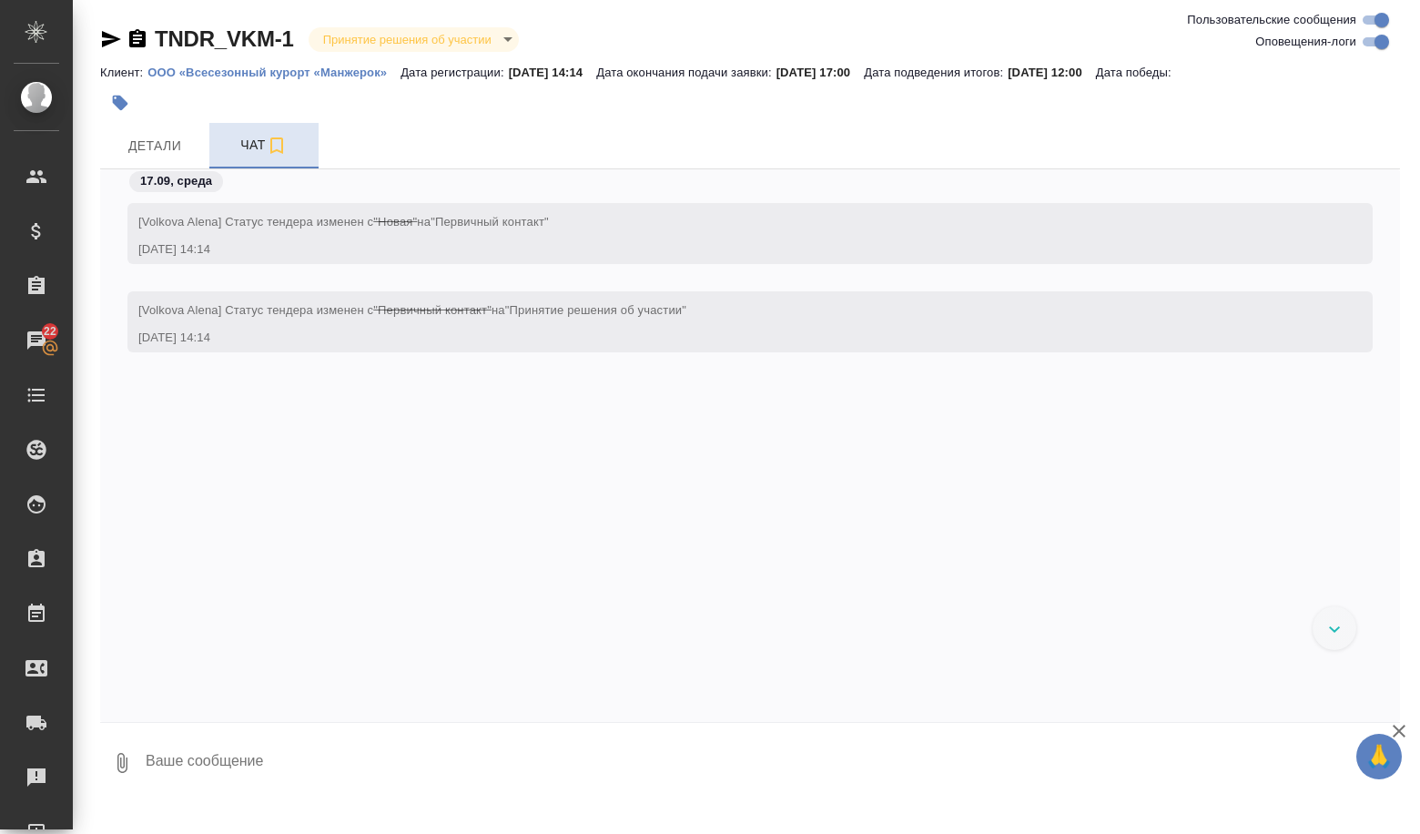
click at [218, 772] on textarea at bounding box center [772, 763] width 1256 height 62
paste textarea "Ален, привет) Зарегистрируй пожалуйста. -- Irina Mosina Expert Of Inbound Sales…"
type textarea "Ален, привет) Зарегистрируй пожалуйста. -- Irina Mosina Expert Of Inbound Sales…"
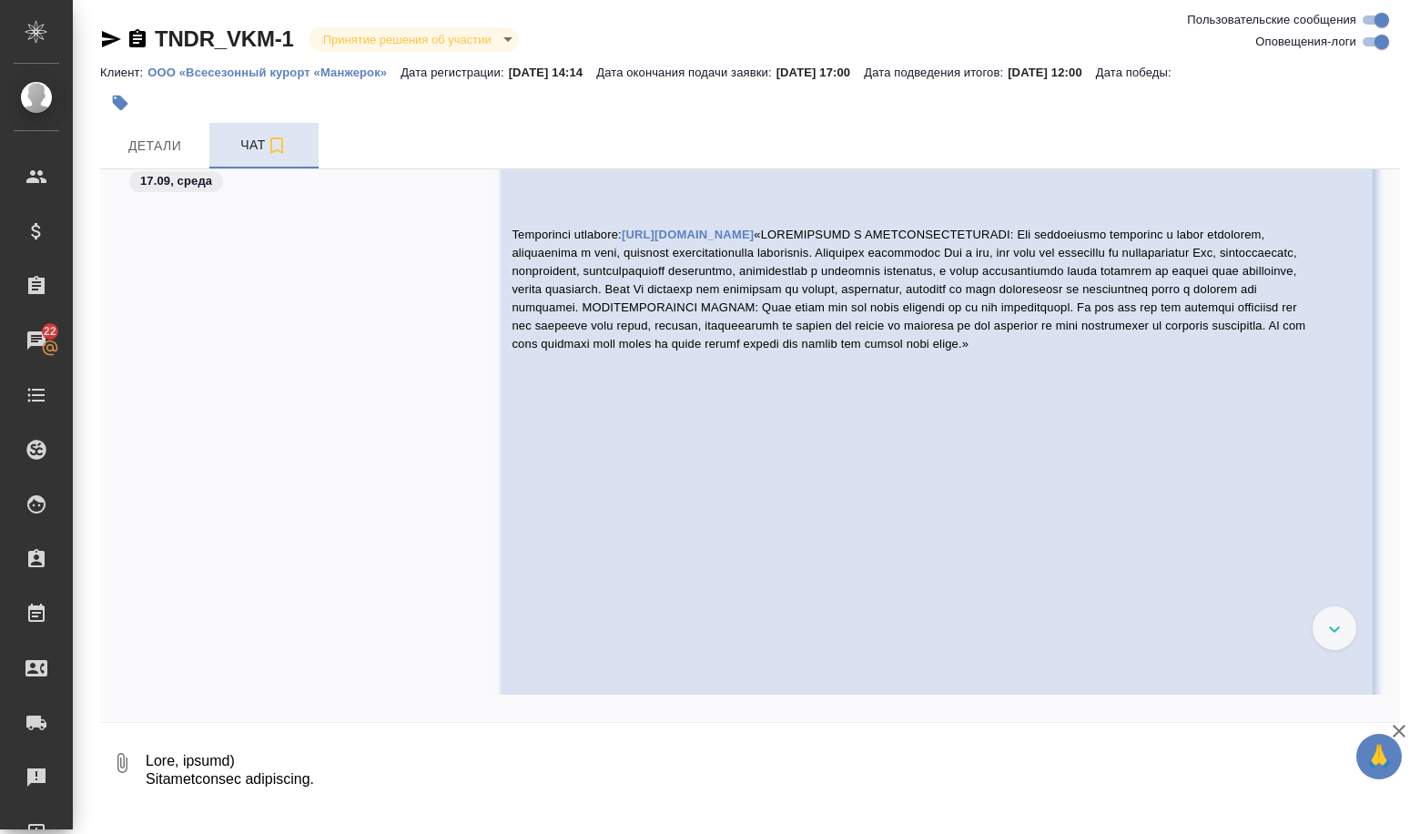
scroll to position [3759, 0]
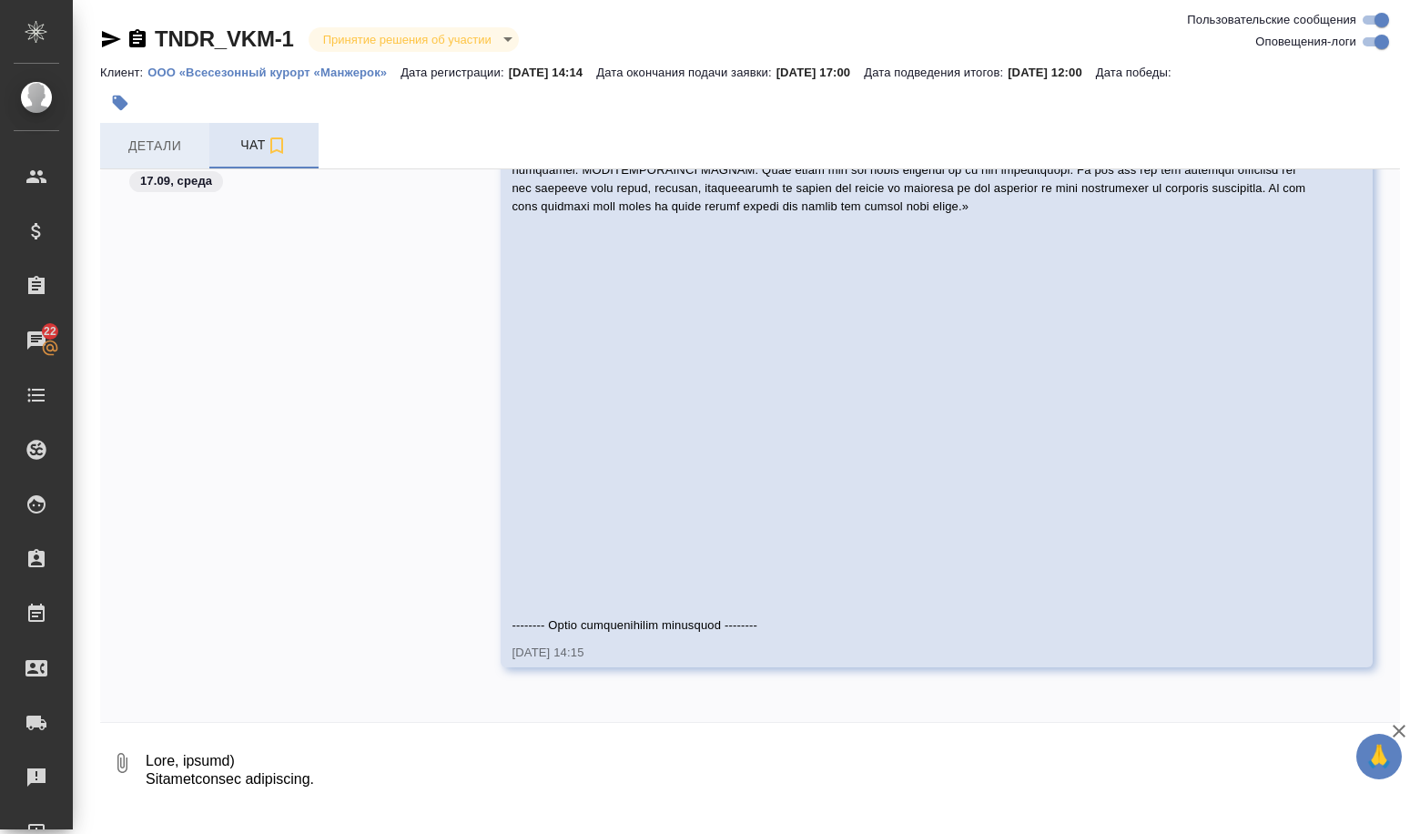
click at [142, 147] on span "Детали" at bounding box center [154, 146] width 87 height 23
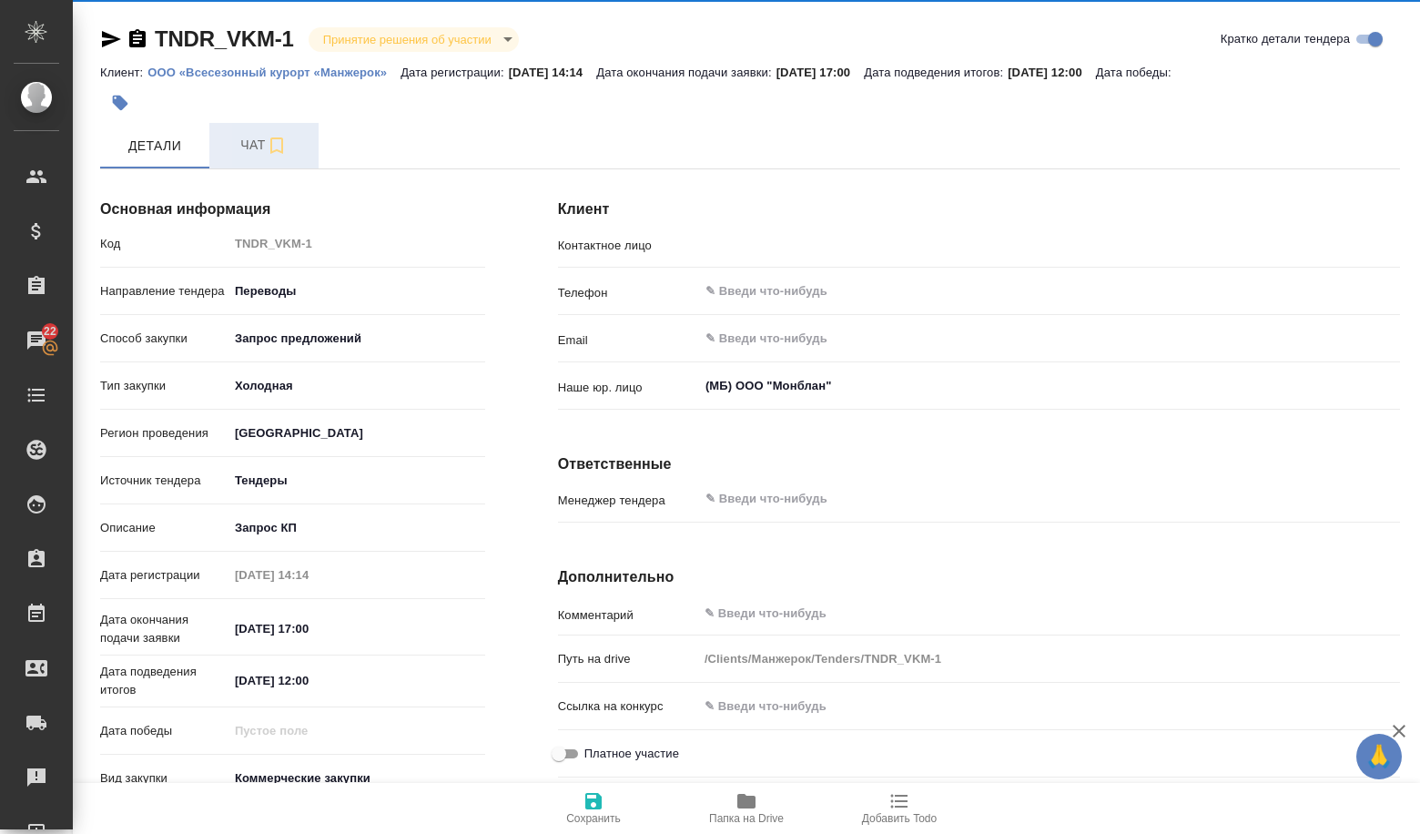
type input "Гридилёва Оксана Александровна"
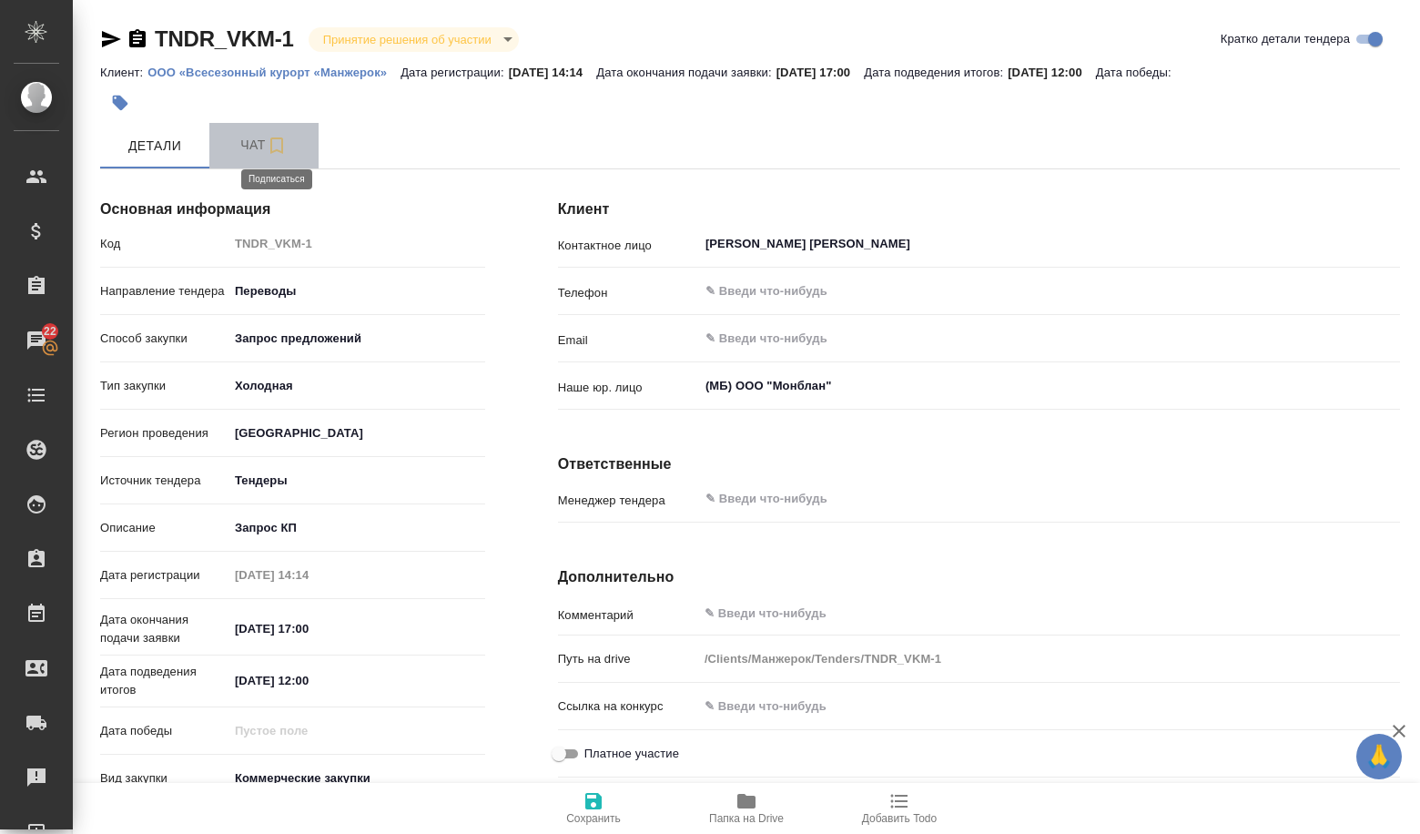
click at [282, 147] on icon "button" at bounding box center [276, 145] width 13 height 16
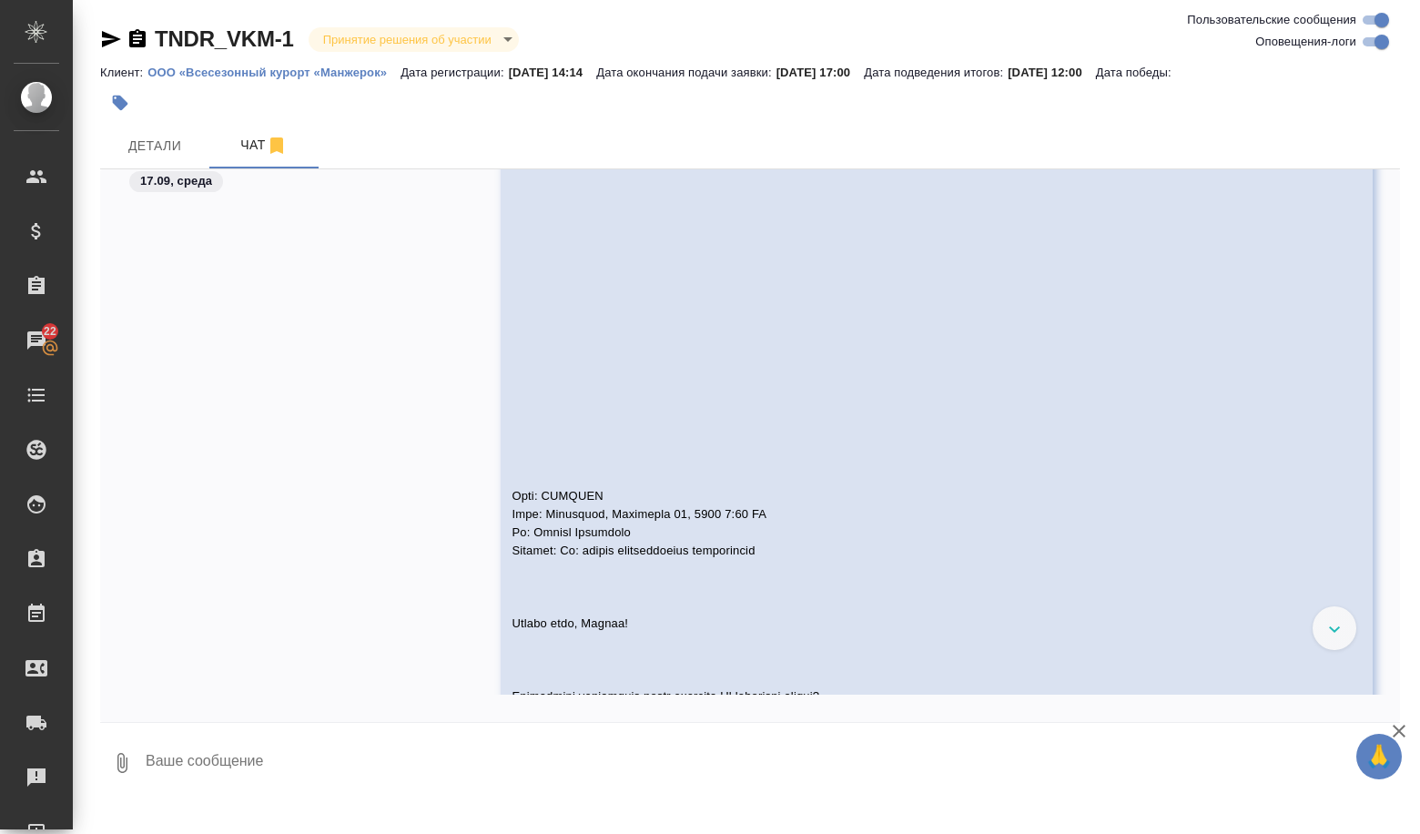
scroll to position [1542, 0]
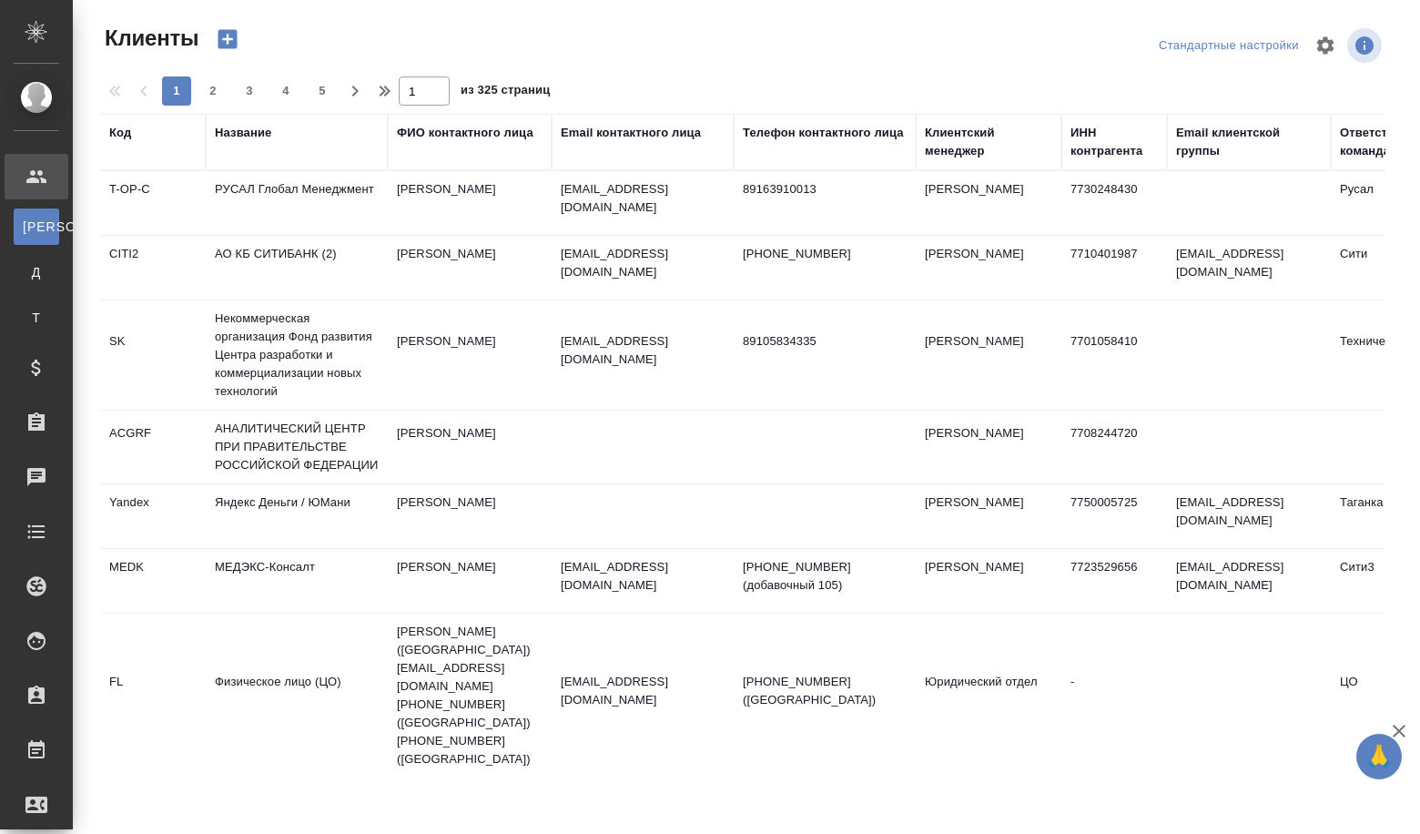
select select "RU"
